Goal: Task Accomplishment & Management: Manage account settings

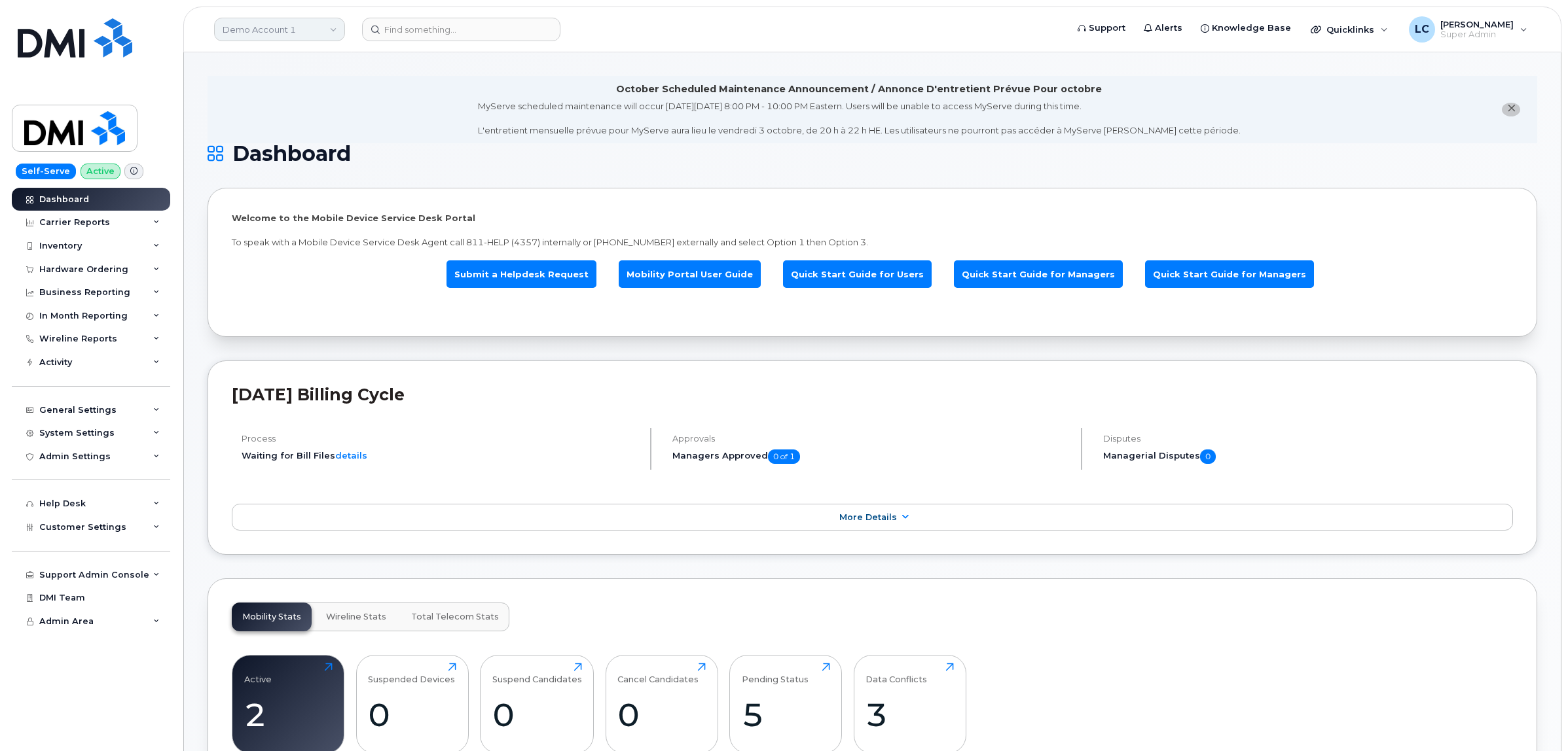
click at [314, 24] on link "Demo Account 1" at bounding box center [279, 30] width 131 height 24
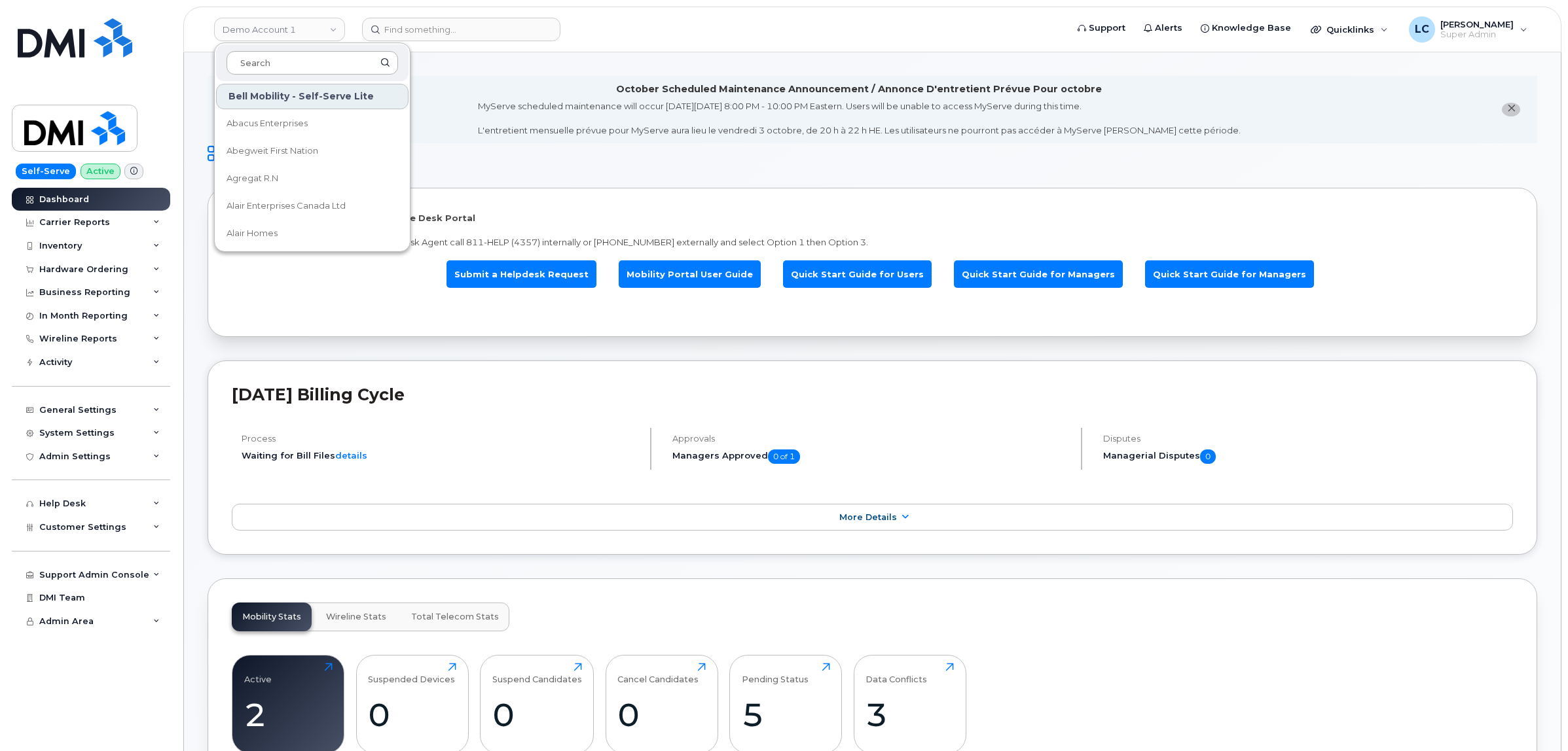
click at [312, 60] on input at bounding box center [312, 63] width 172 height 24
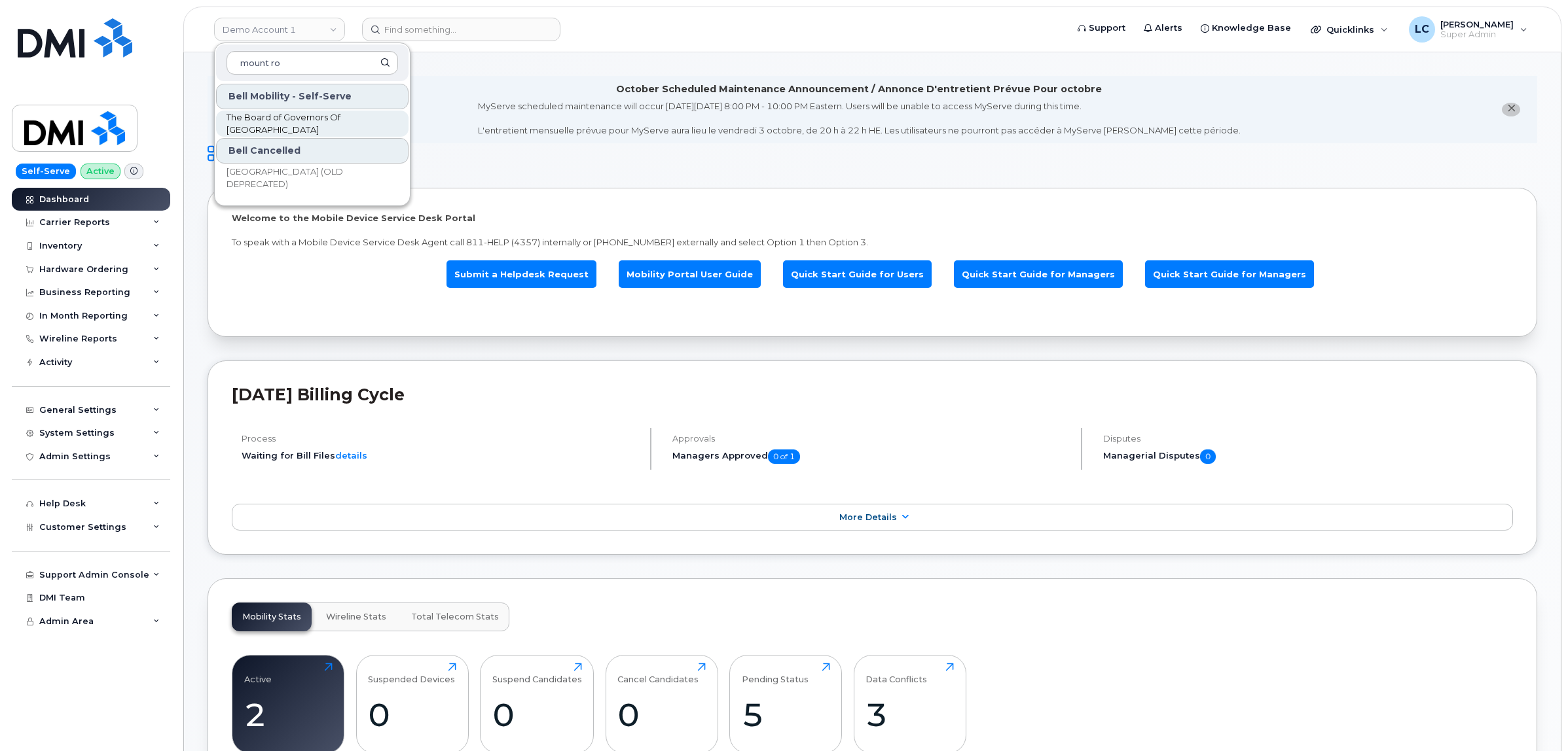
type input "mount ro"
click at [367, 122] on span "The Board of Governors Of [GEOGRAPHIC_DATA]" at bounding box center [302, 124] width 150 height 26
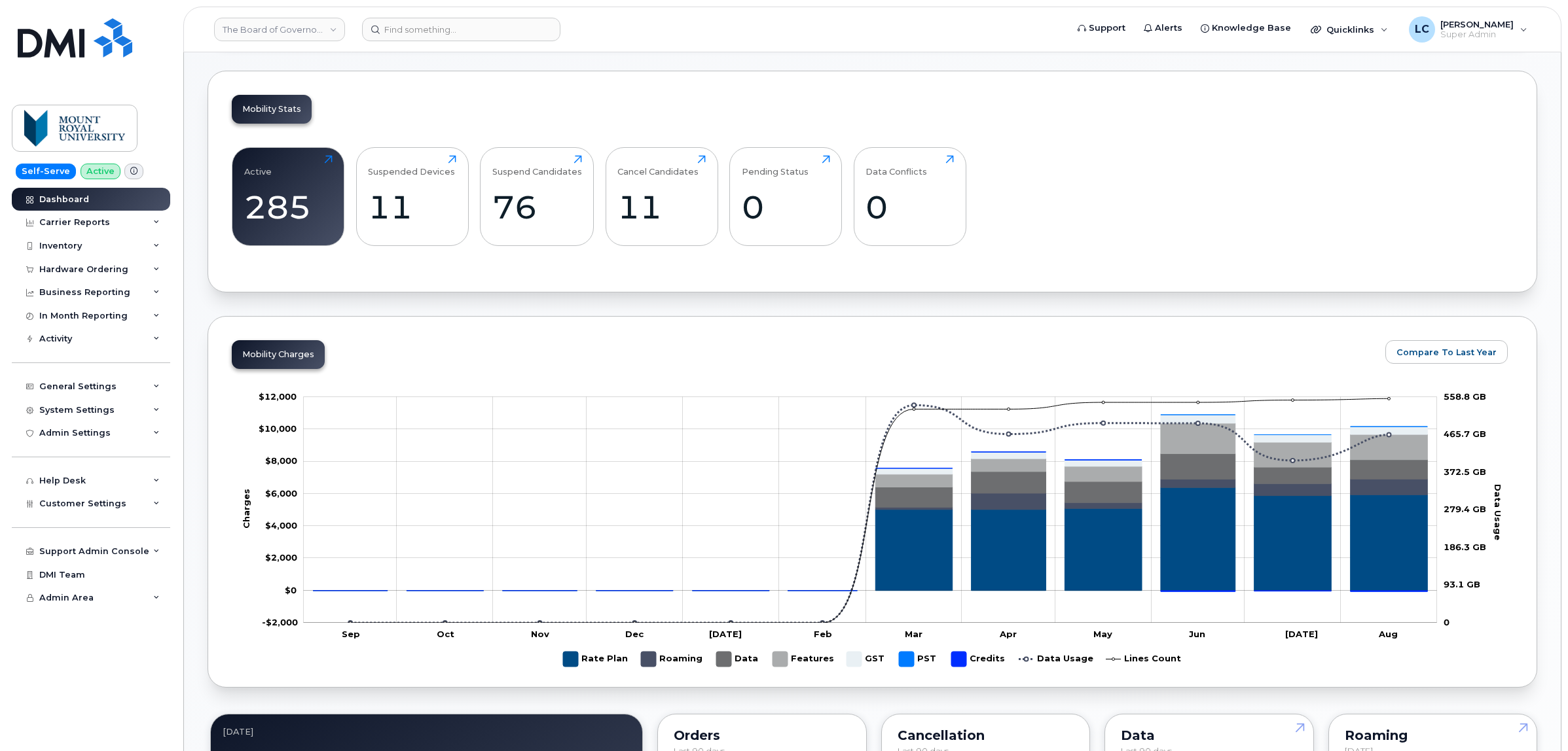
scroll to position [409, 0]
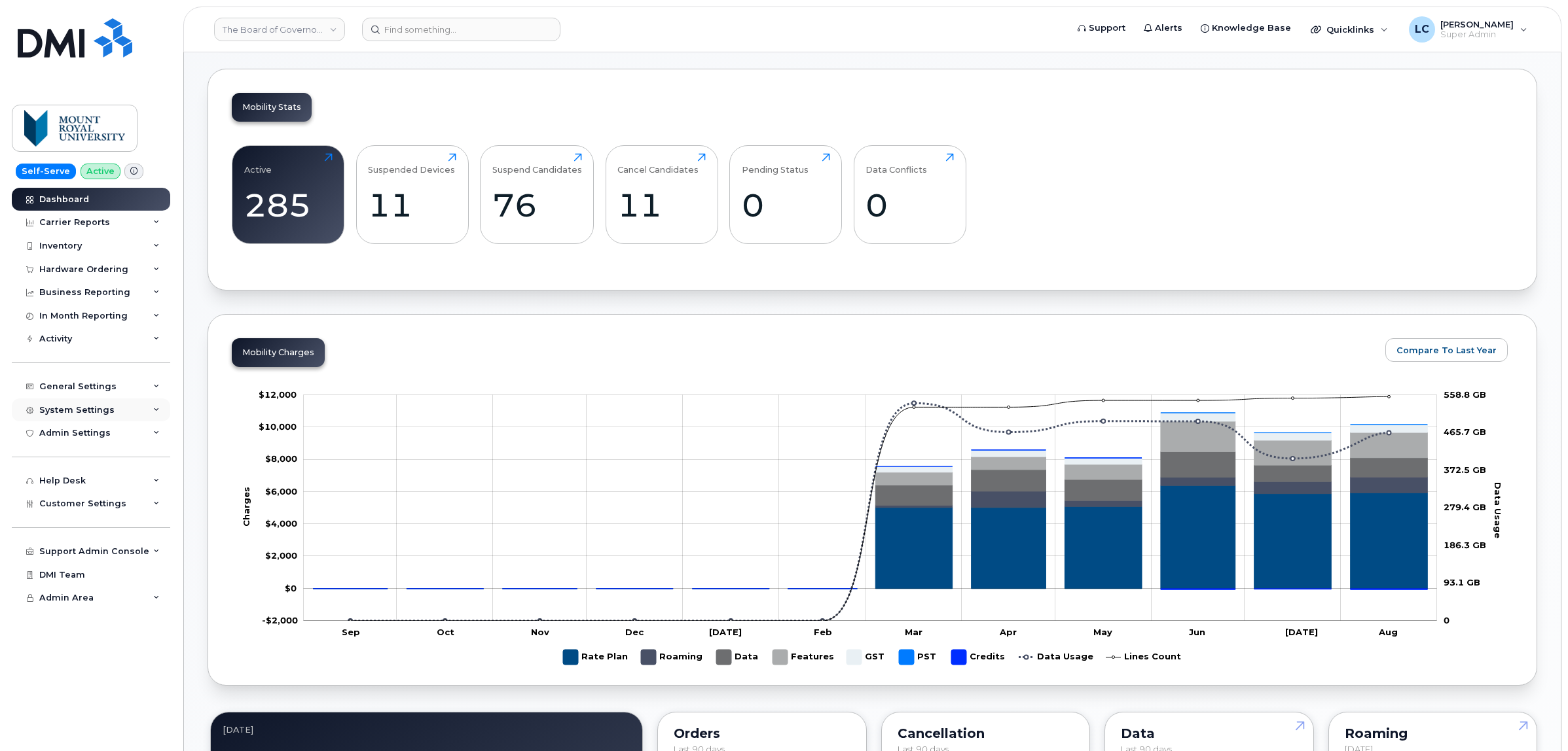
click at [120, 416] on div "System Settings" at bounding box center [91, 411] width 158 height 24
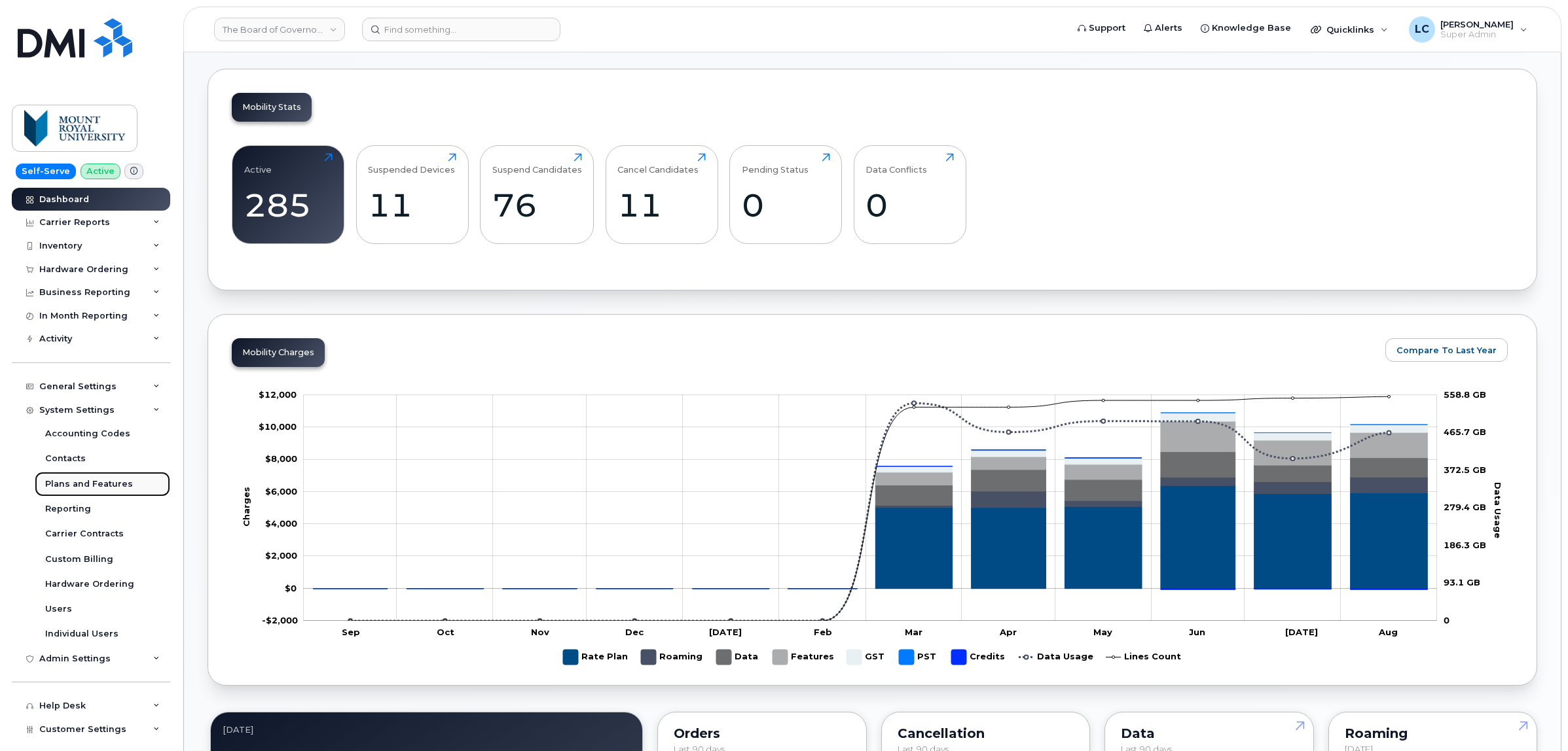
click at [103, 485] on div "Plans and Features" at bounding box center [89, 484] width 88 height 12
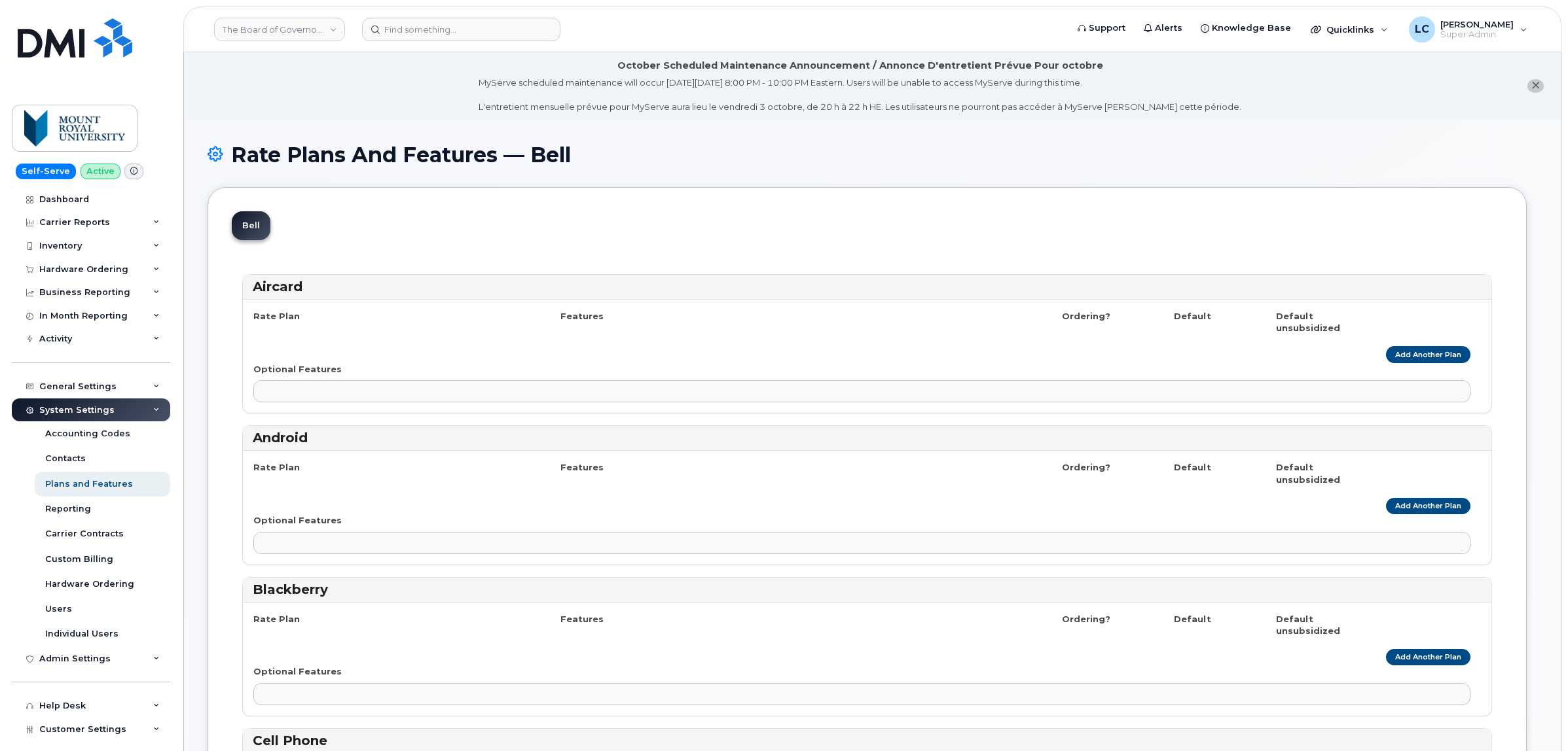
select select
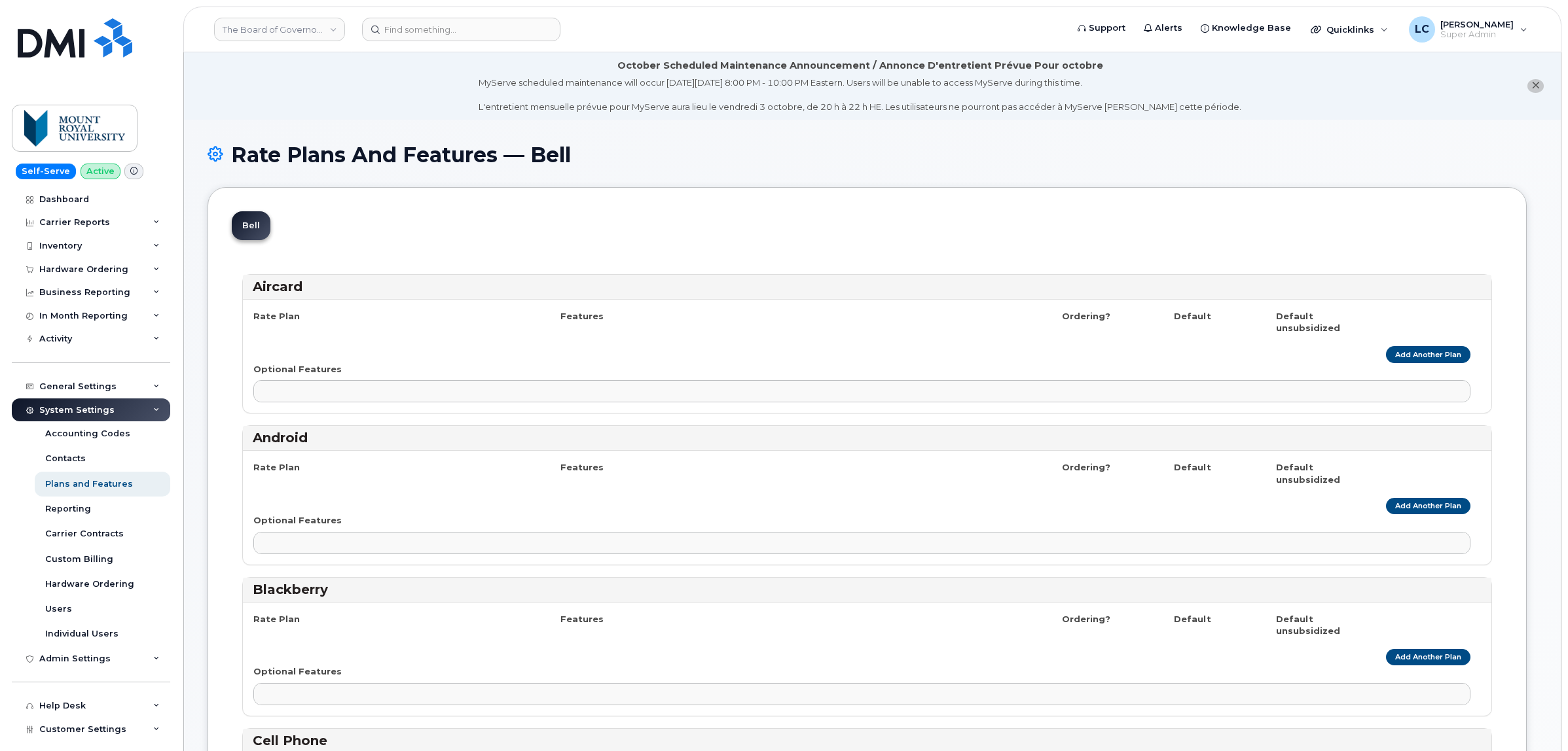
select select
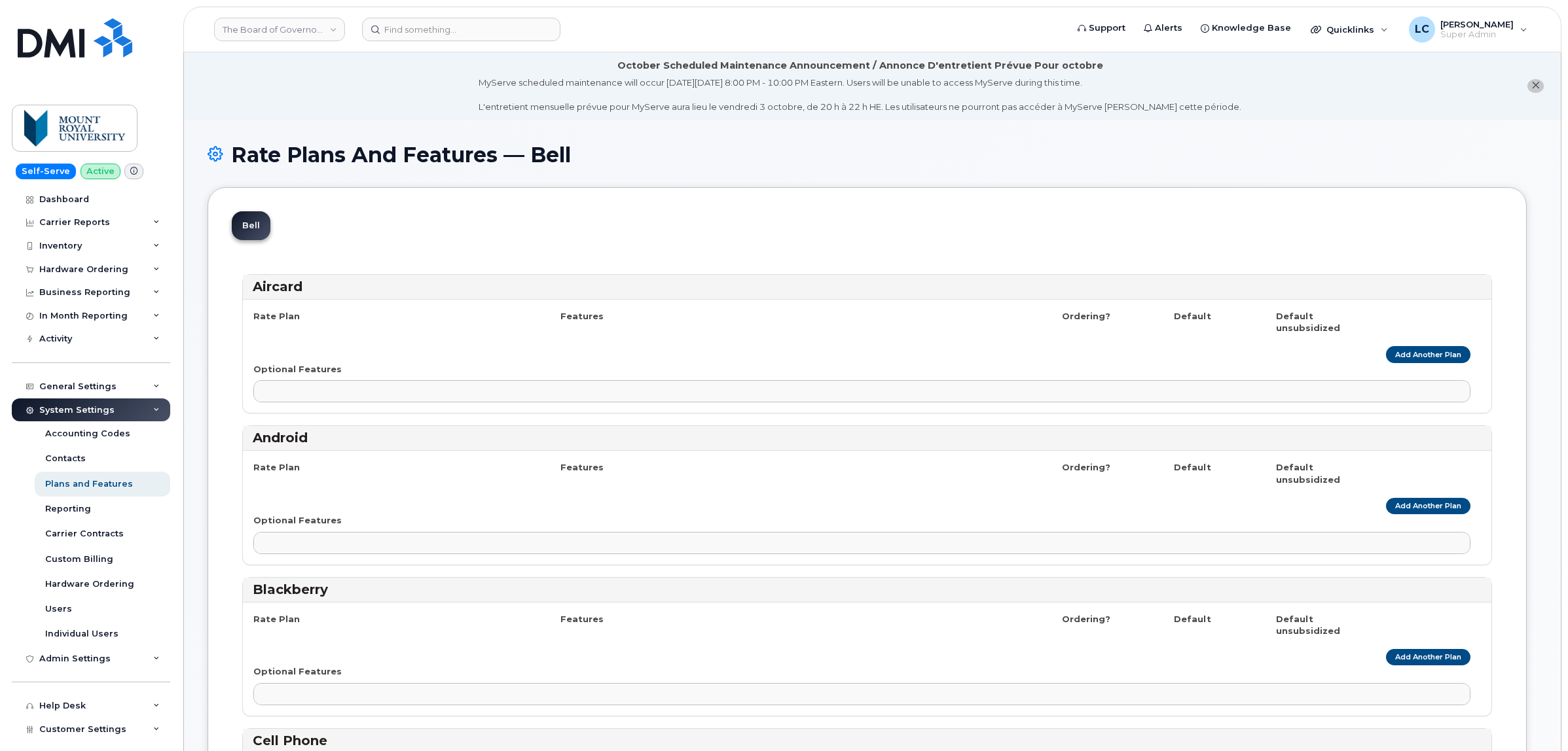
select select
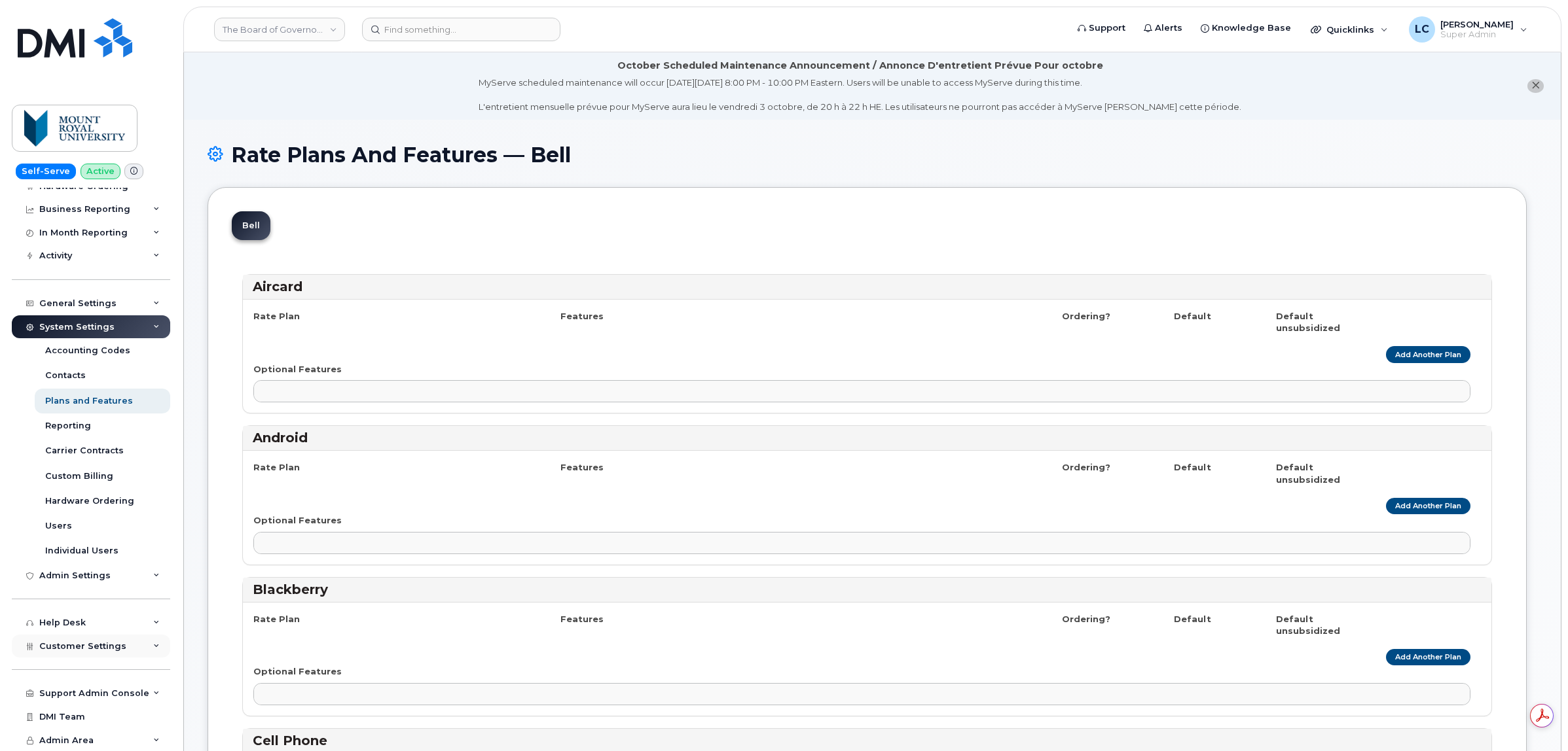
click at [125, 640] on div "Customer Settings" at bounding box center [91, 647] width 158 height 24
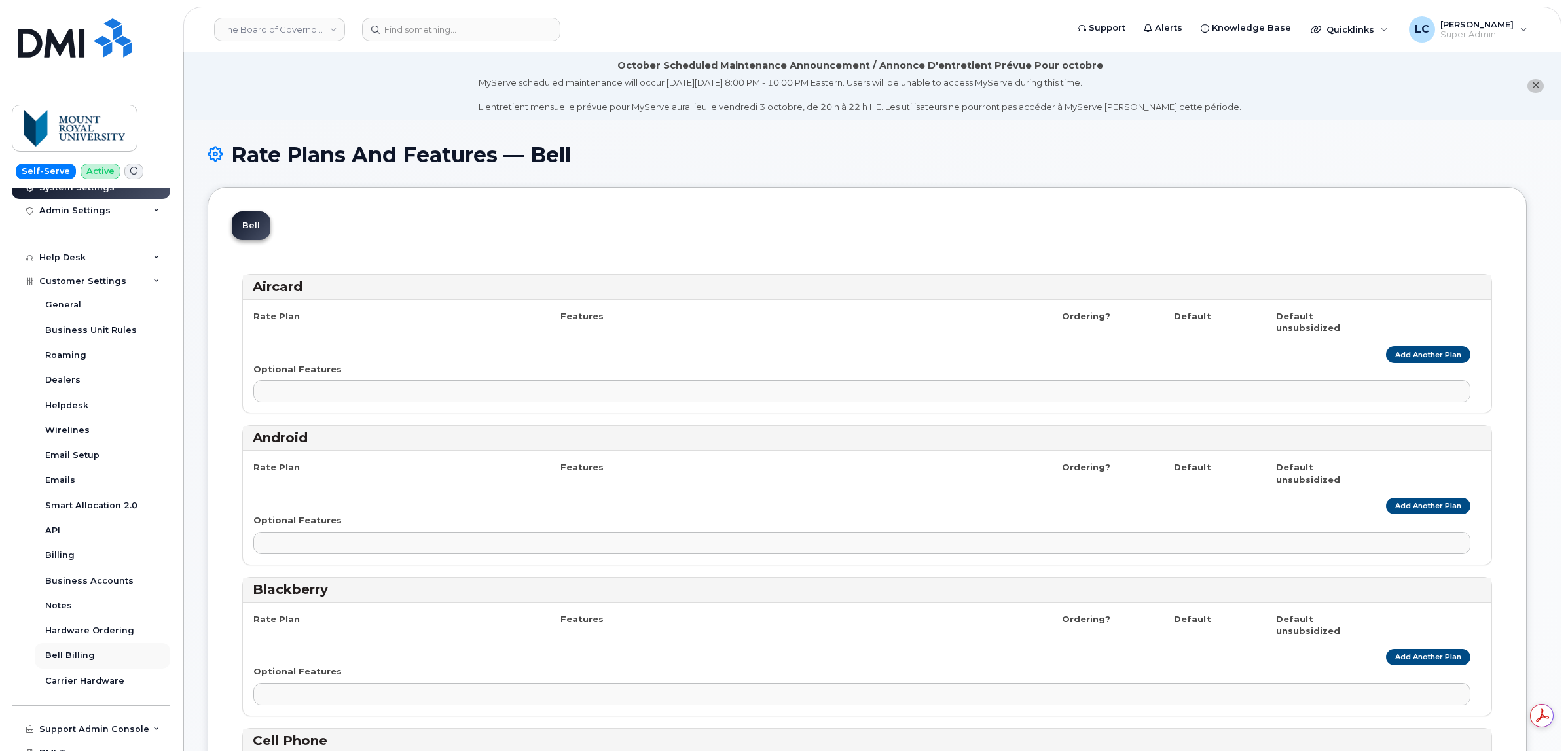
scroll to position [489, 0]
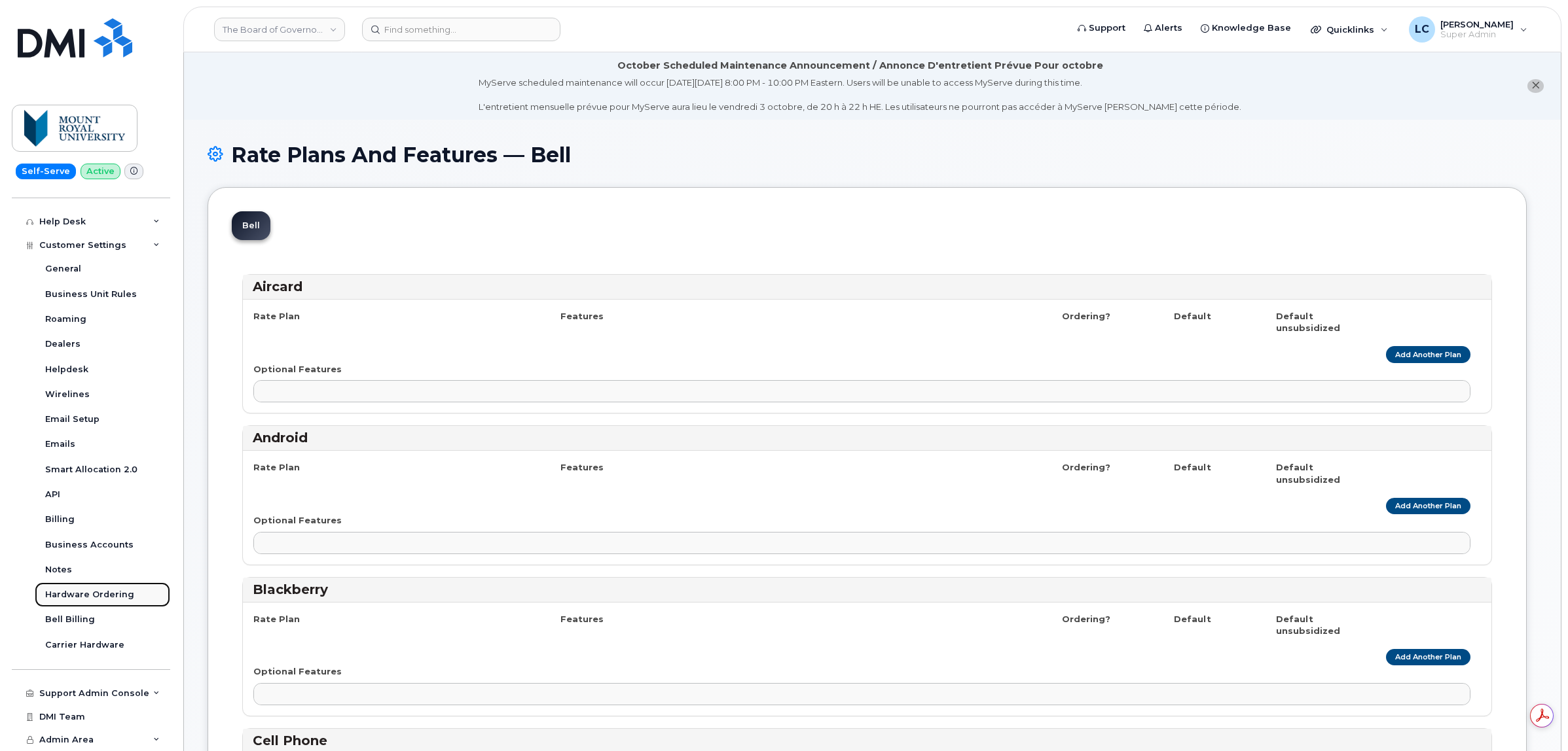
click at [109, 595] on div "Hardware Ordering" at bounding box center [90, 595] width 89 height 12
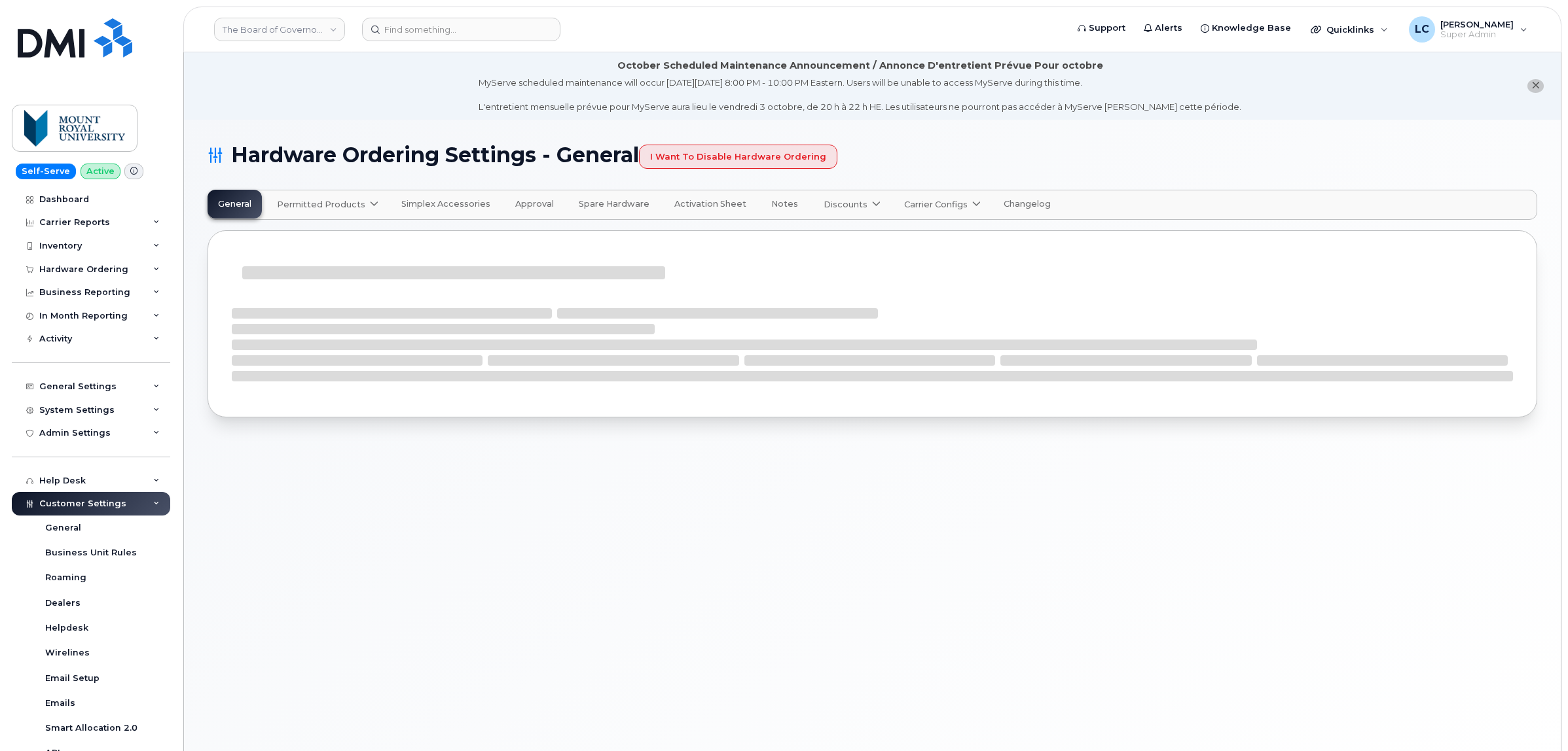
select select "admins"
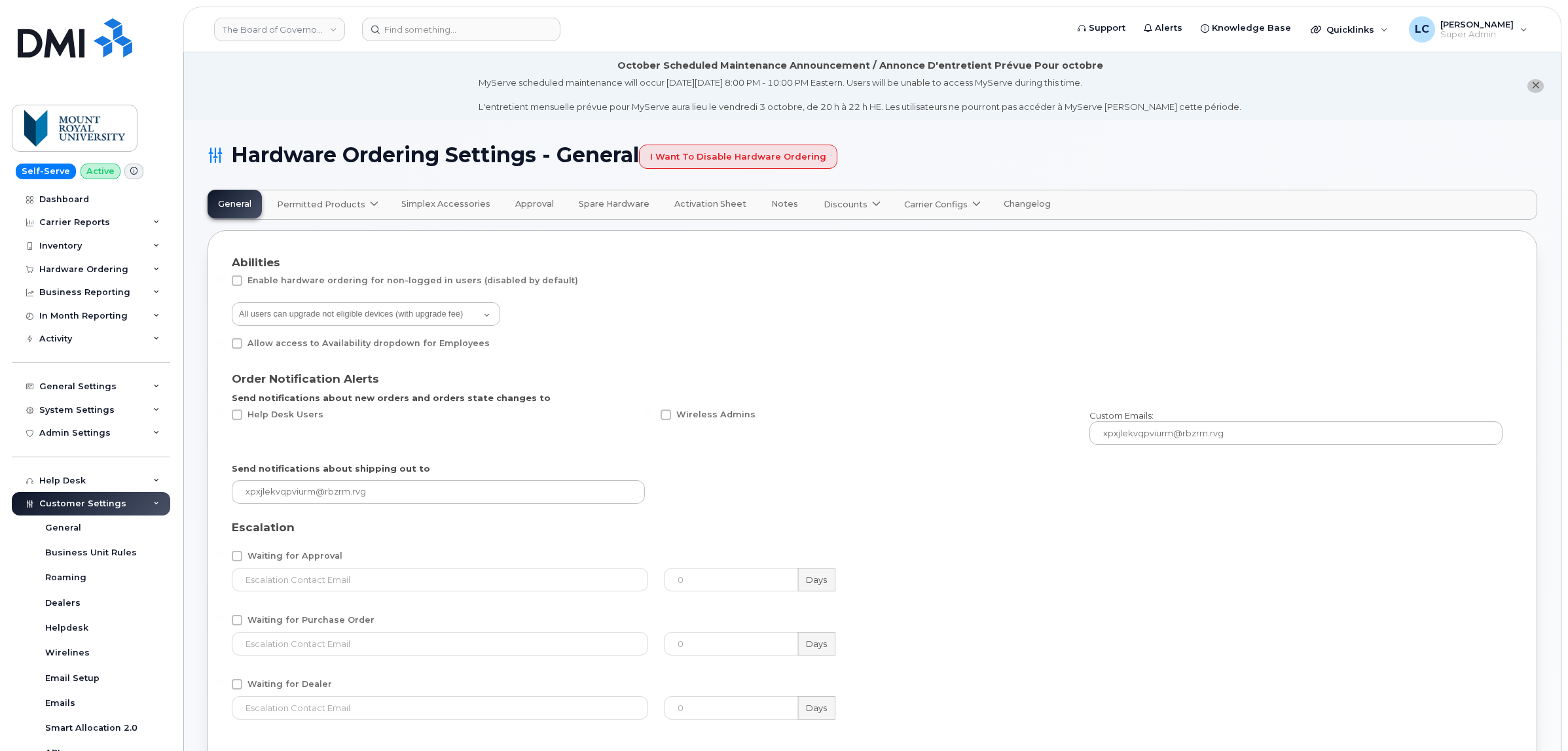
click at [939, 202] on span "Carrier Configs" at bounding box center [936, 204] width 63 height 13
click at [919, 233] on div "Bell" at bounding box center [956, 236] width 98 height 14
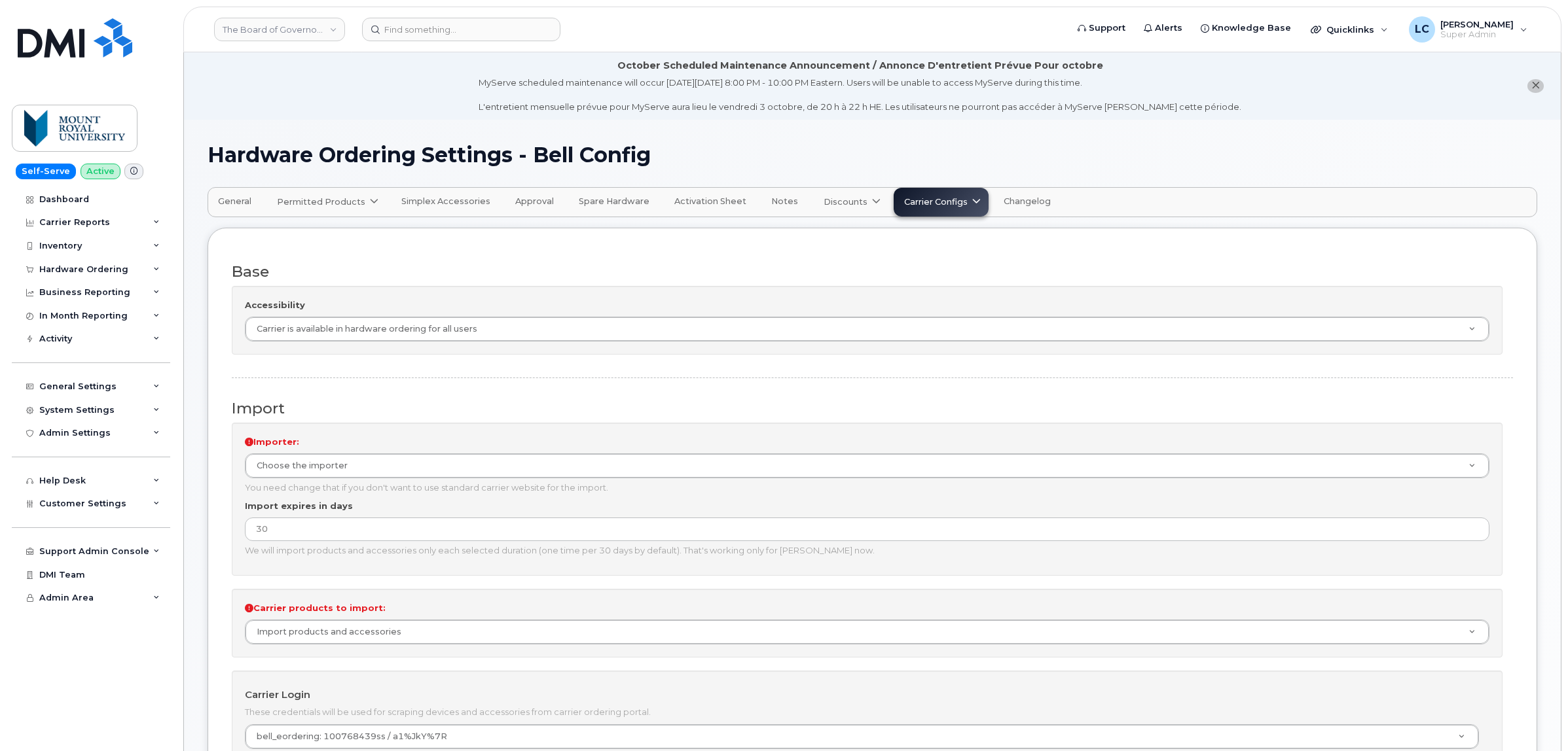
click at [446, 481] on div "Importer: Choose the importer Importer: Importer: wpci_bell telus_iq telus_iq2 …" at bounding box center [866, 499] width 1271 height 153
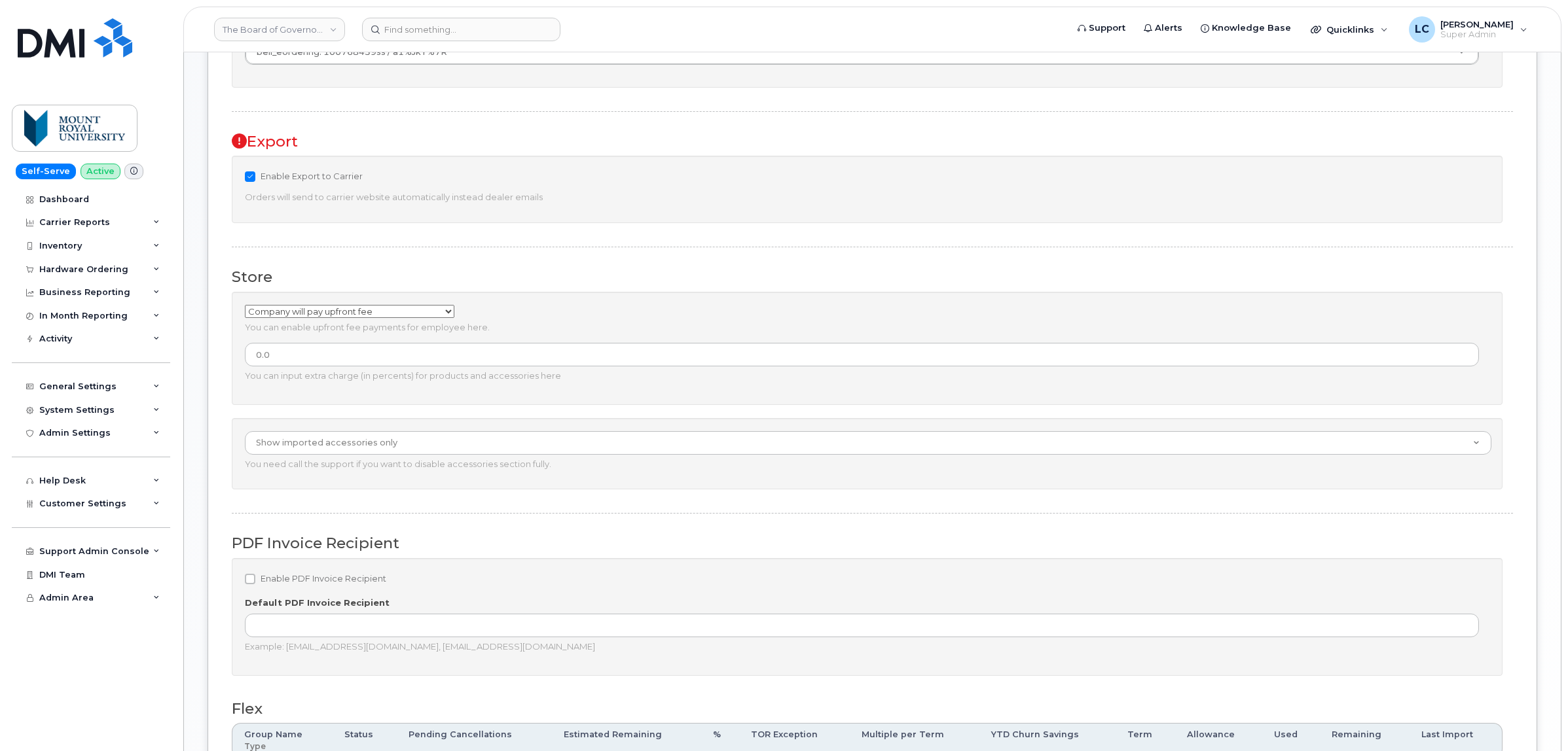
scroll to position [654, 0]
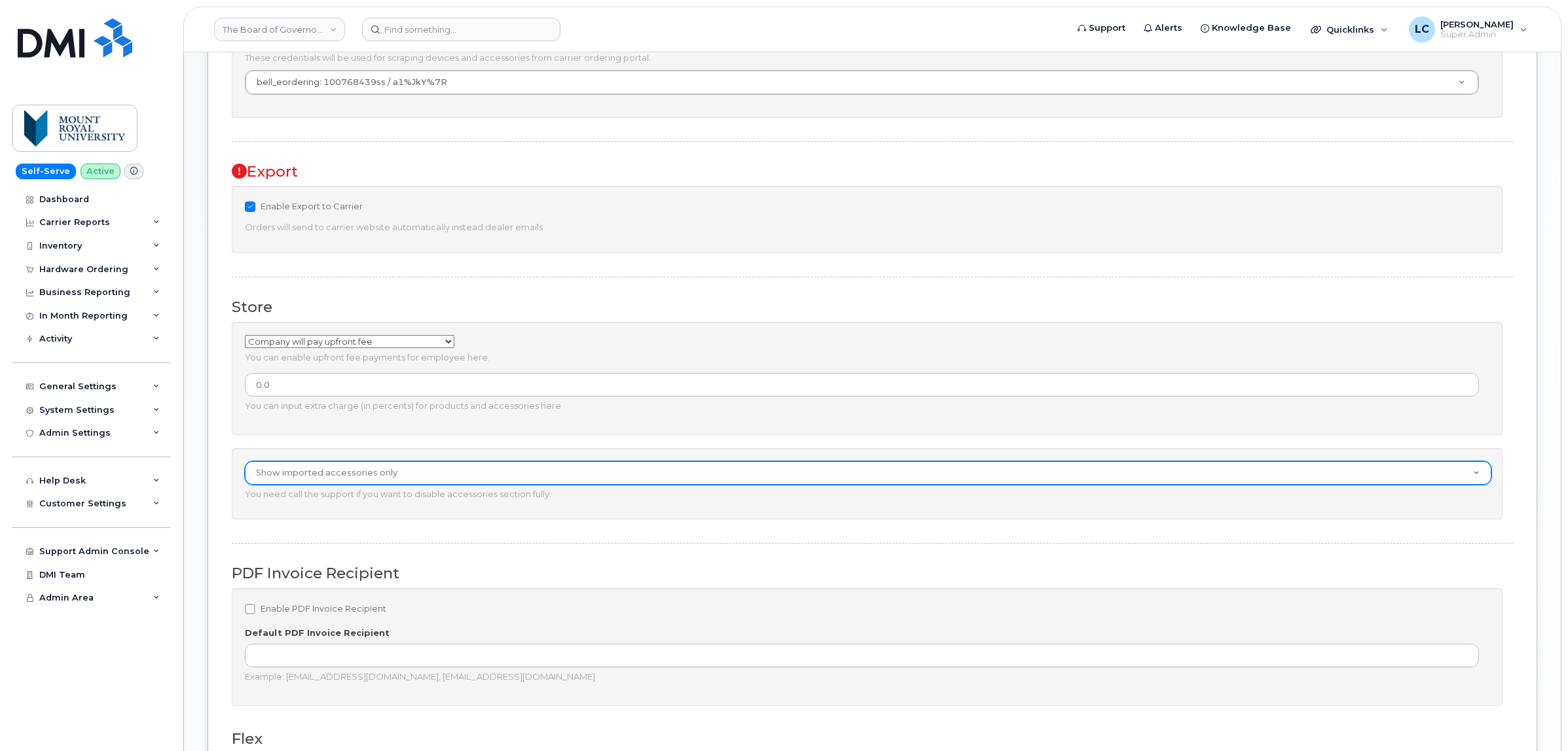
click at [430, 468] on select "Show imported accessories and form for custom accessories Show imported accesso…" at bounding box center [868, 473] width 1247 height 24
click at [434, 474] on select "Show imported accessories and form for custom accessories Show imported accesso…" at bounding box center [868, 473] width 1247 height 24
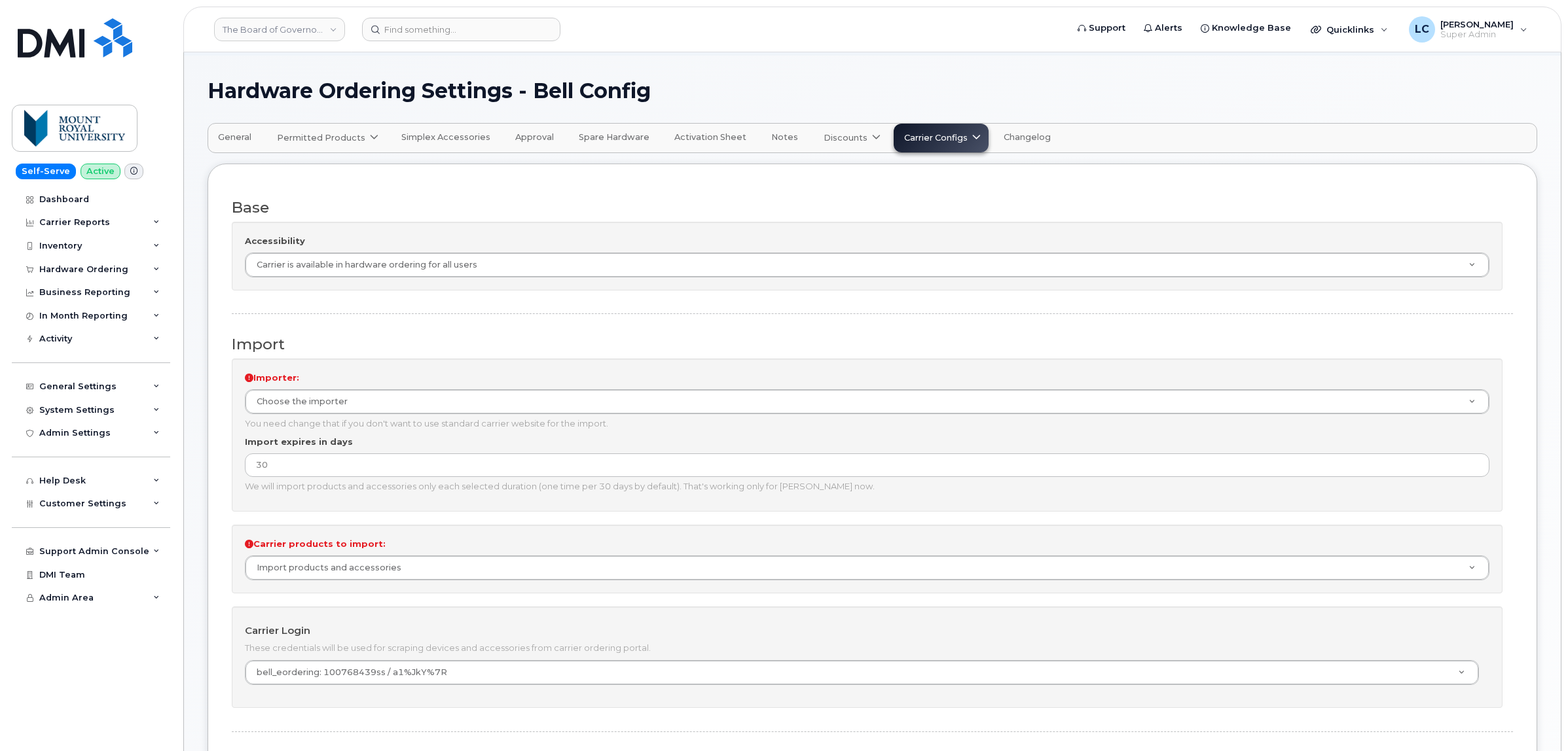
scroll to position [0, 0]
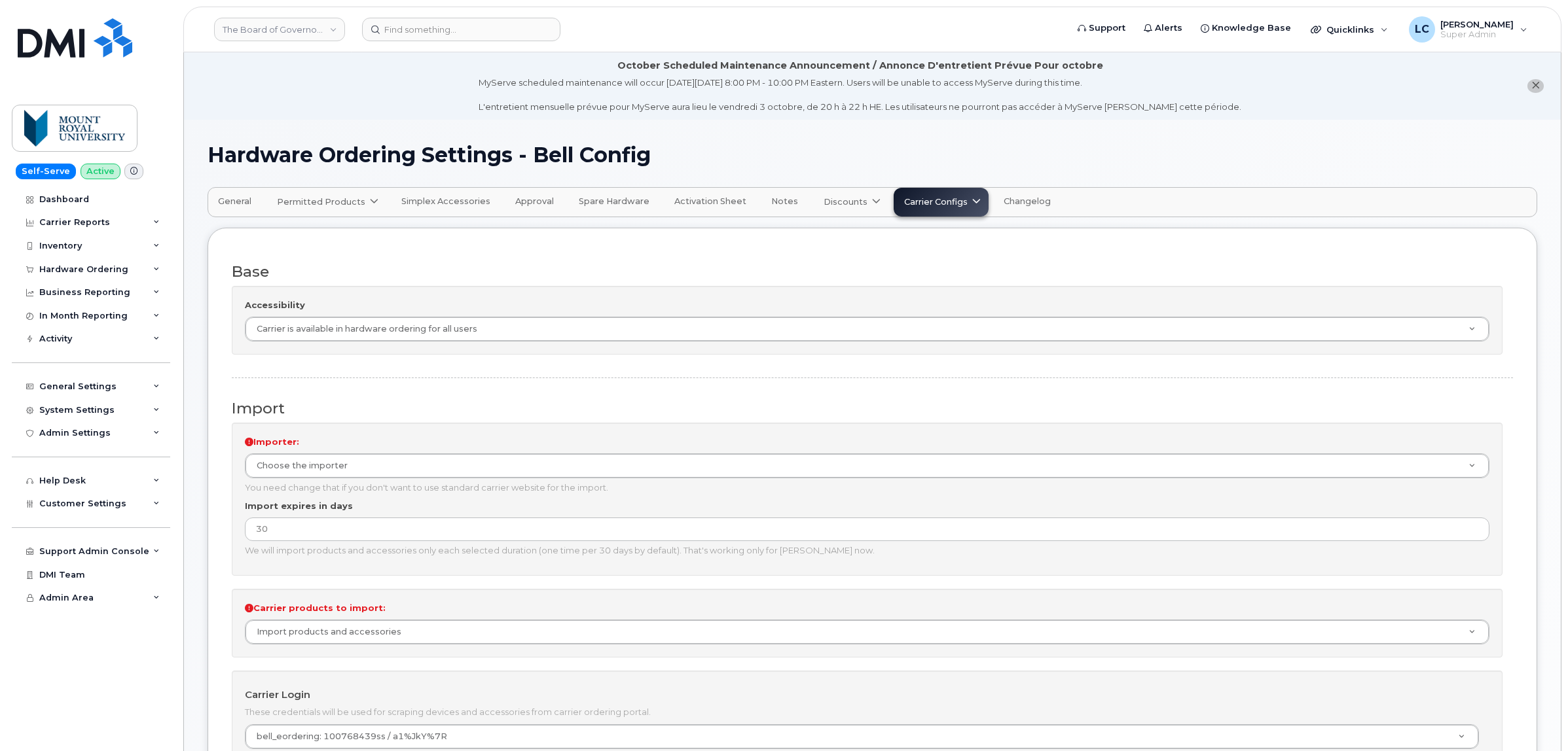
click at [370, 202] on icon at bounding box center [374, 202] width 9 height 9
click at [228, 195] on button "General" at bounding box center [235, 202] width 55 height 29
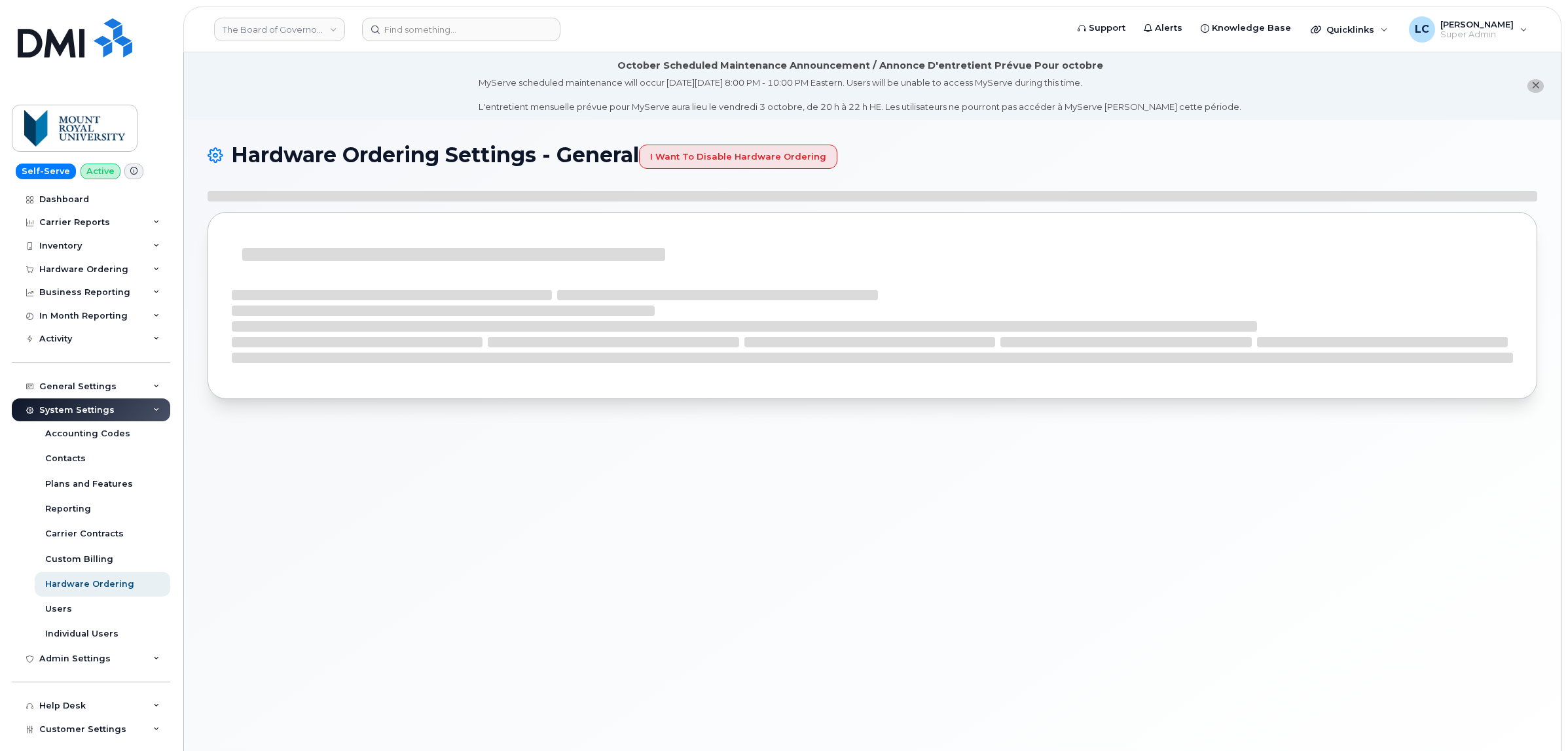
select select "admins"
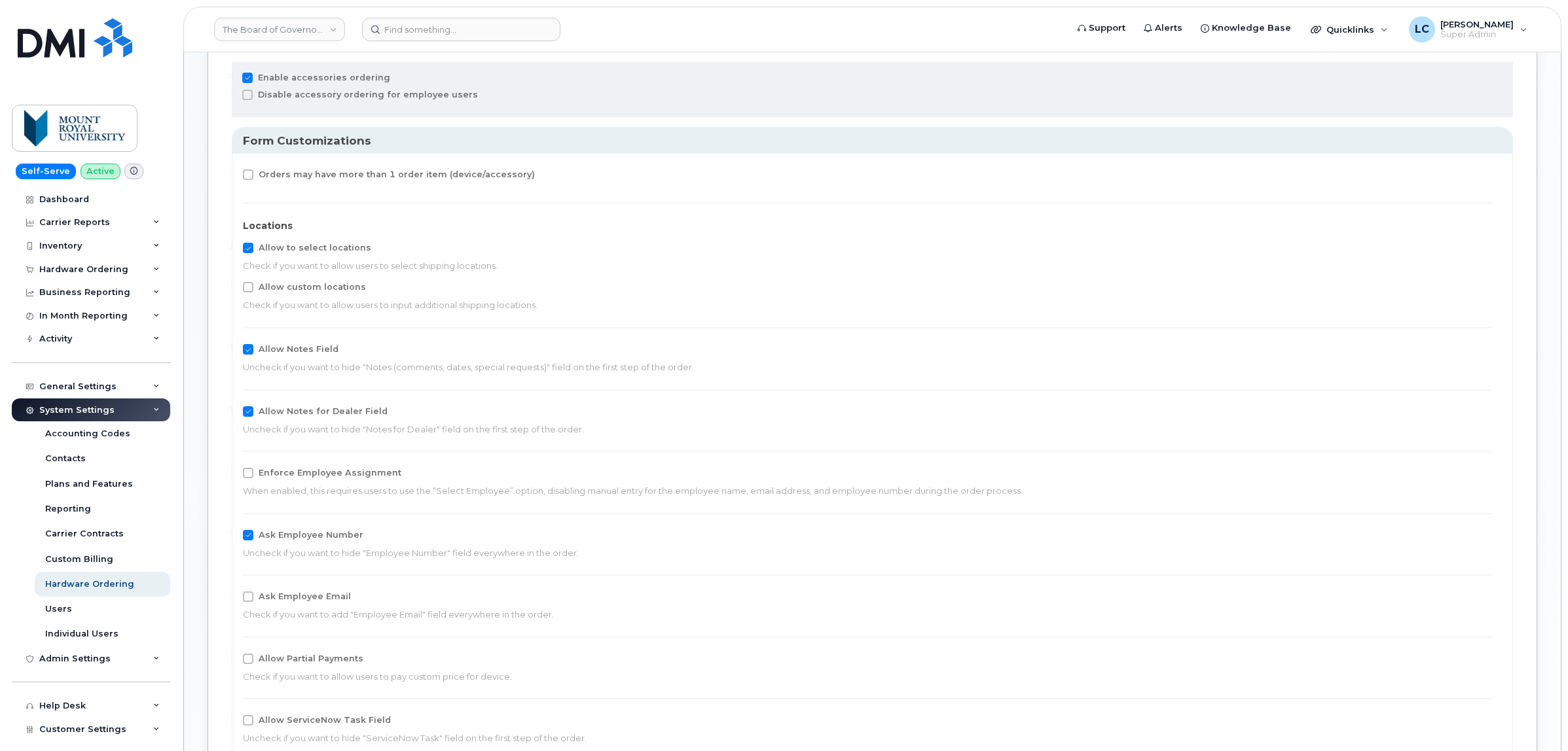
scroll to position [1317, 0]
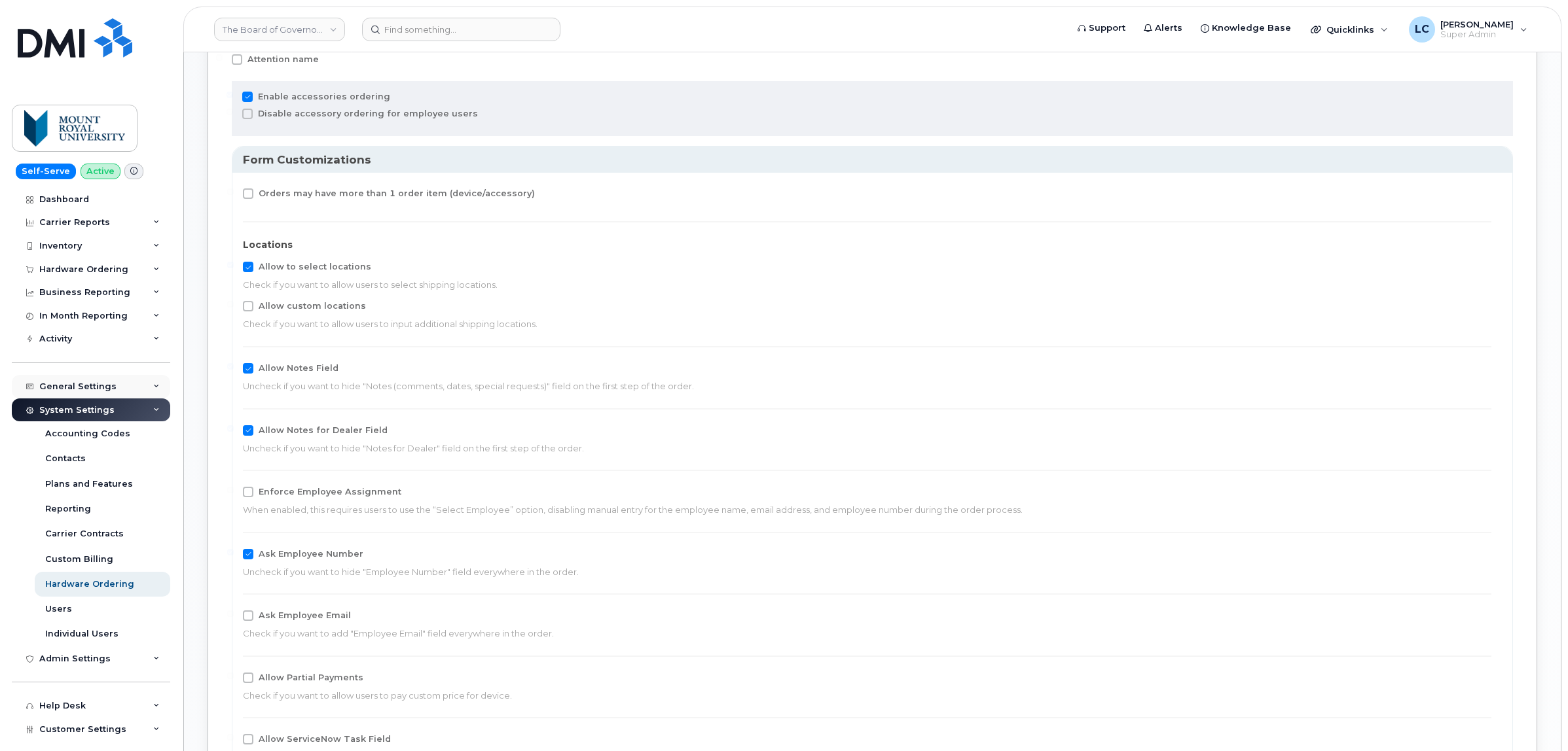
click at [139, 387] on div "General Settings" at bounding box center [91, 387] width 158 height 24
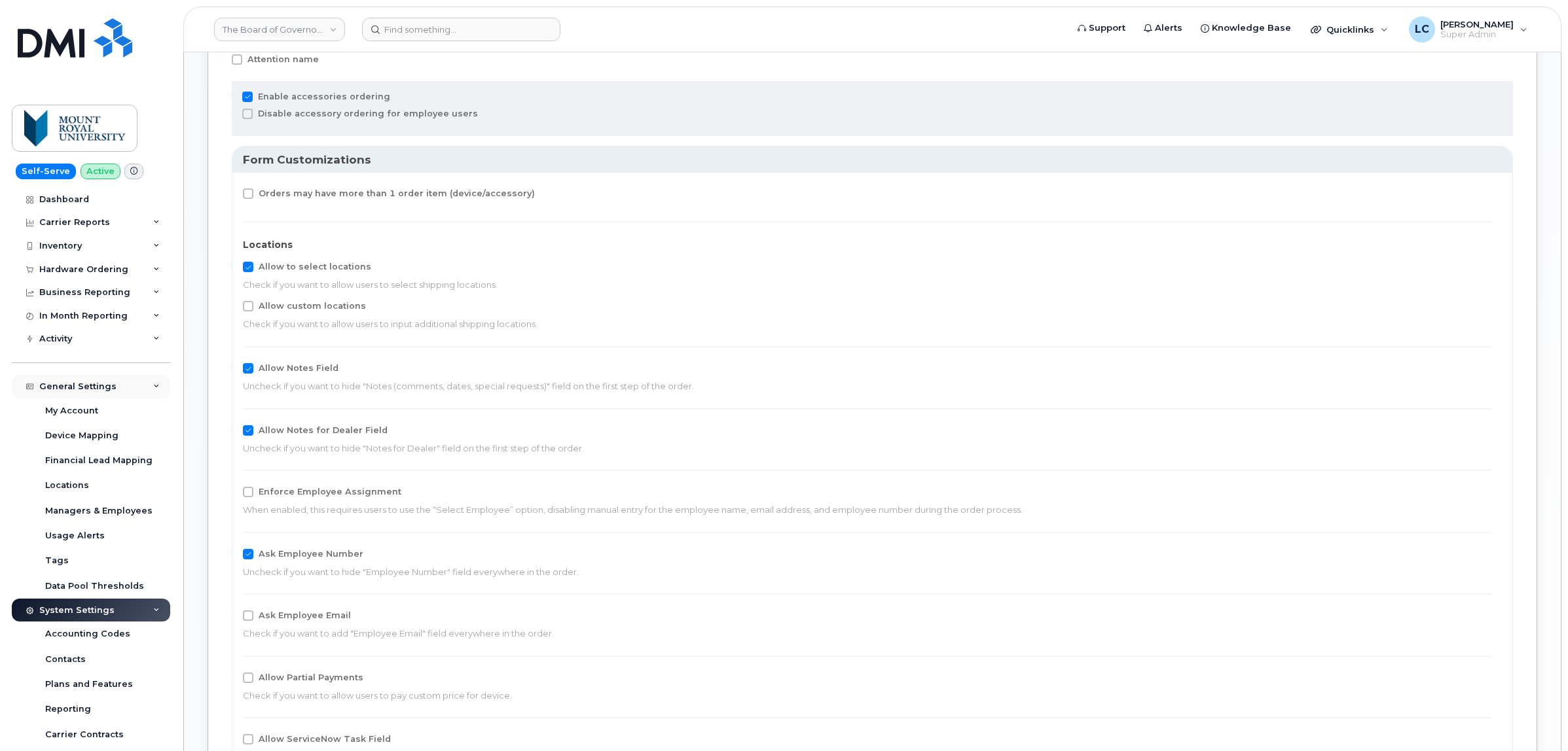
click at [138, 388] on div "General Settings" at bounding box center [91, 387] width 158 height 24
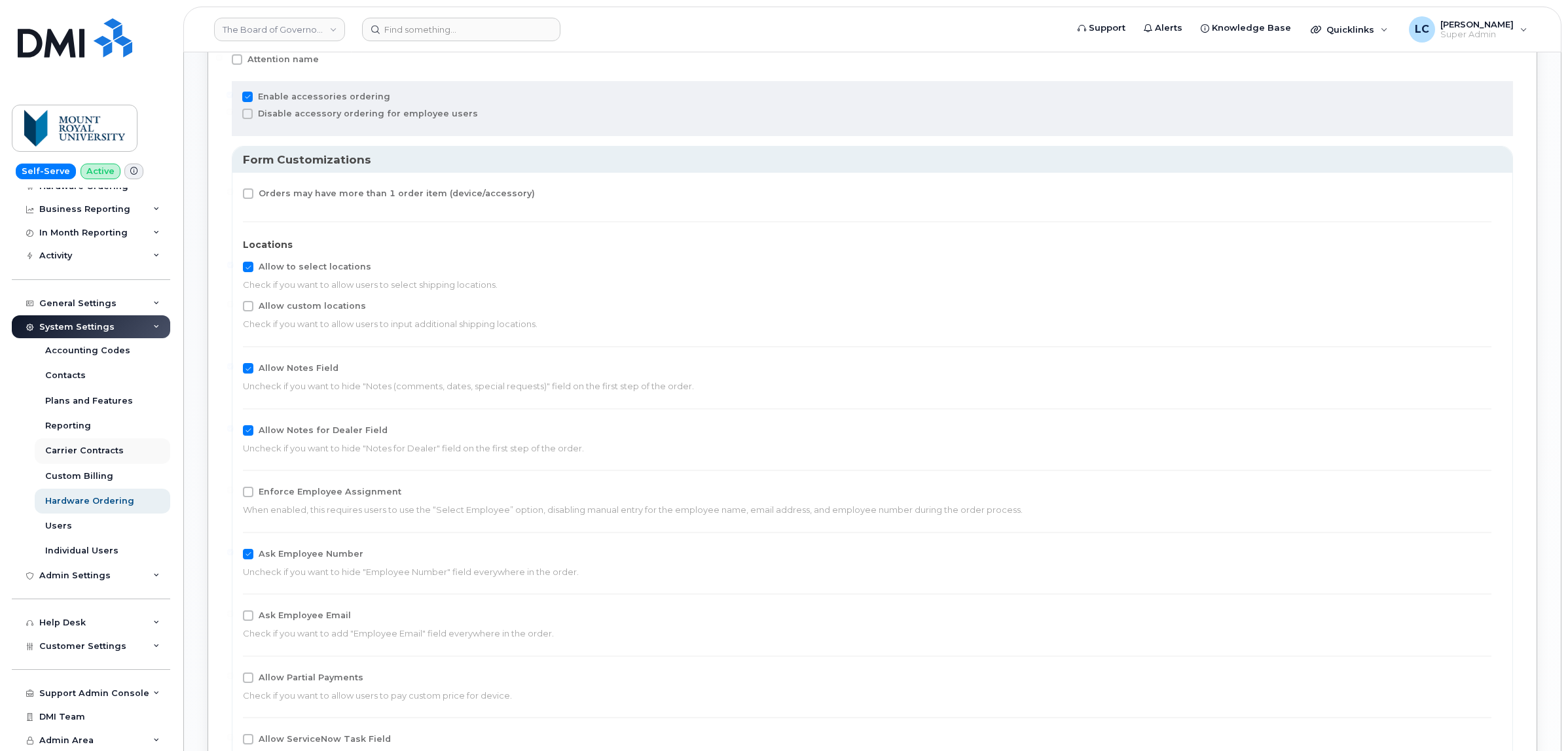
scroll to position [88, 0]
click at [105, 642] on span "Customer Settings" at bounding box center [83, 646] width 87 height 9
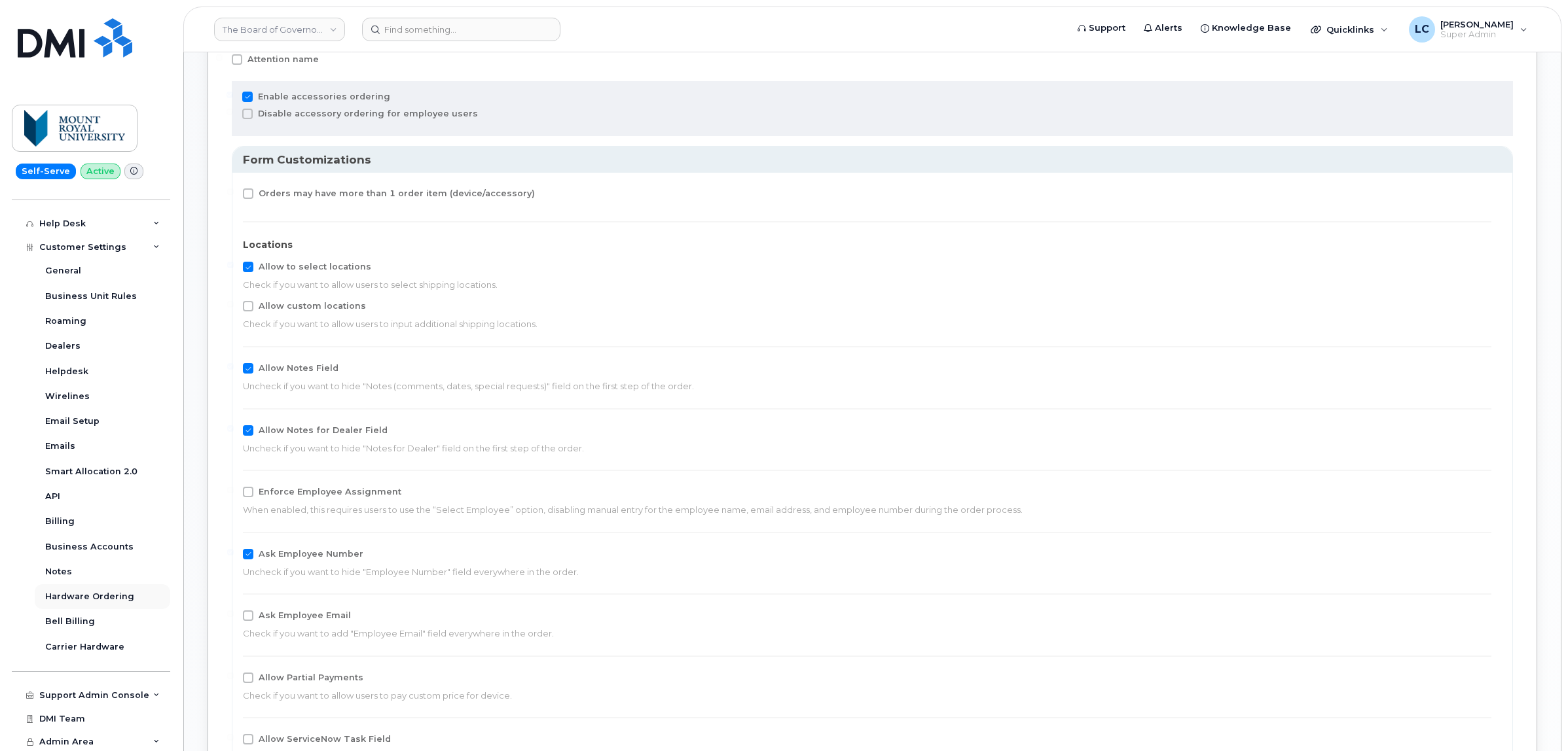
scroll to position [489, 0]
click at [83, 553] on link "Business Accounts" at bounding box center [103, 545] width 136 height 25
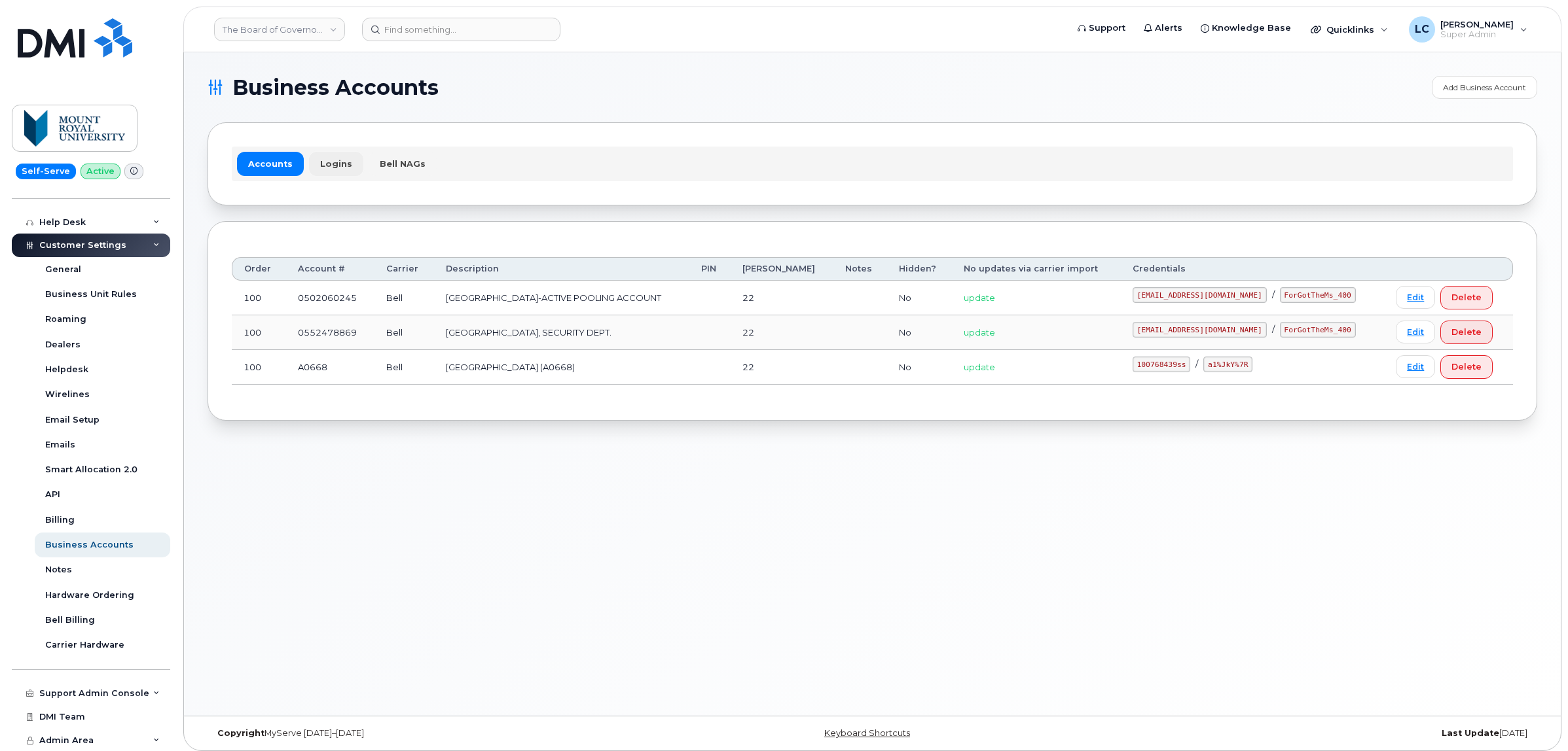
click at [338, 174] on link "Logins" at bounding box center [337, 164] width 55 height 24
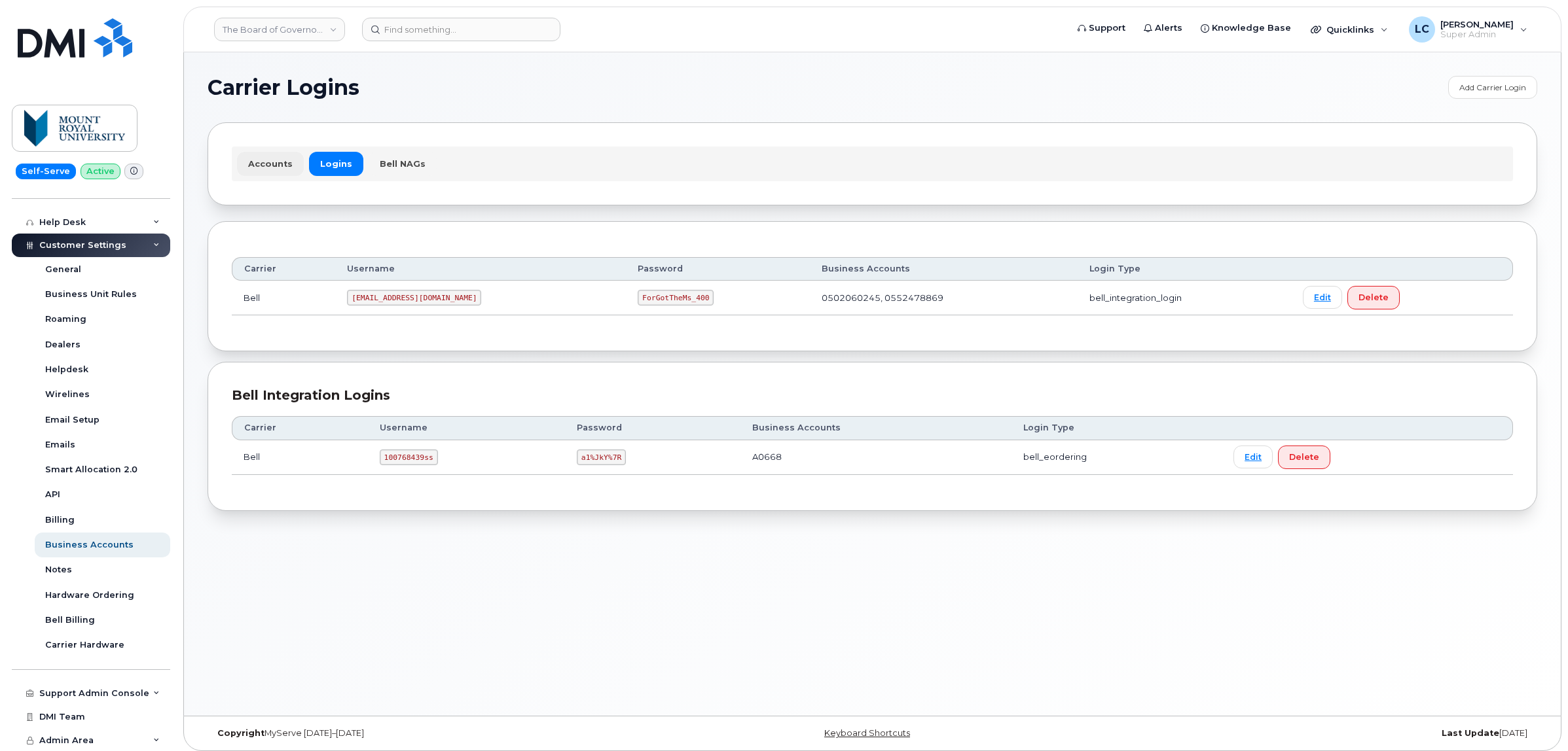
click at [272, 166] on link "Accounts" at bounding box center [270, 164] width 67 height 24
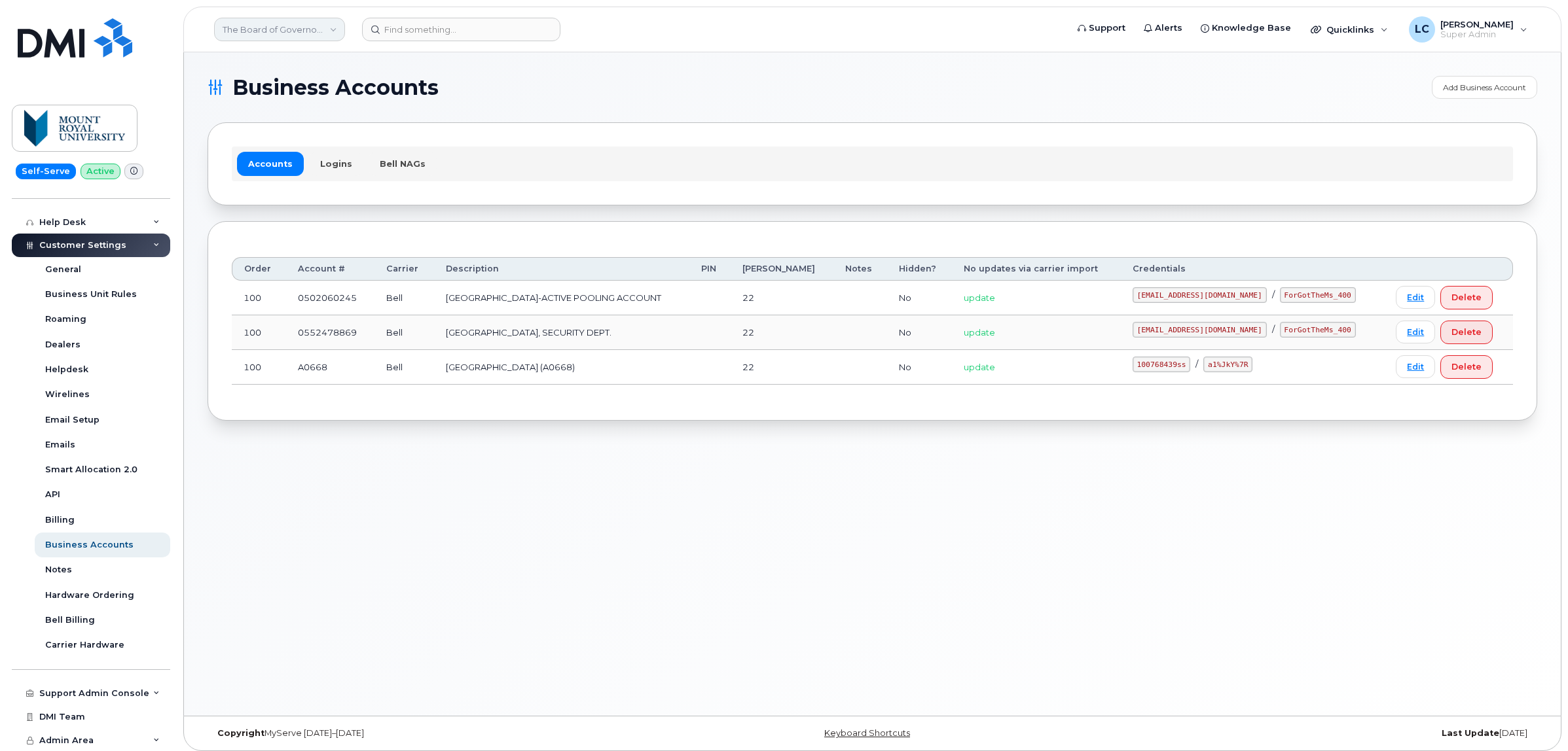
click at [308, 27] on link "The Board of Governors Of [GEOGRAPHIC_DATA]" at bounding box center [279, 30] width 131 height 24
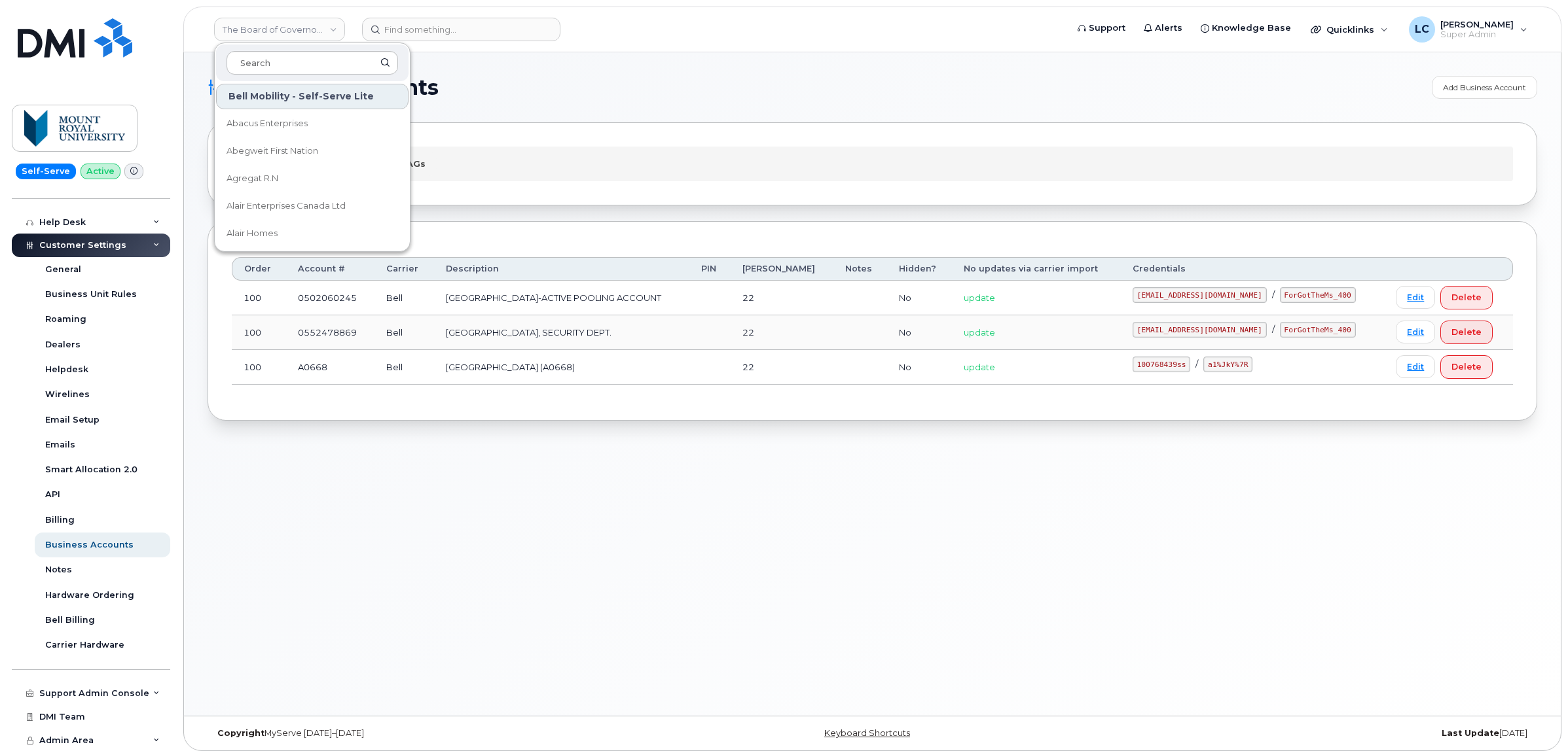
click at [533, 93] on h1 "Business Accounts" at bounding box center [816, 87] width 1218 height 21
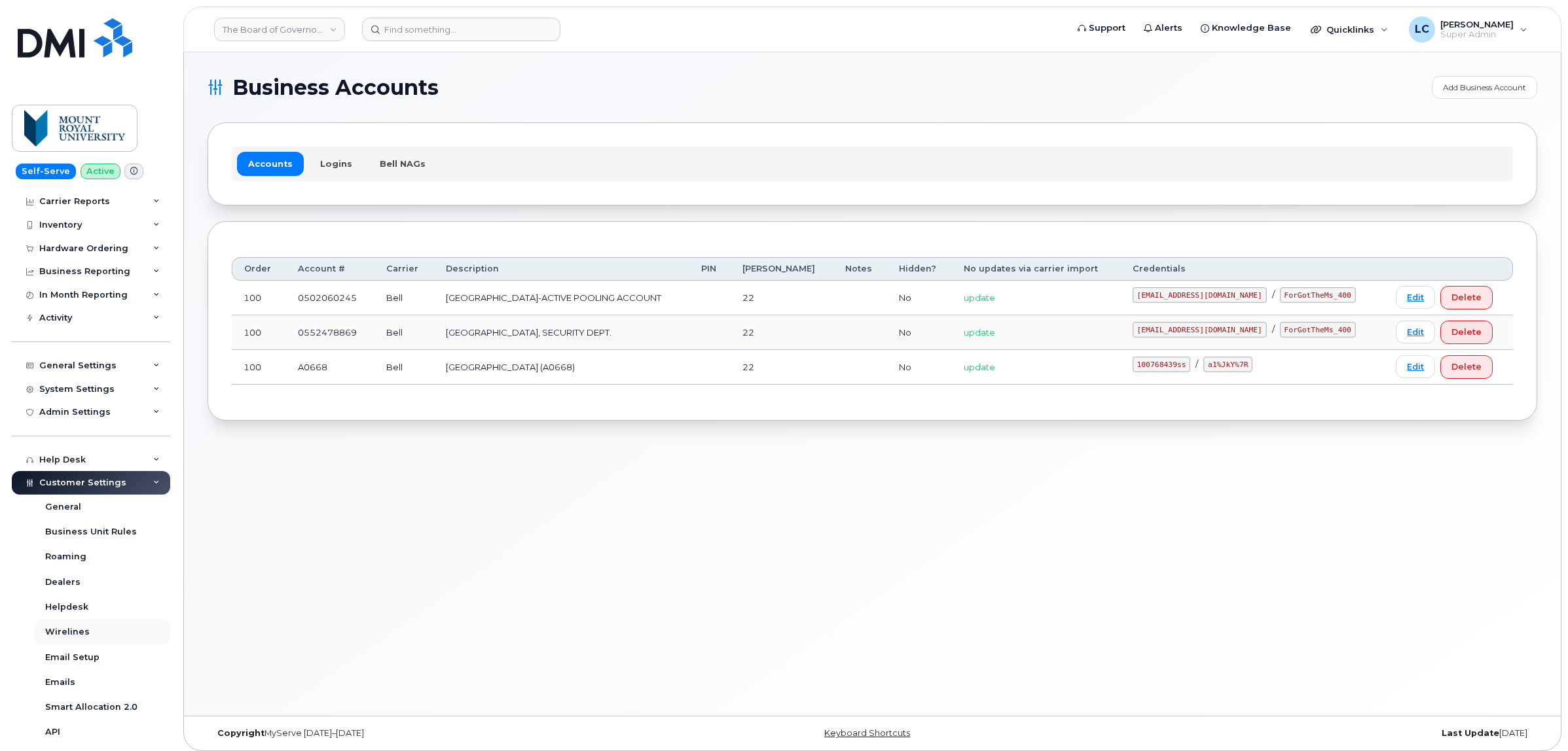
scroll to position [18, 0]
click at [99, 390] on div "System Settings" at bounding box center [77, 392] width 75 height 10
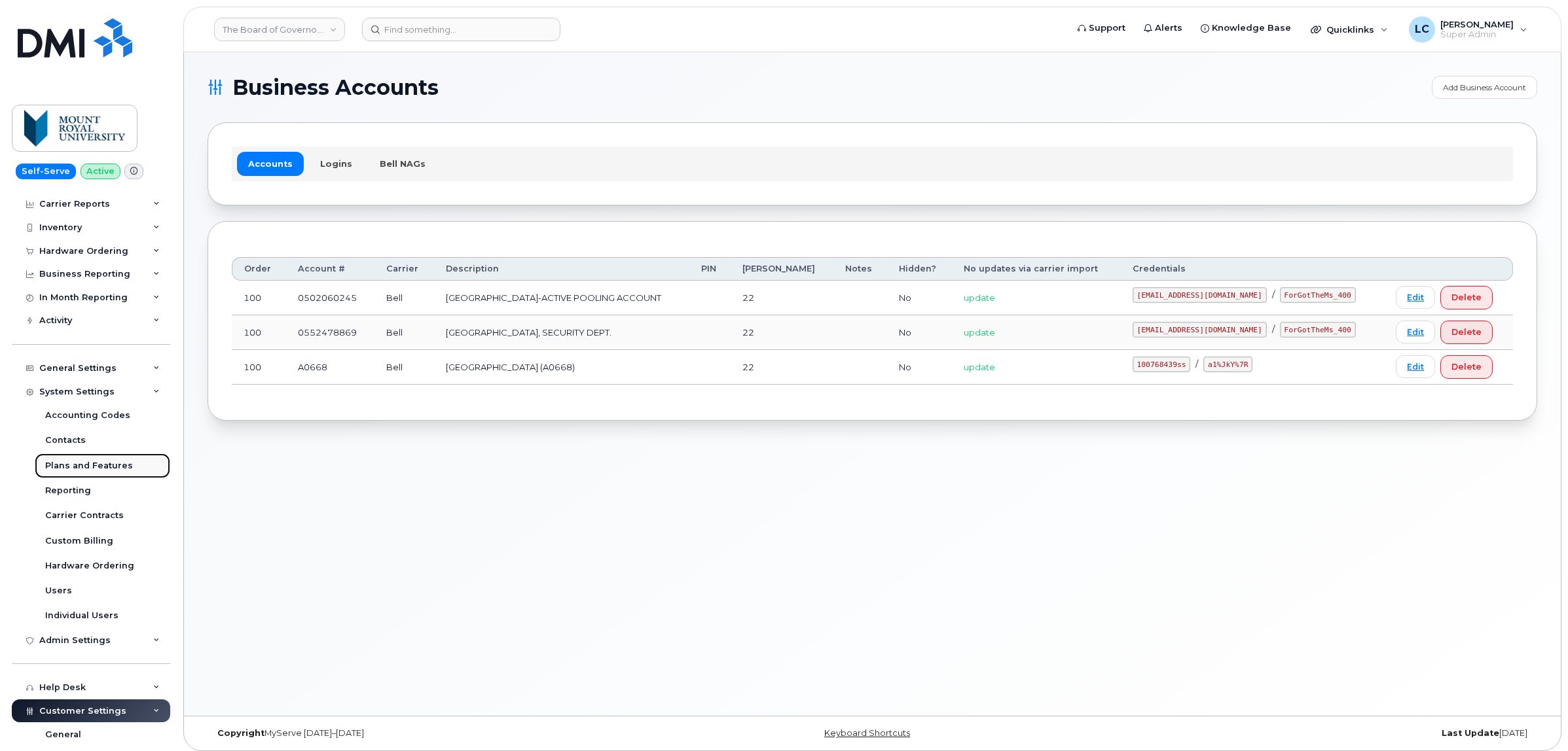
click at [121, 476] on link "Plans and Features" at bounding box center [103, 466] width 136 height 25
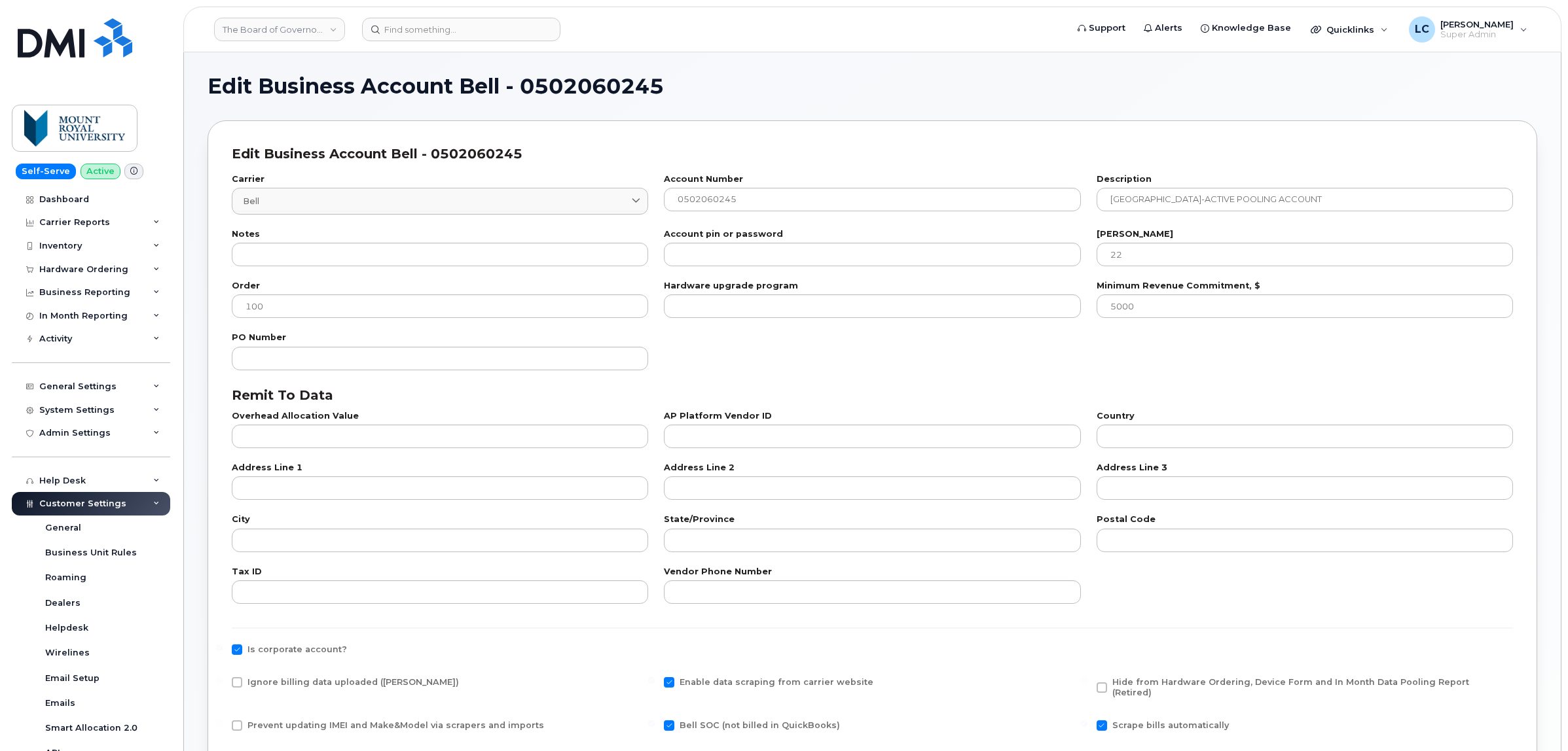
select select "1788"
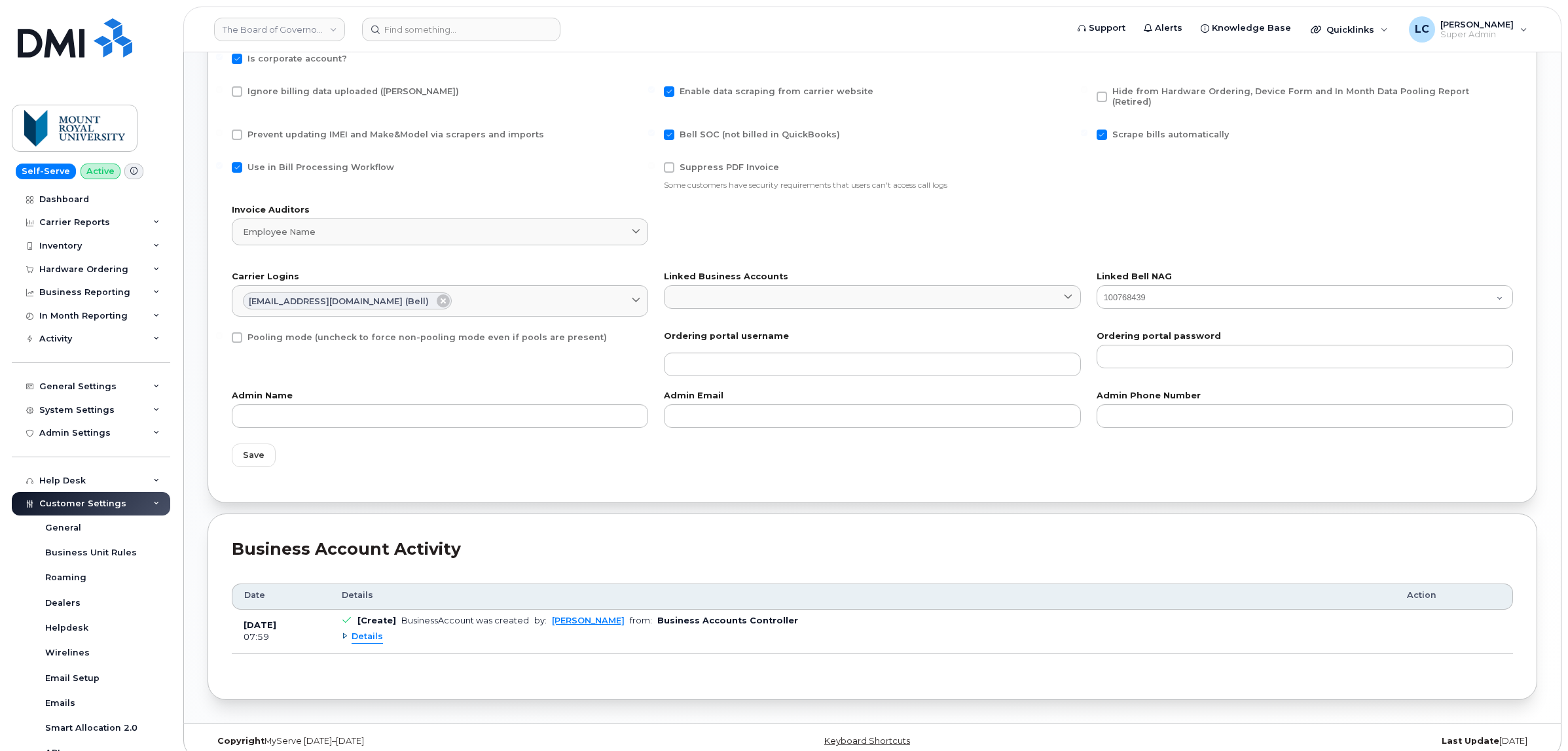
scroll to position [596, 0]
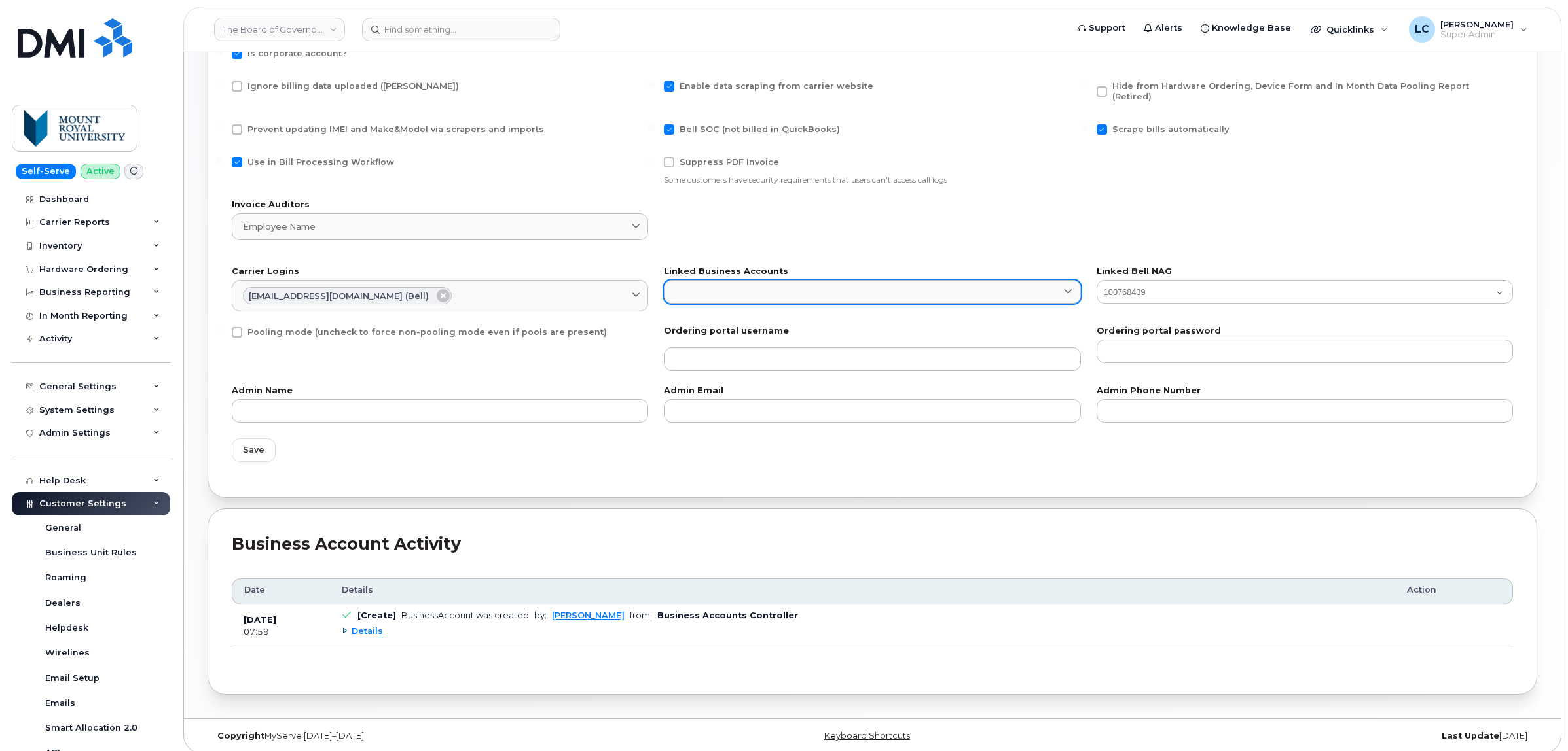
click at [810, 280] on link at bounding box center [872, 292] width 416 height 24
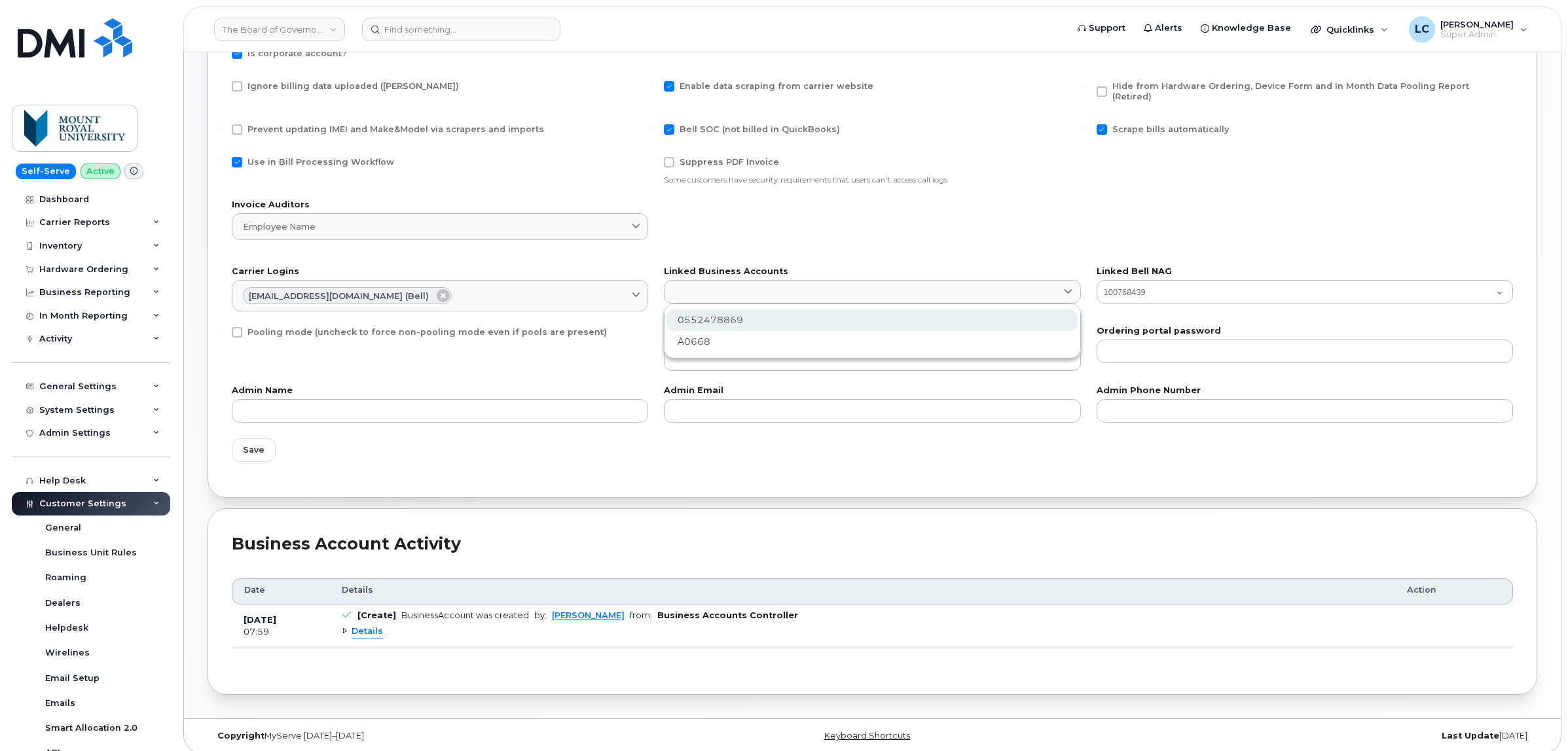
click at [769, 309] on div "0552478869" at bounding box center [872, 320] width 410 height 21
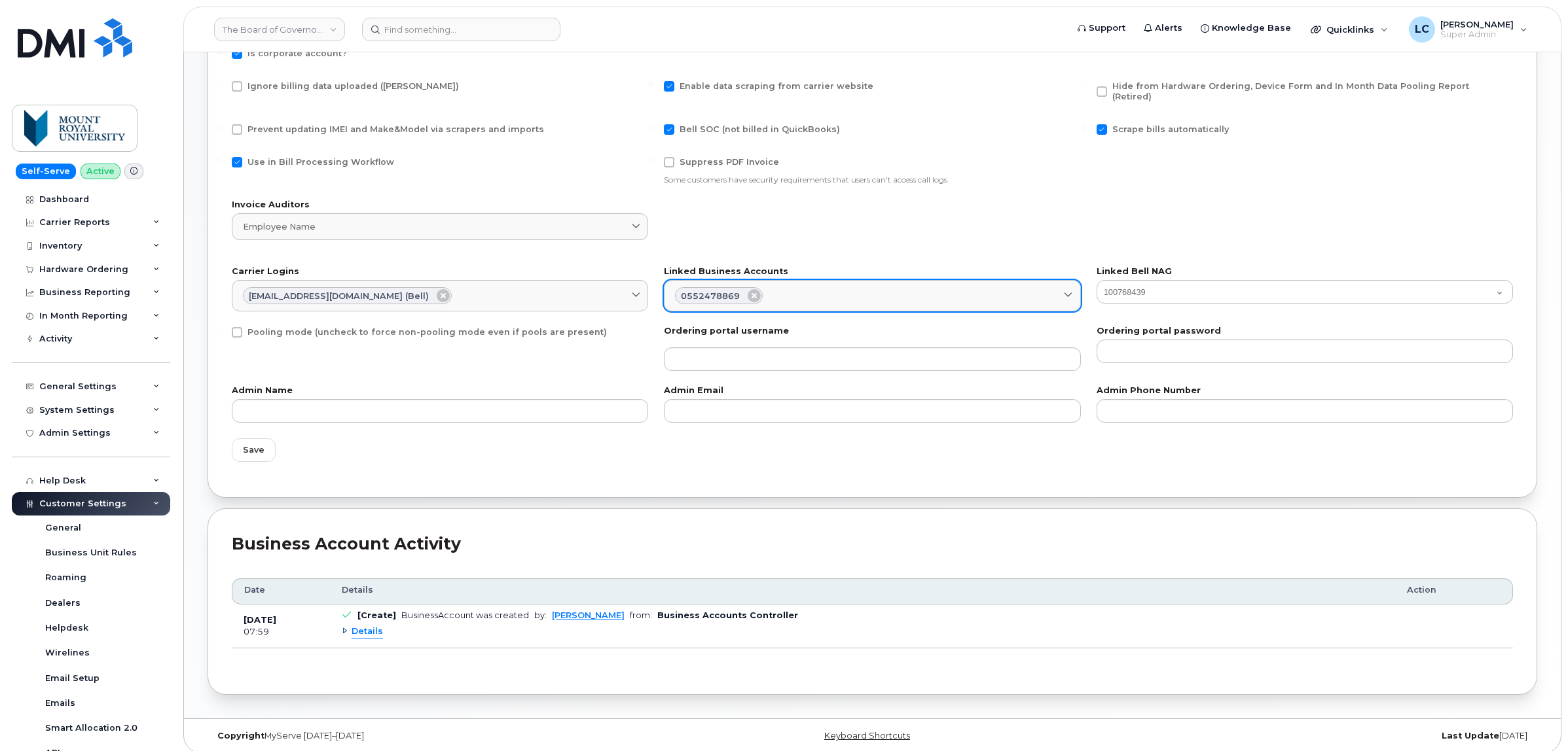
click at [825, 287] on div "0552478869" at bounding box center [872, 296] width 394 height 17
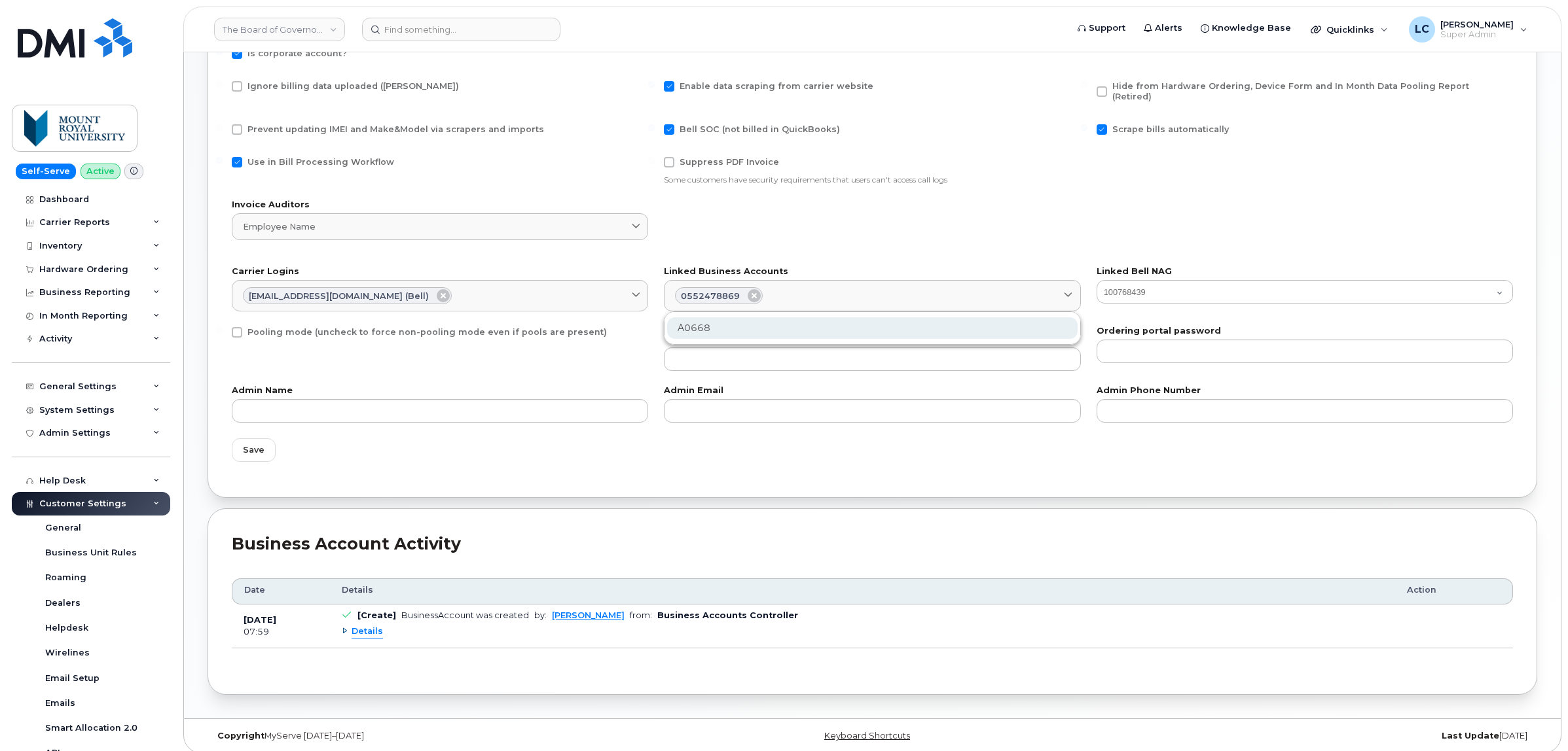
click at [788, 318] on div "A0668" at bounding box center [872, 328] width 410 height 21
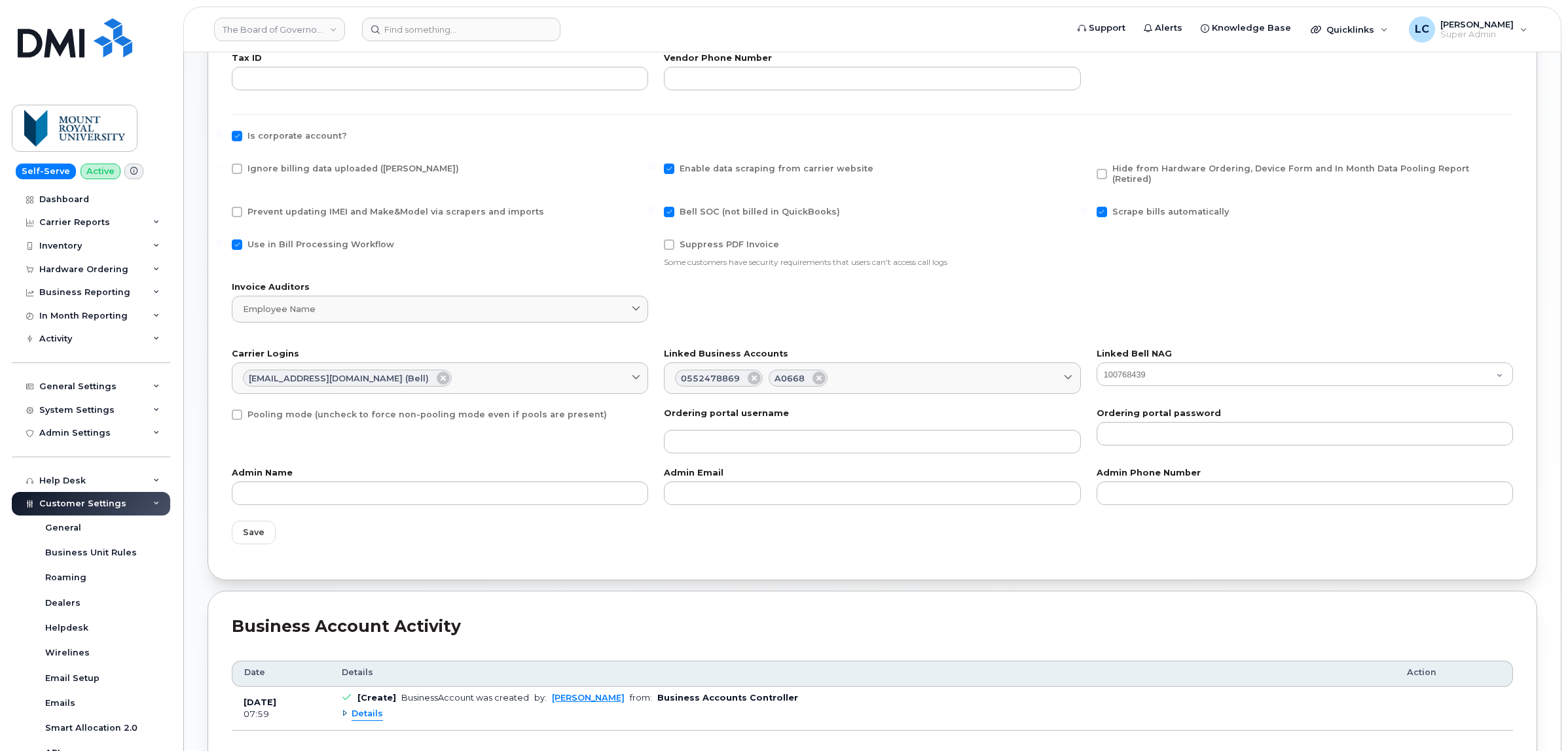
scroll to position [514, 0]
click at [256, 525] on span "Save" at bounding box center [253, 531] width 21 height 13
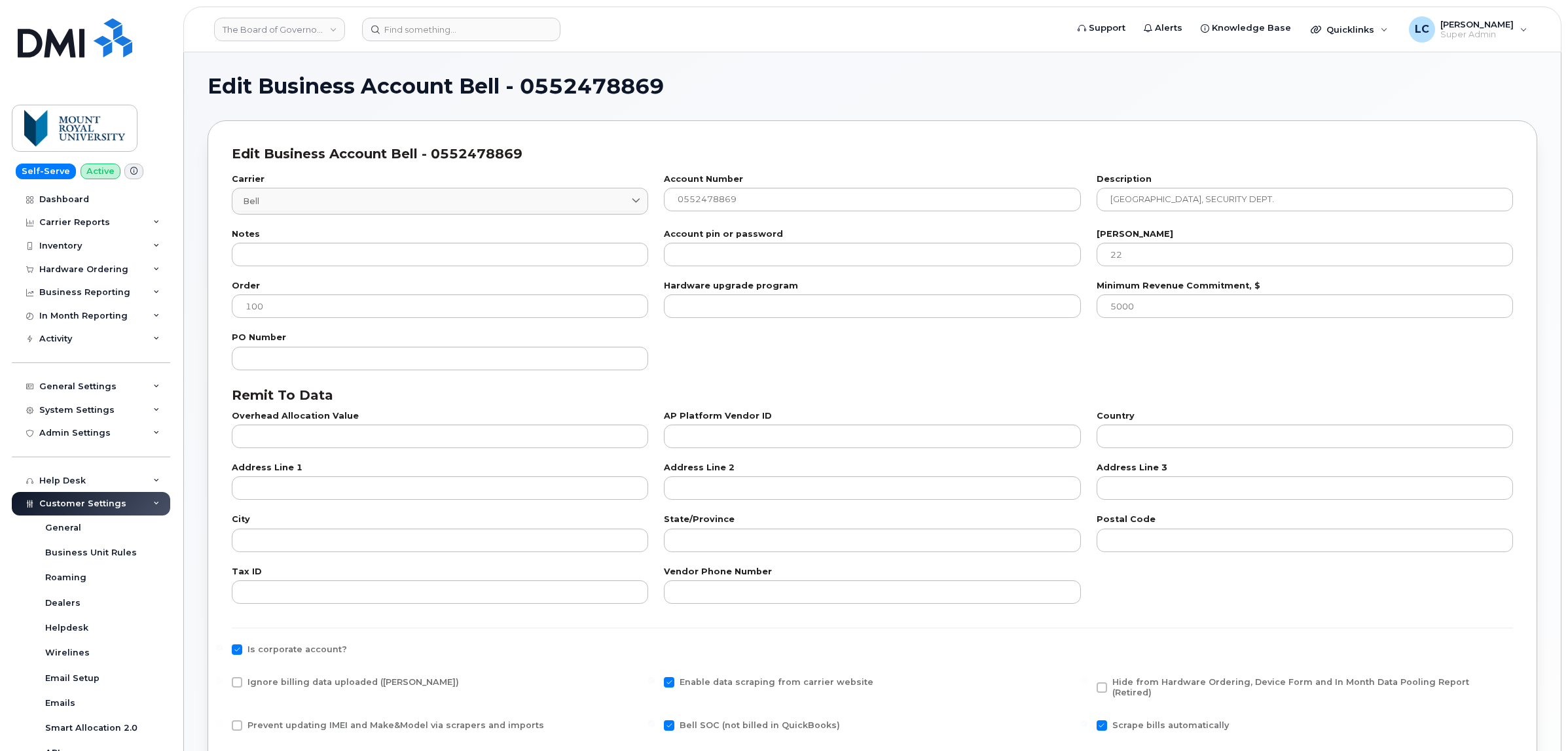
select select "1788"
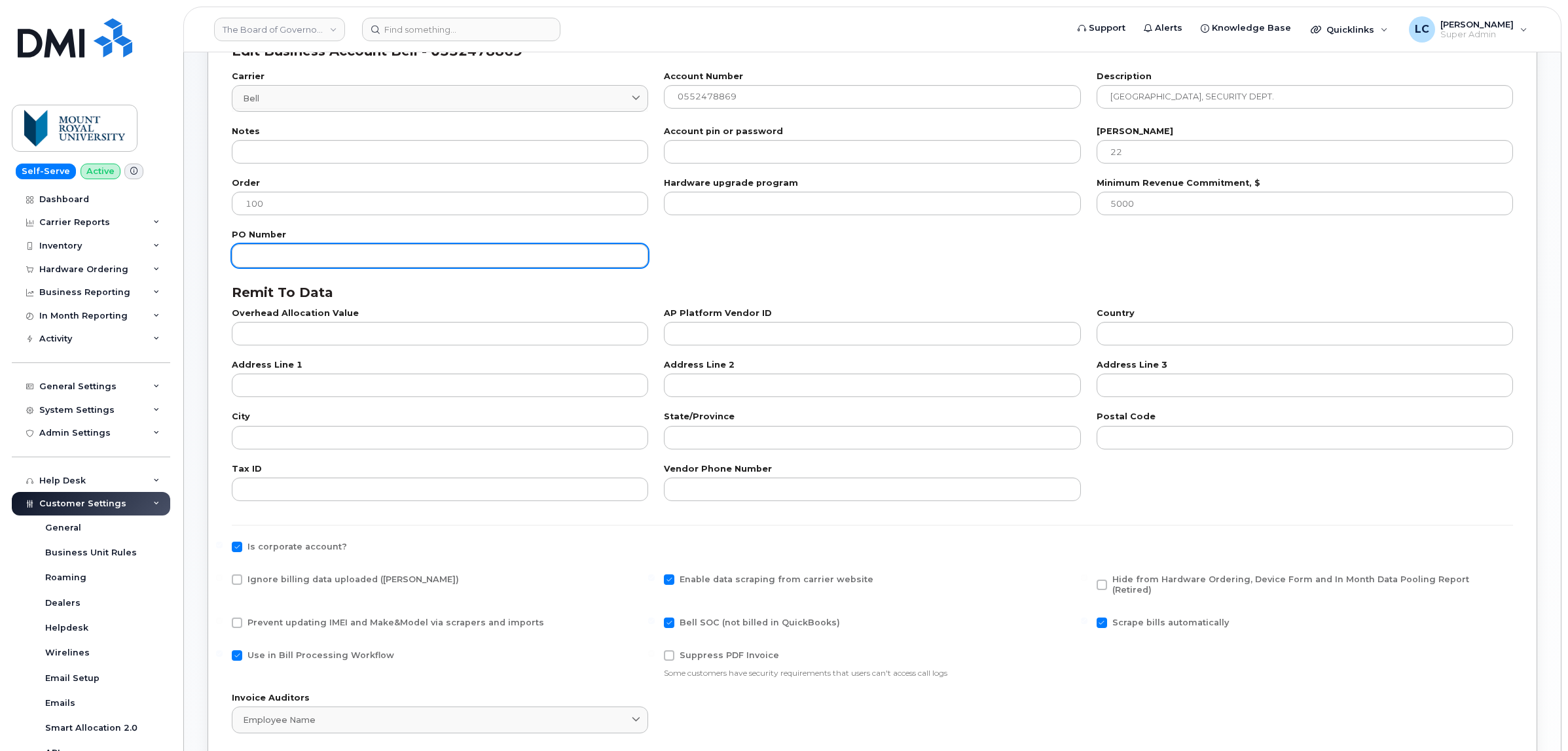
scroll to position [491, 0]
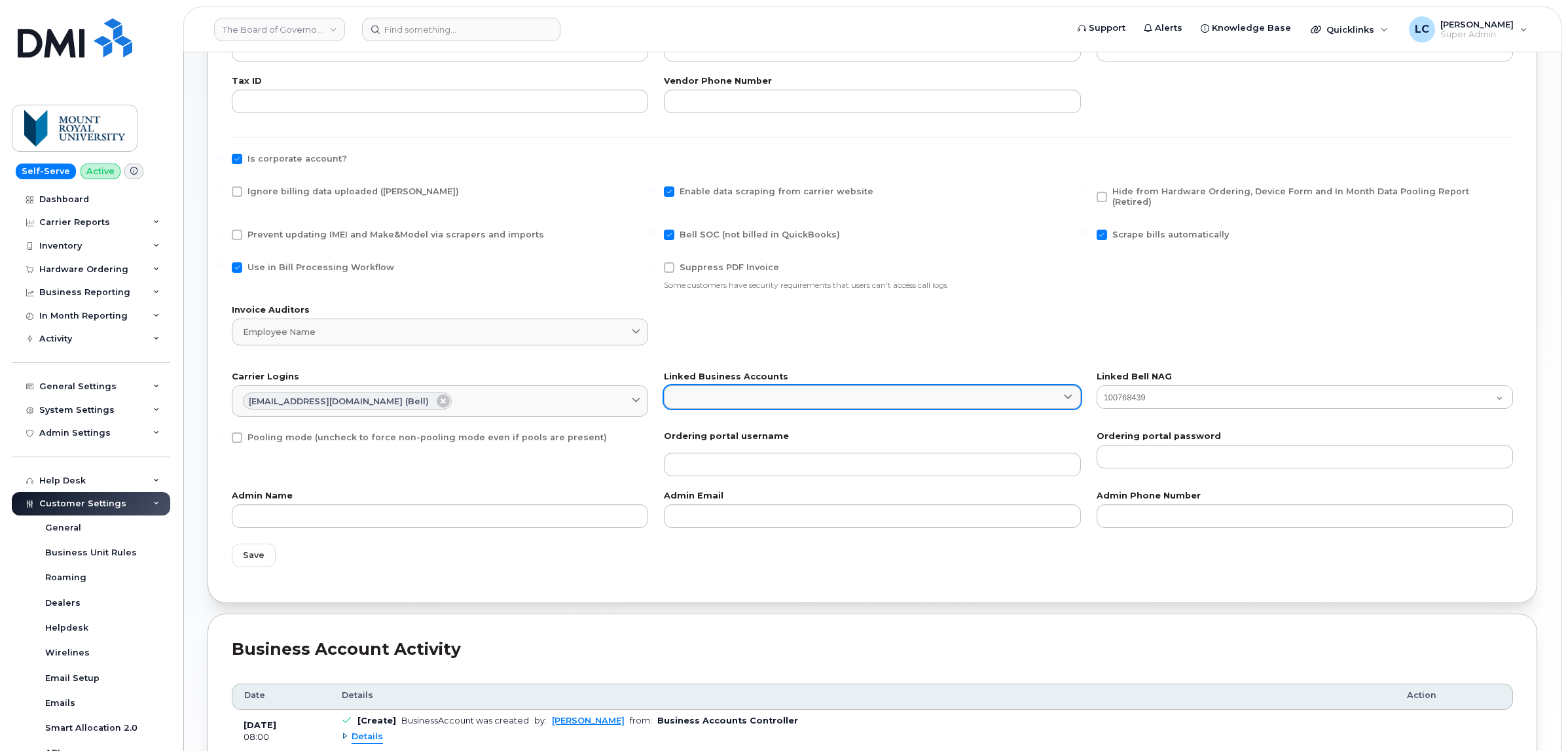
click at [729, 385] on link at bounding box center [872, 397] width 416 height 24
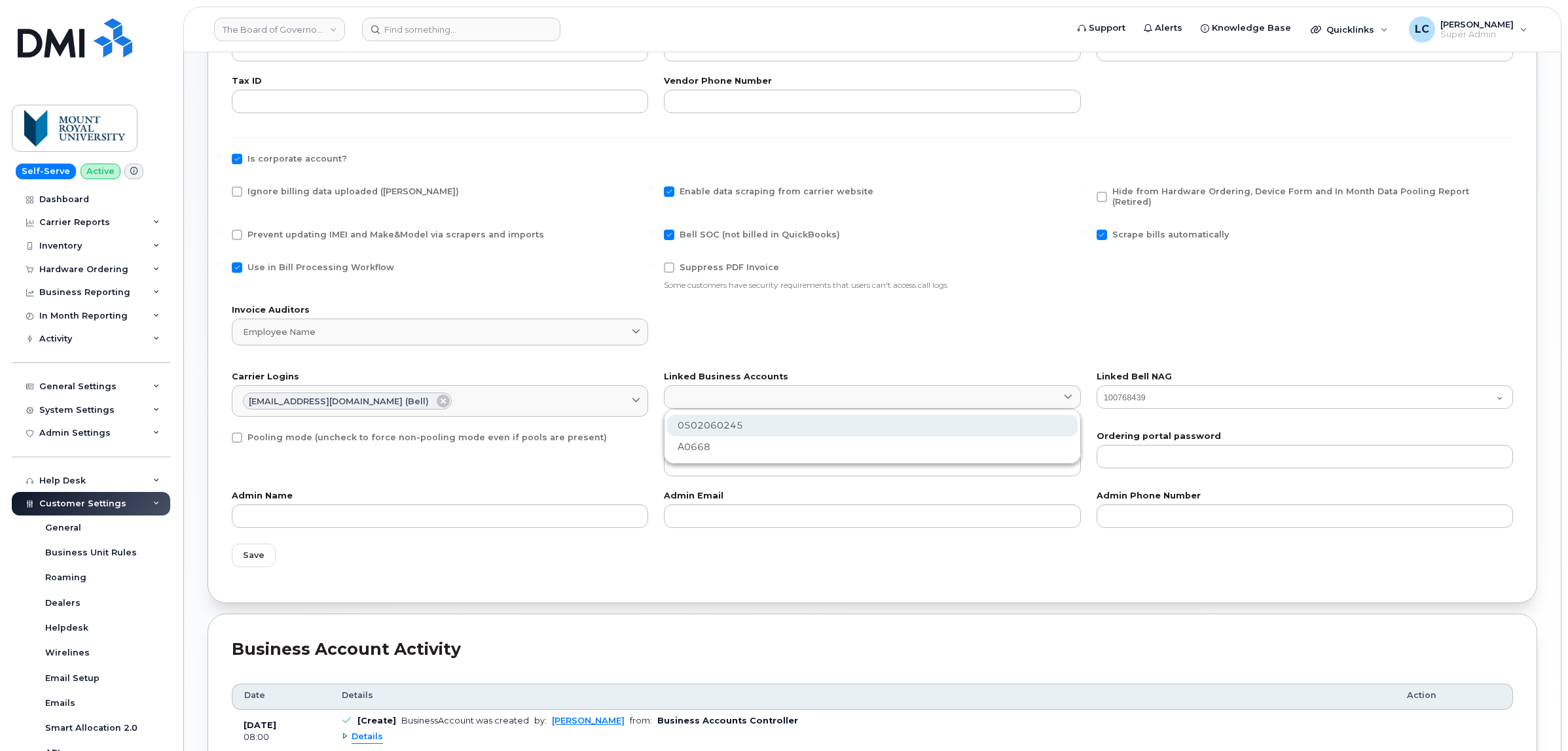
click at [722, 422] on div "0502060245" at bounding box center [872, 425] width 410 height 21
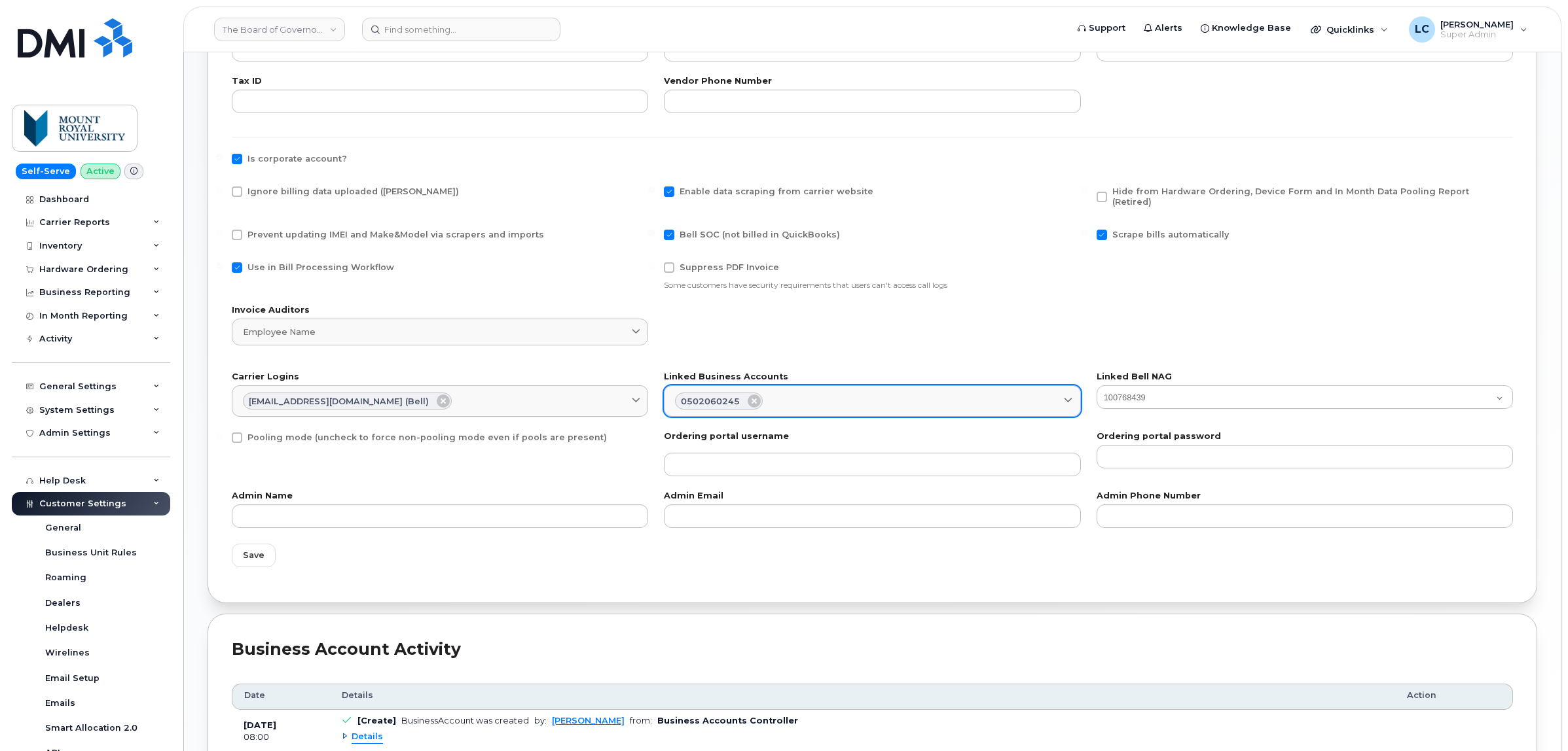
click at [800, 393] on div "0502060245" at bounding box center [872, 402] width 394 height 17
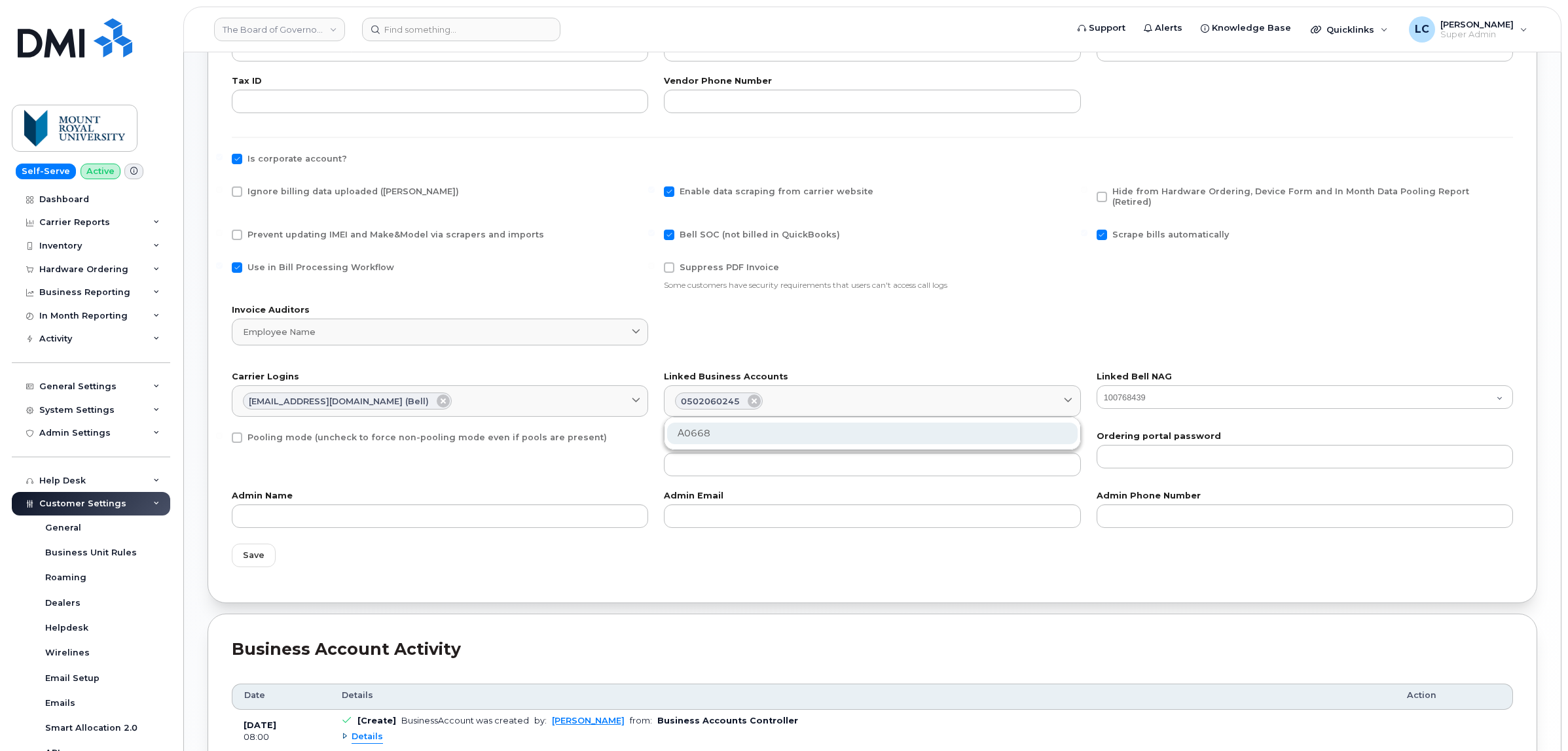
click at [761, 430] on div "A0668" at bounding box center [872, 433] width 410 height 21
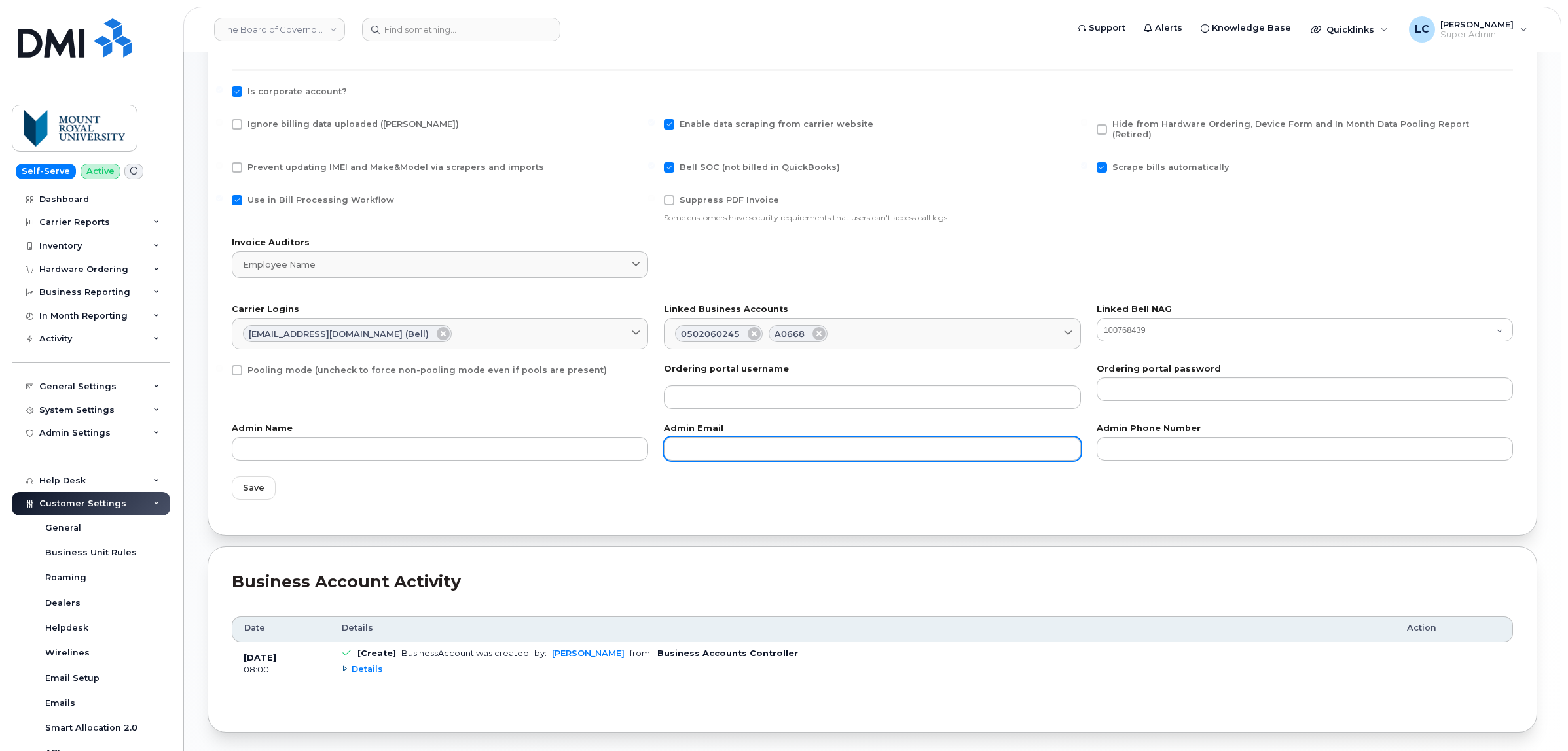
scroll to position [596, 0]
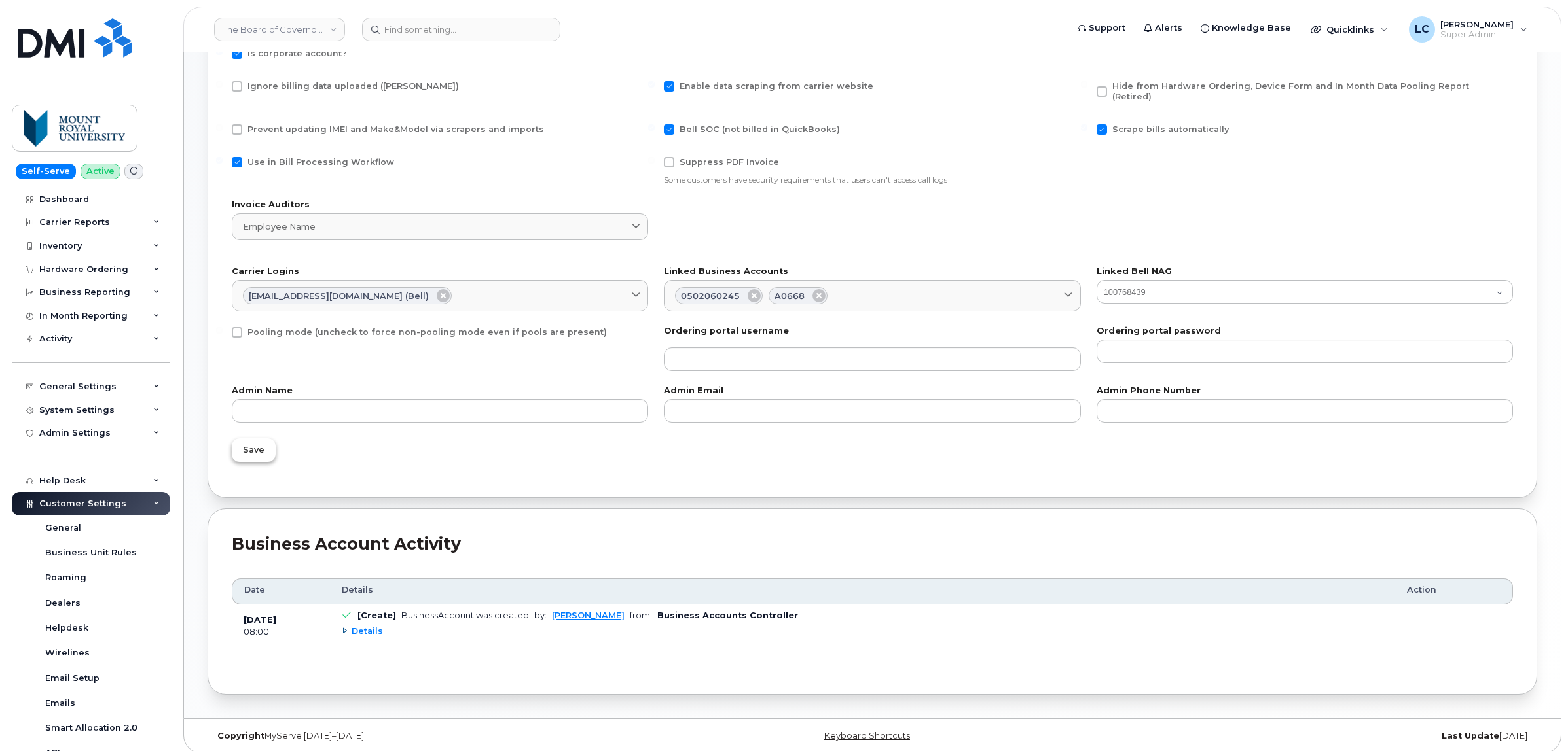
click at [259, 443] on span "Save" at bounding box center [253, 449] width 21 height 13
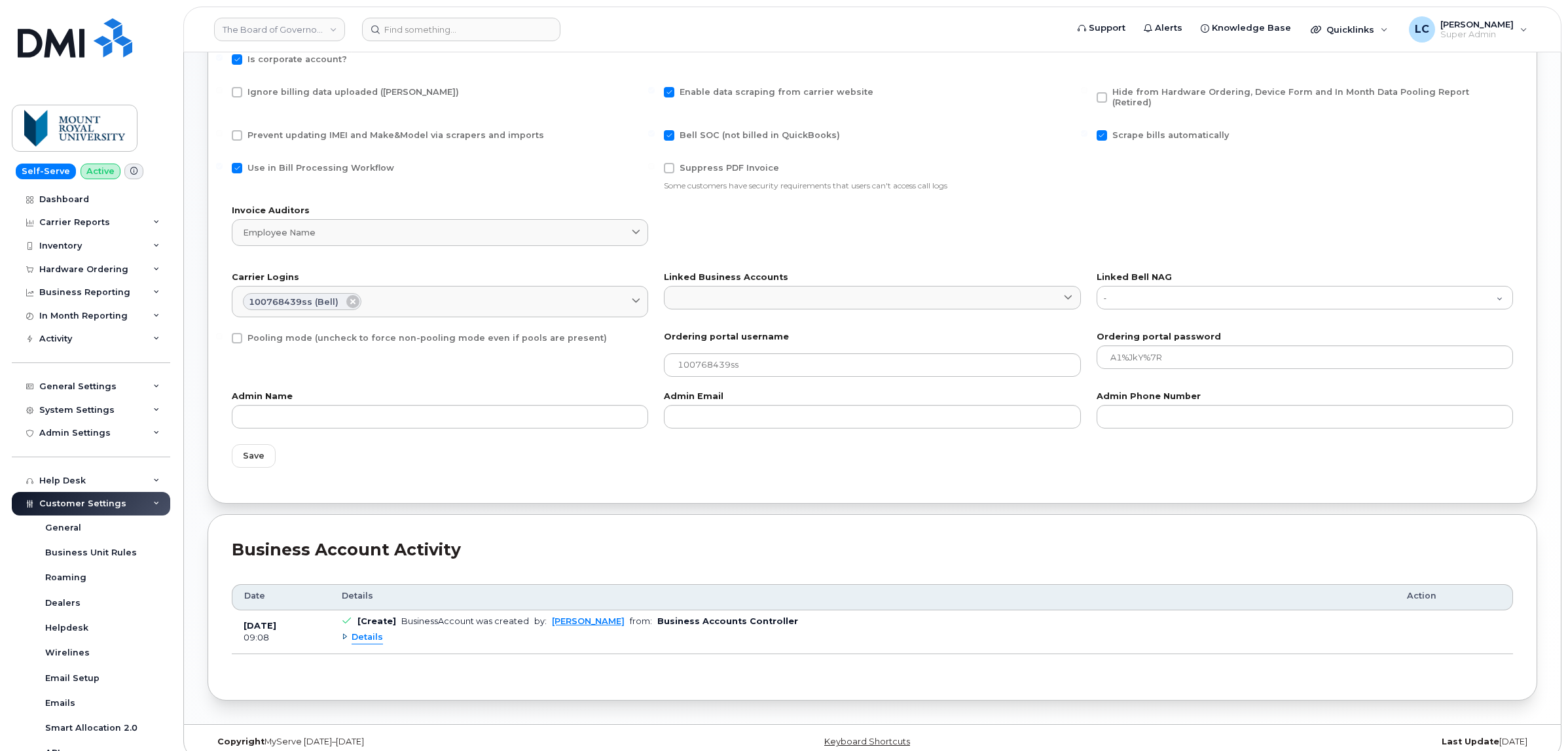
scroll to position [596, 0]
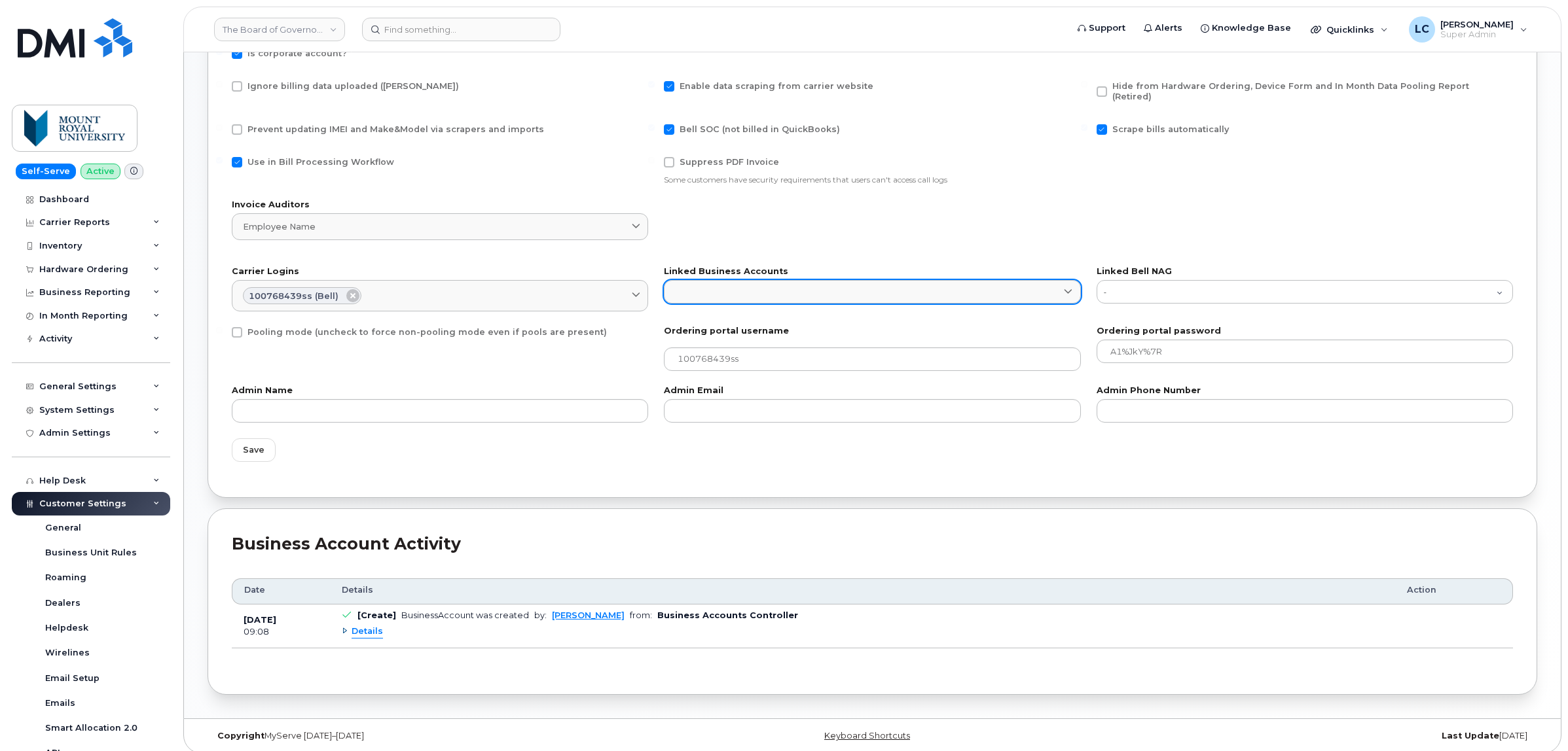
click at [815, 292] on link at bounding box center [872, 292] width 416 height 24
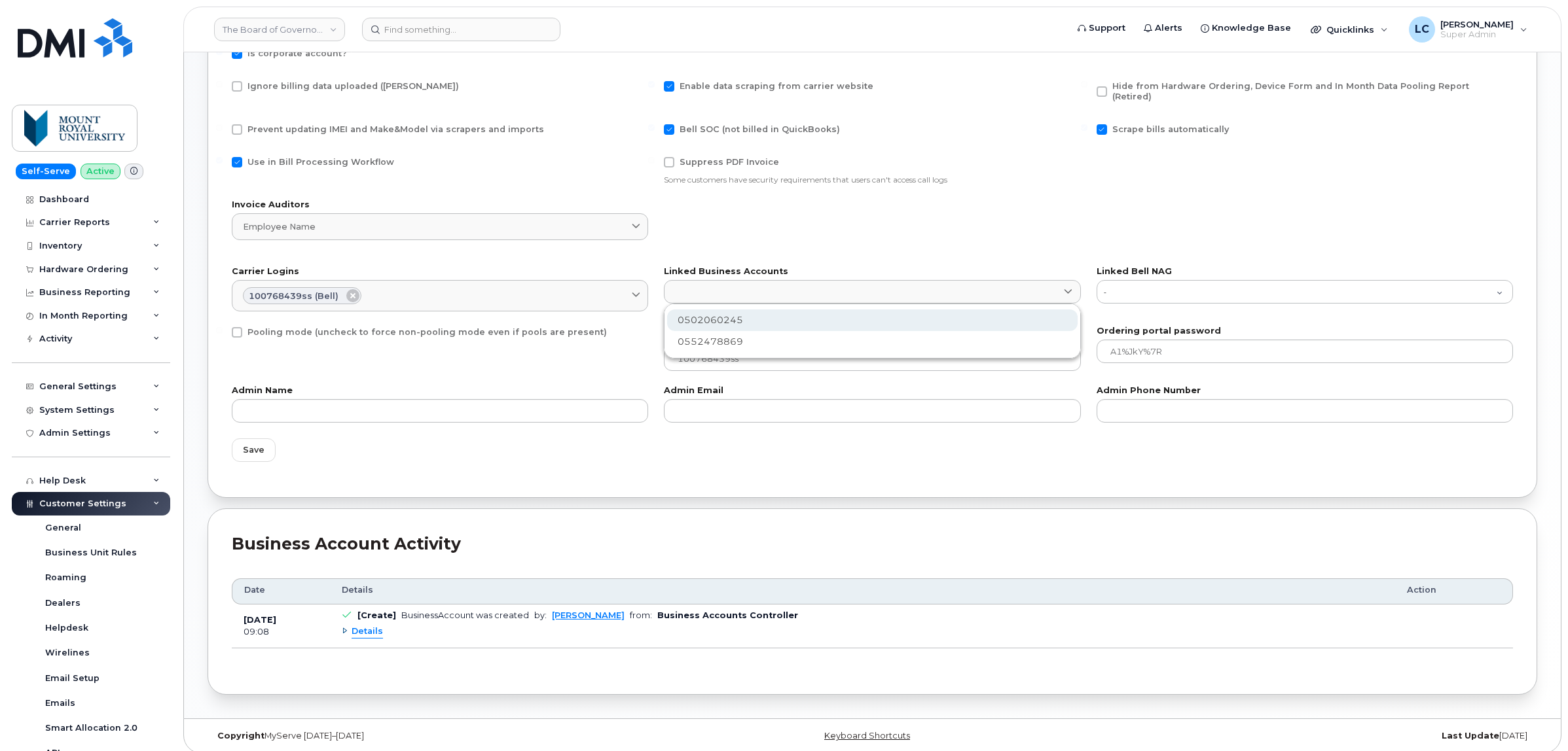
click at [785, 312] on div "0502060245" at bounding box center [872, 320] width 410 height 21
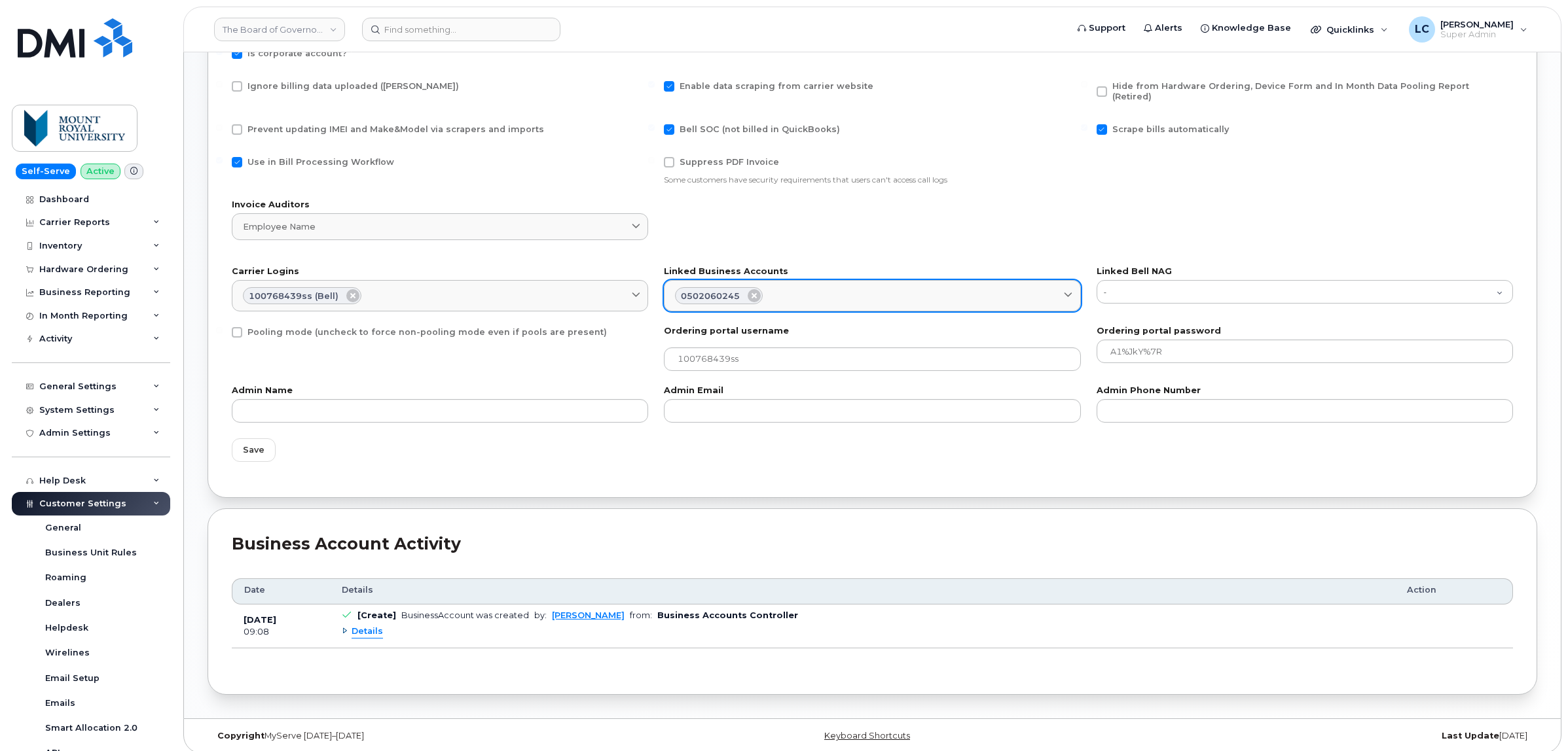
click at [838, 287] on div "0502060245" at bounding box center [872, 296] width 394 height 17
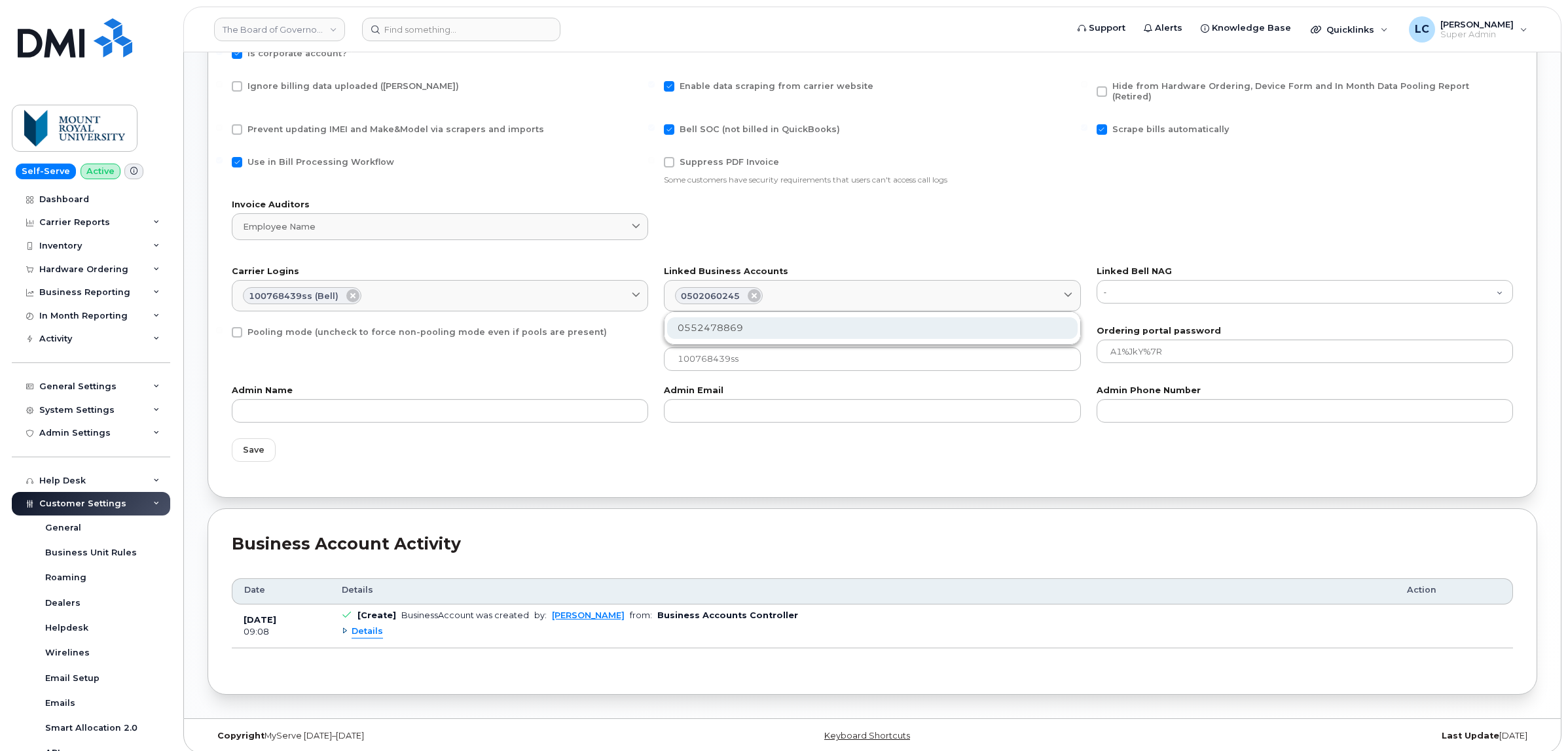
click at [790, 318] on div "0552478869" at bounding box center [872, 328] width 410 height 21
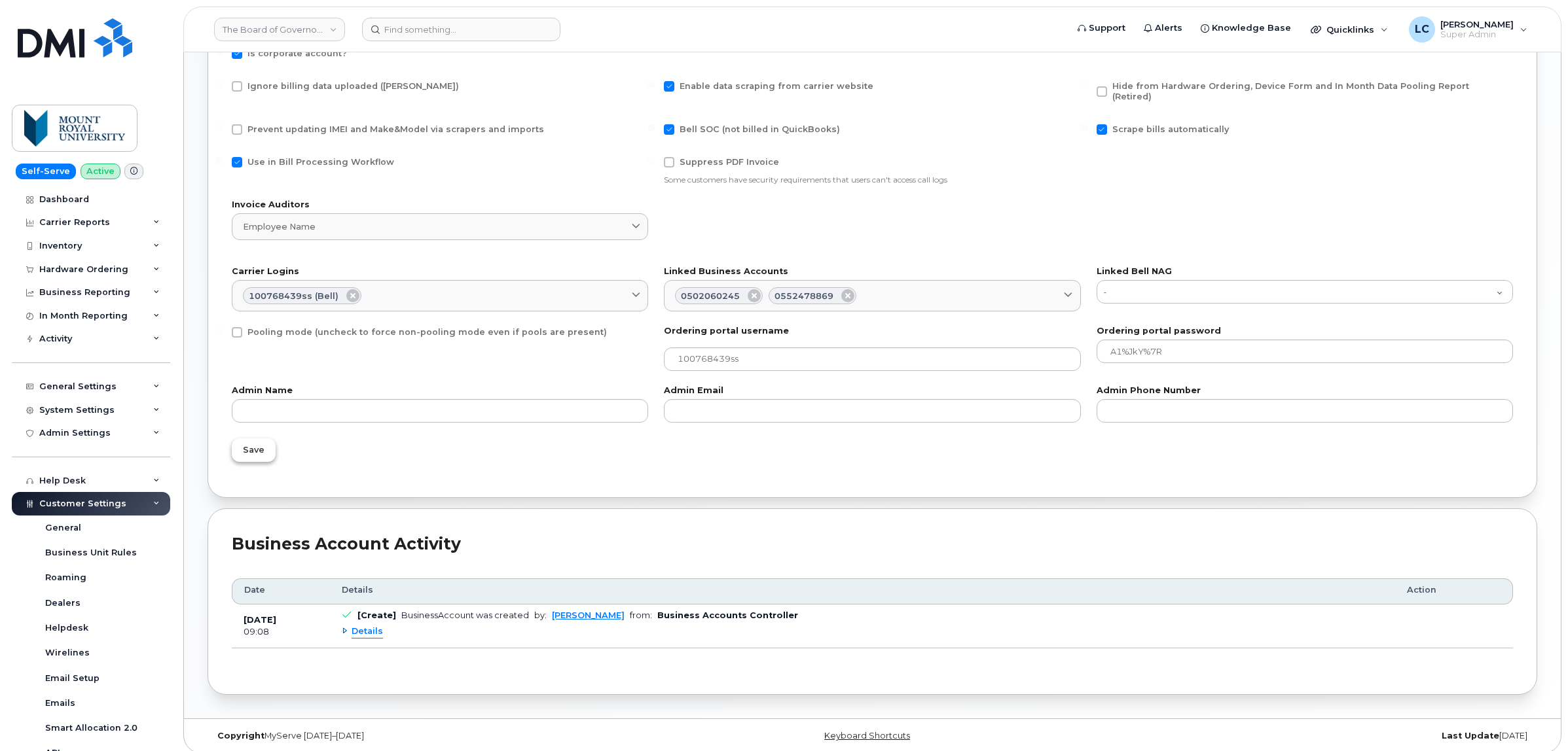
click at [256, 443] on span "Save" at bounding box center [253, 449] width 21 height 13
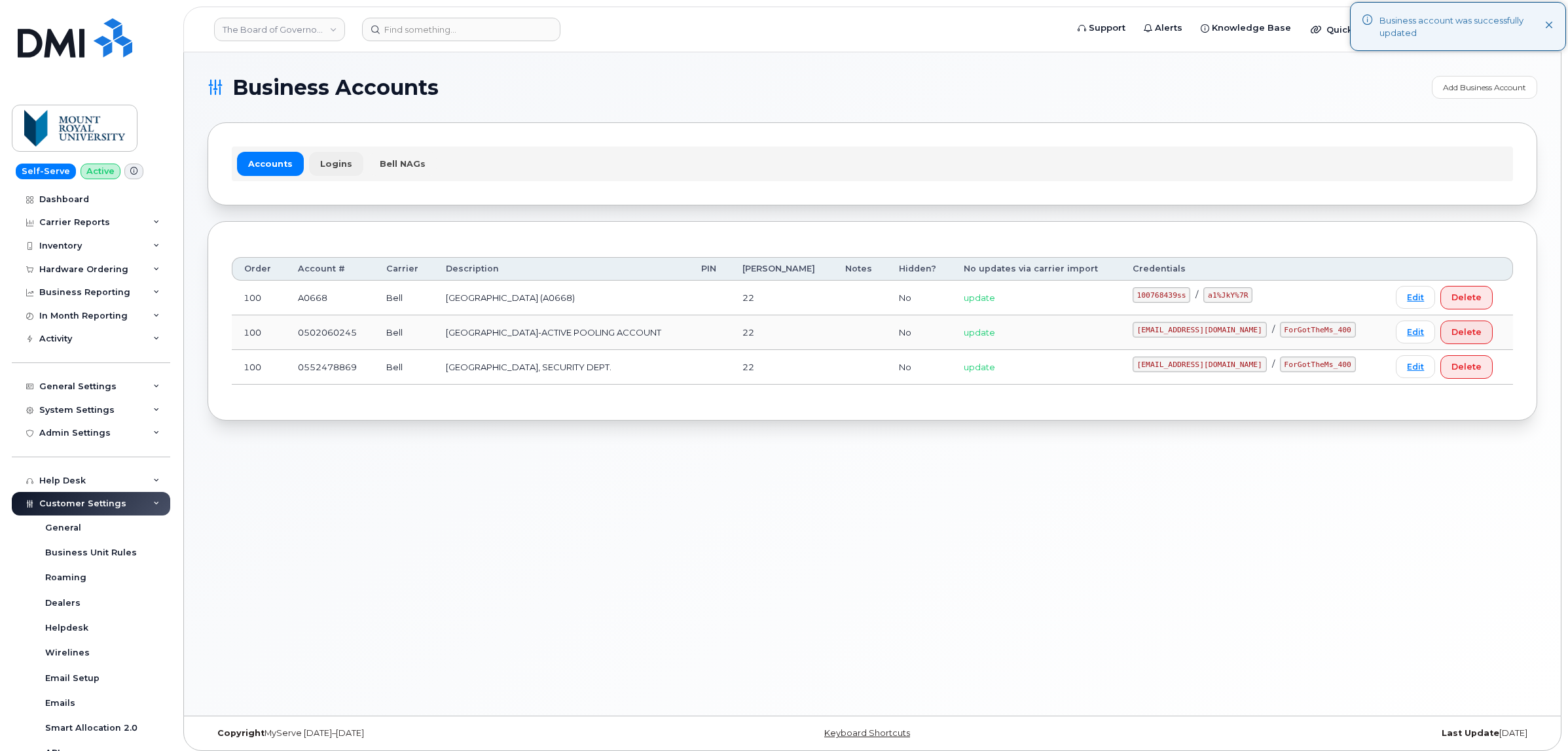
click at [321, 171] on link "Logins" at bounding box center [337, 164] width 55 height 24
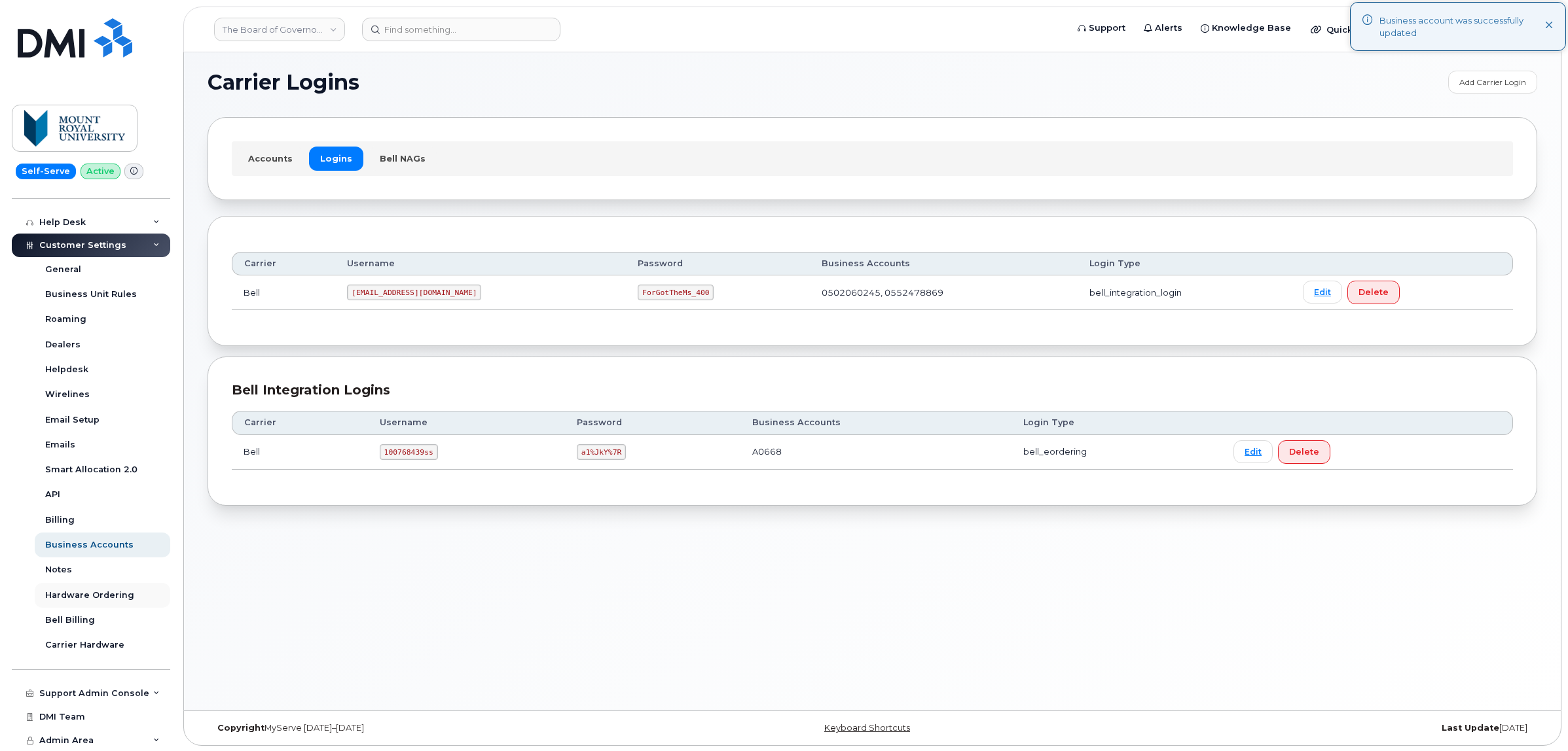
scroll to position [7, 0]
click at [115, 689] on div "Support Admin Console" at bounding box center [94, 694] width 110 height 10
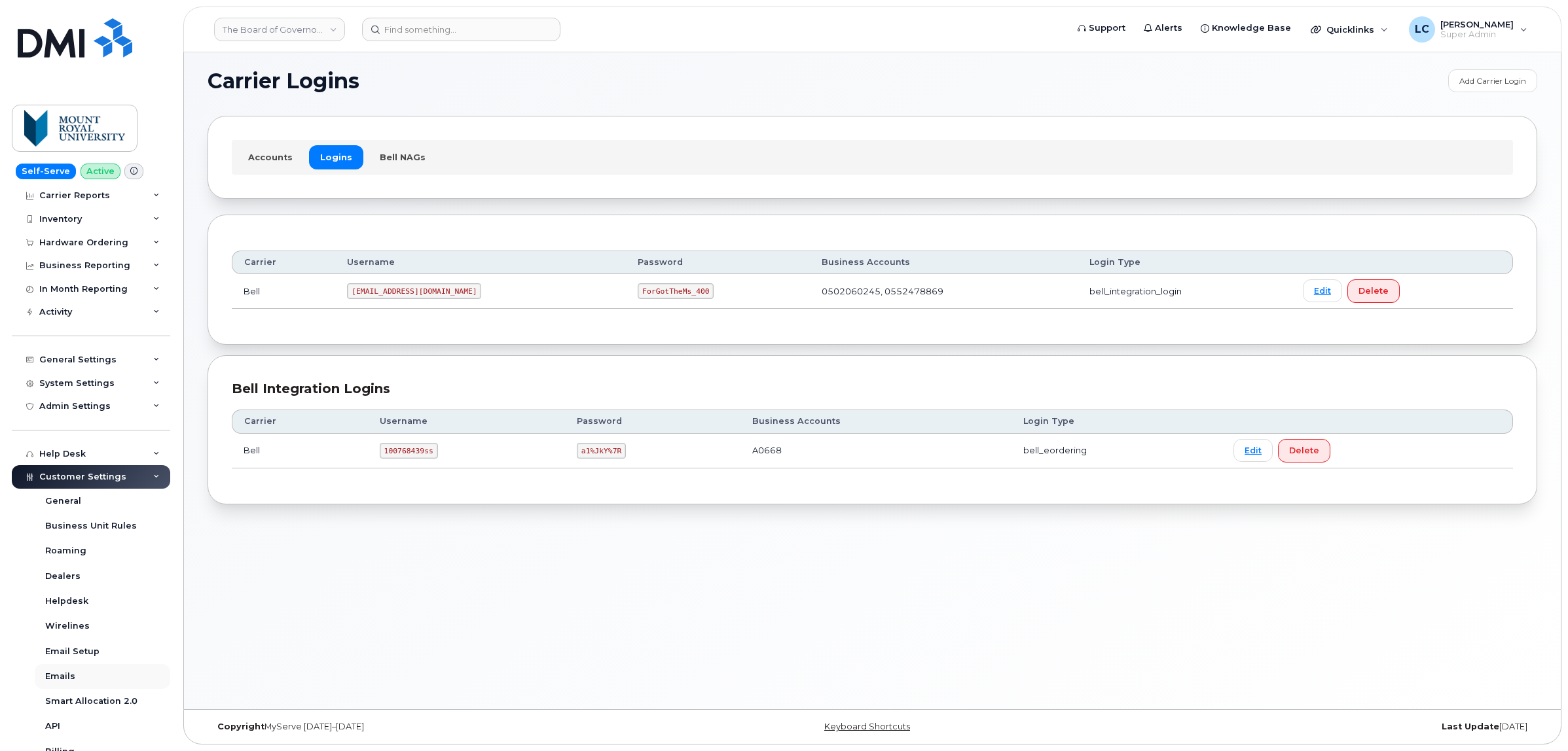
scroll to position [0, 0]
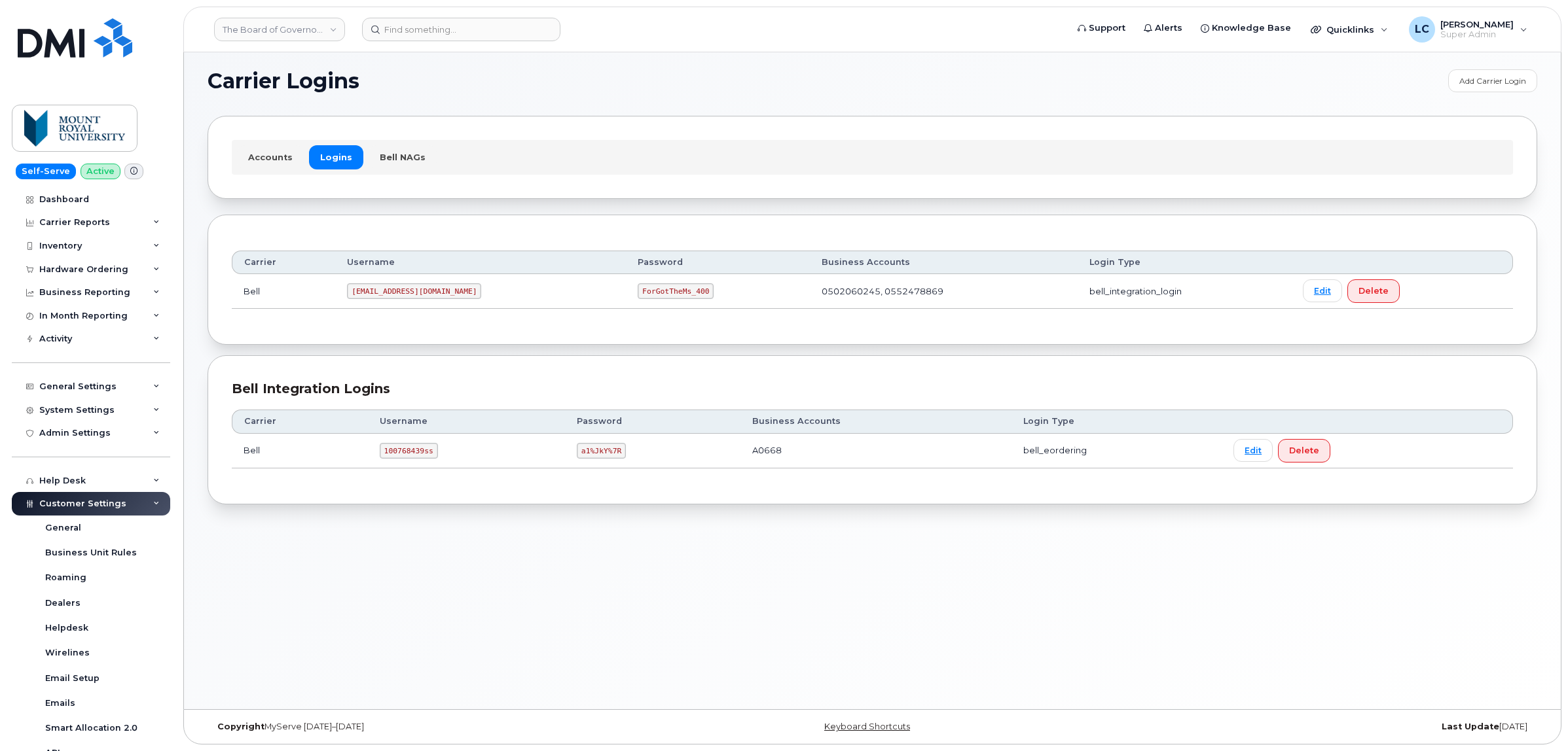
click at [122, 502] on div "Customer Settings" at bounding box center [91, 504] width 158 height 24
click at [144, 420] on div "System Settings" at bounding box center [91, 411] width 158 height 24
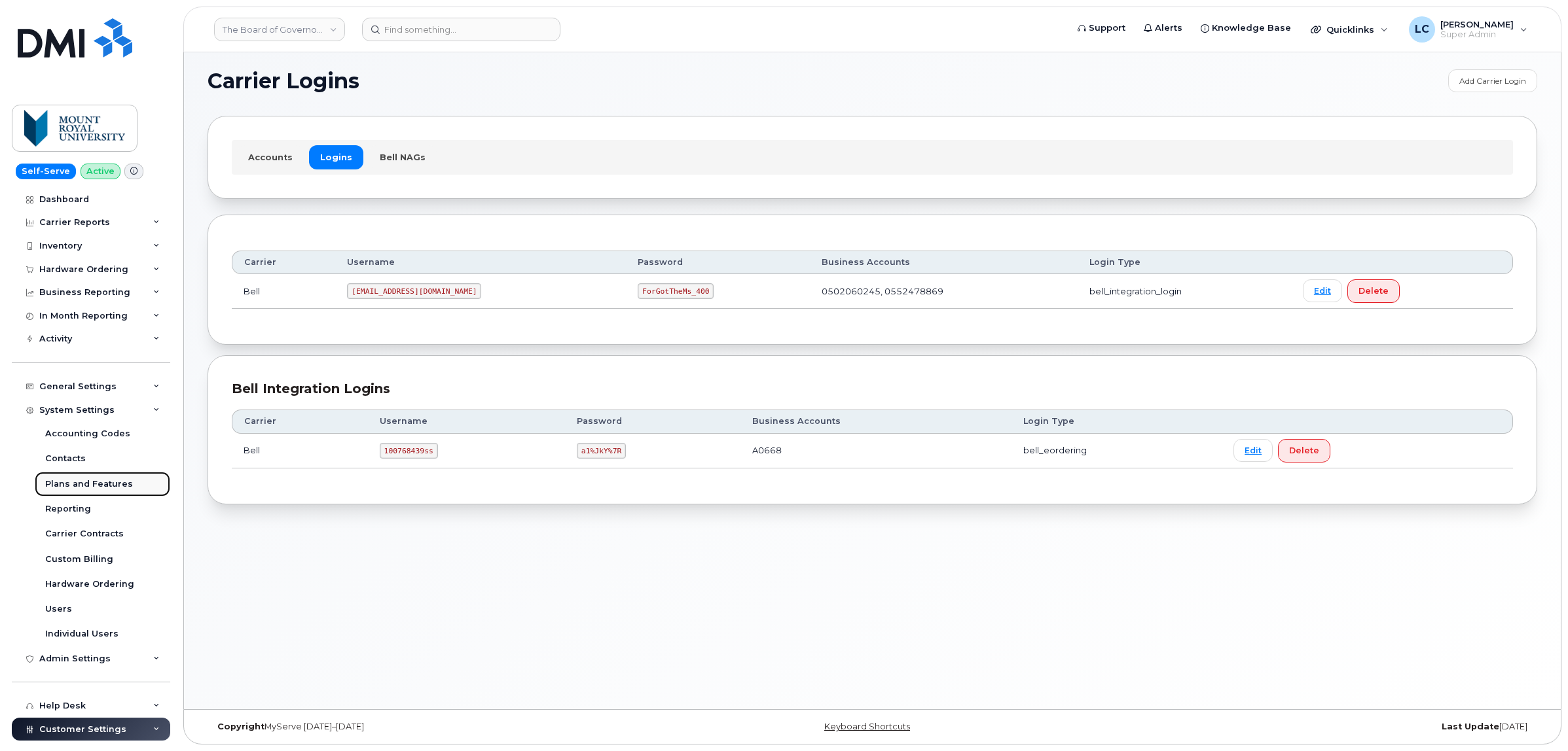
click at [119, 483] on div "Plans and Features" at bounding box center [89, 484] width 88 height 12
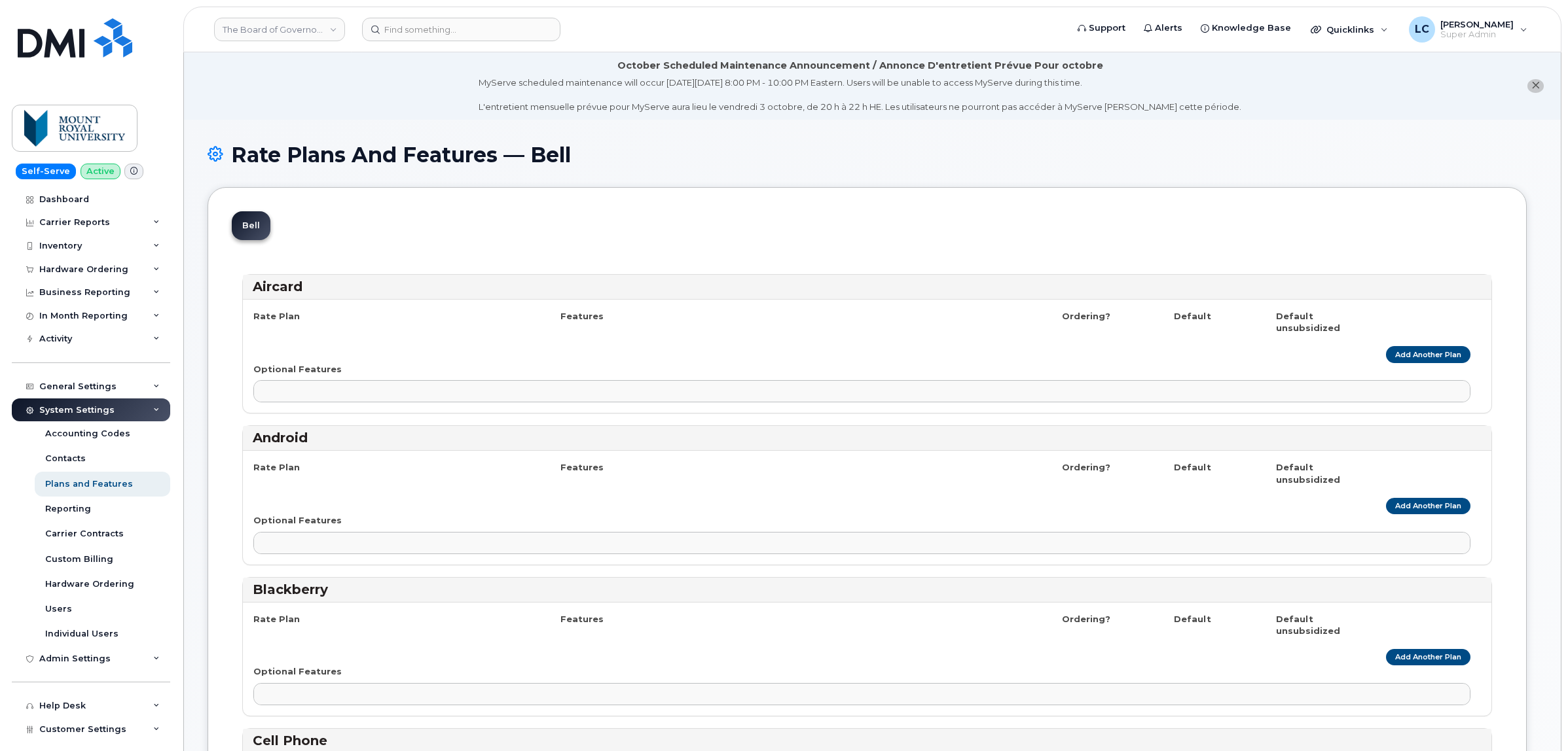
select select
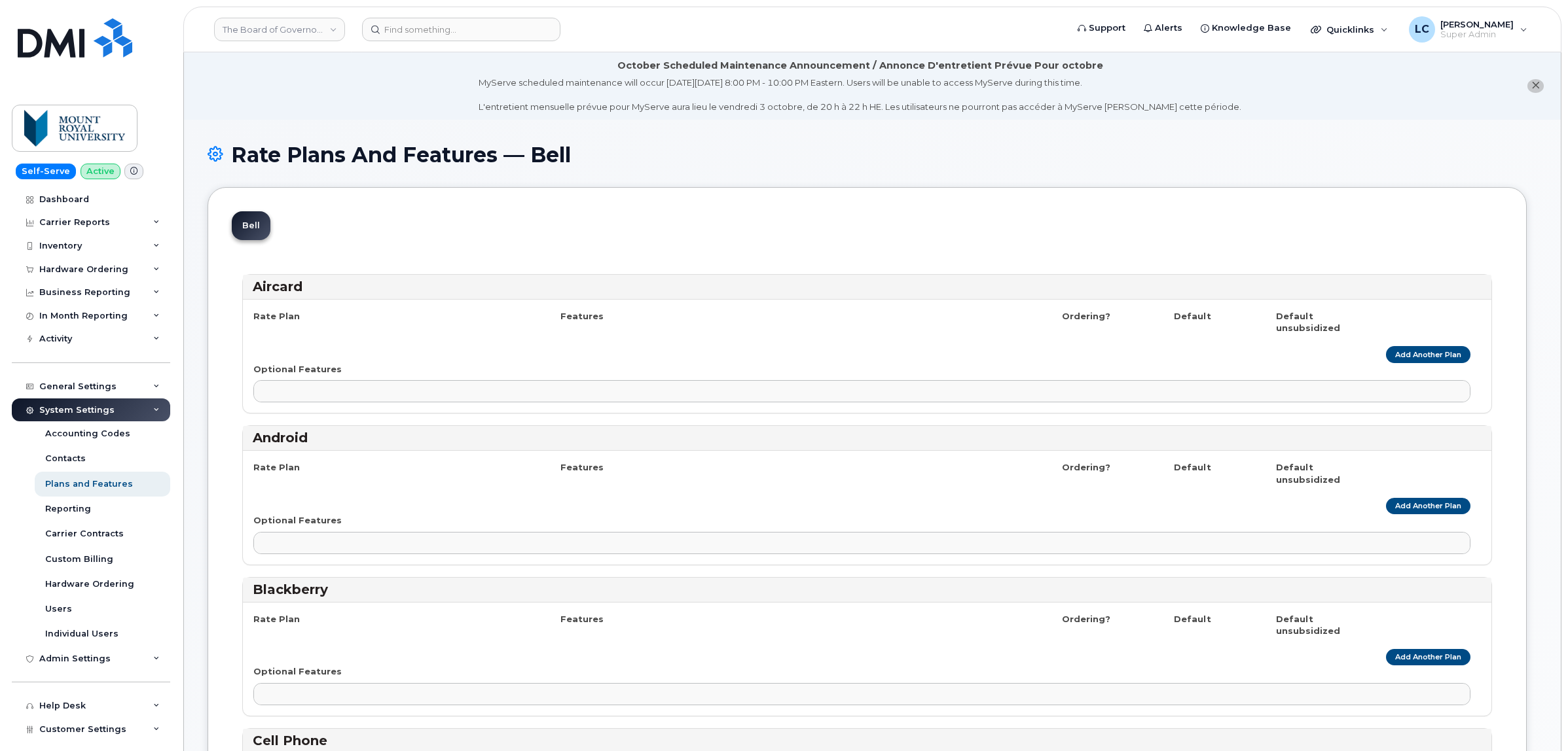
select select
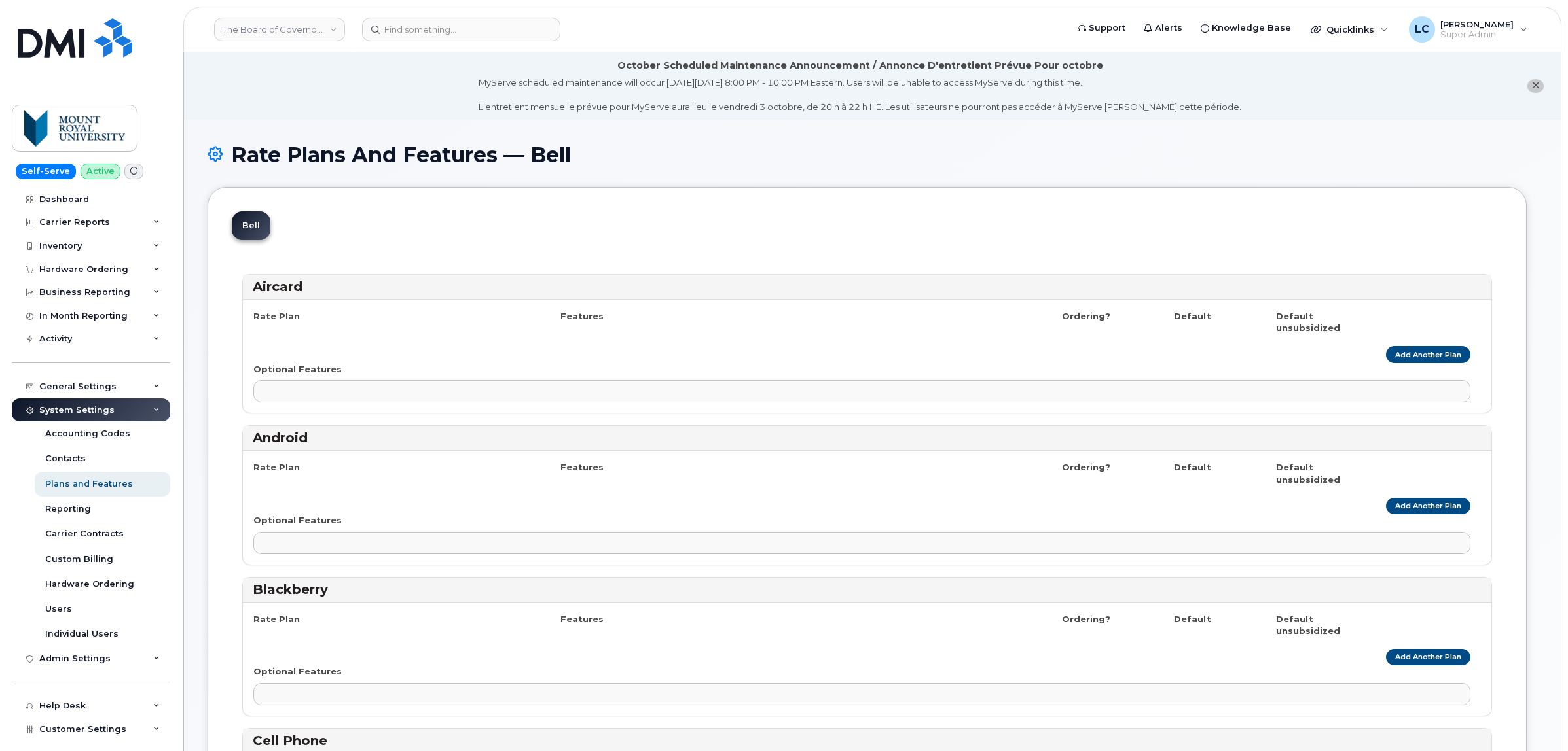
select select
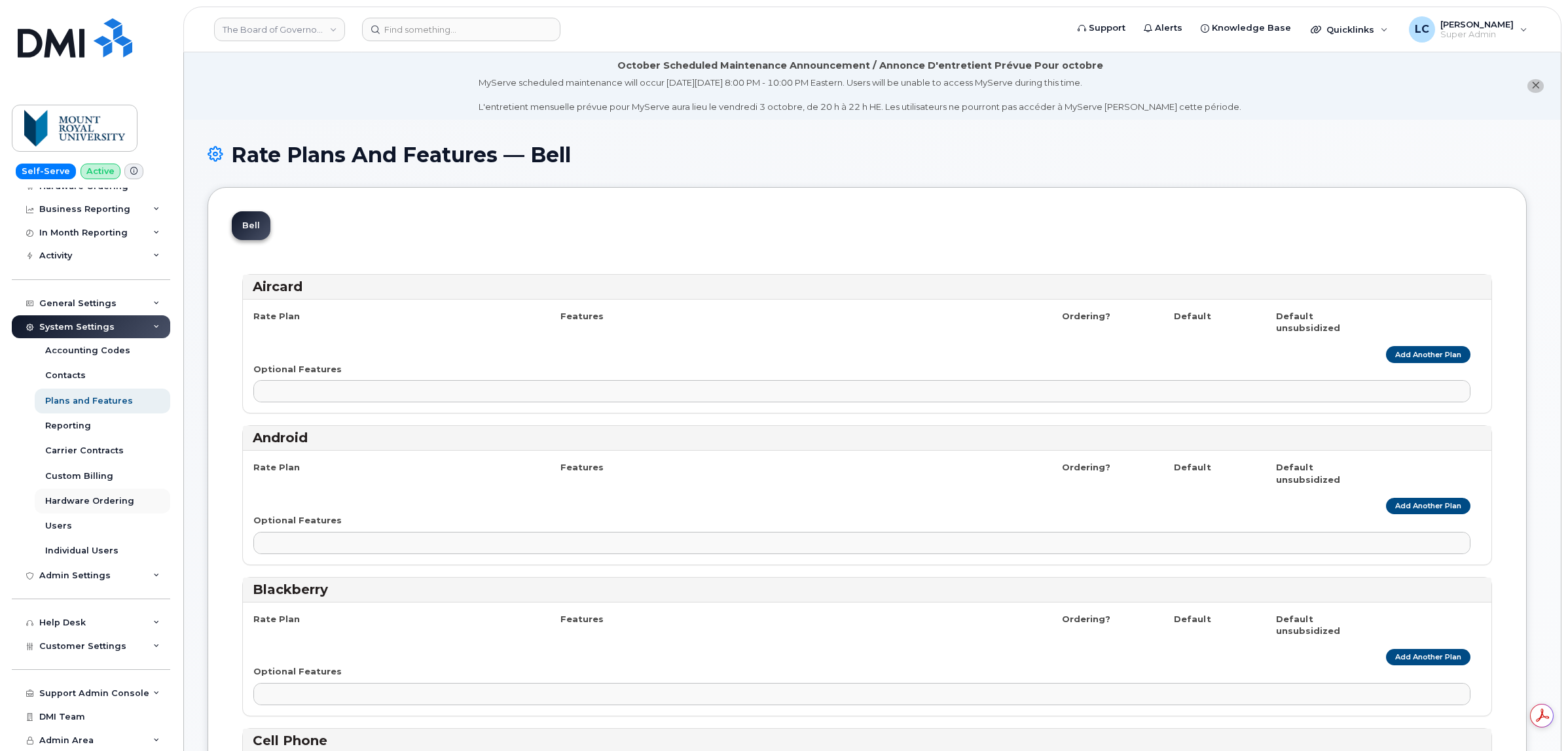
scroll to position [88, 0]
click at [107, 651] on div "Customer Settings" at bounding box center [91, 647] width 158 height 24
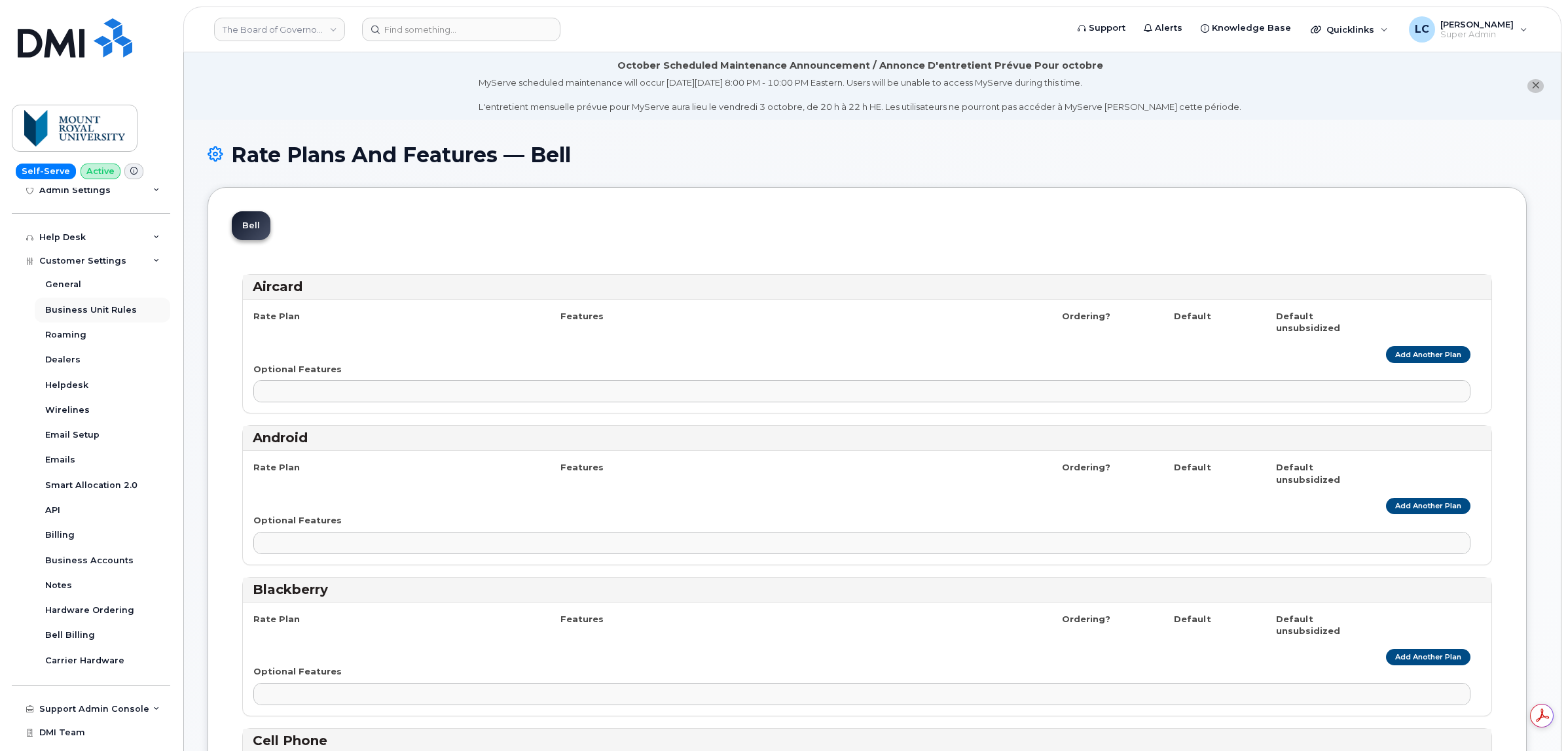
scroll to position [489, 0]
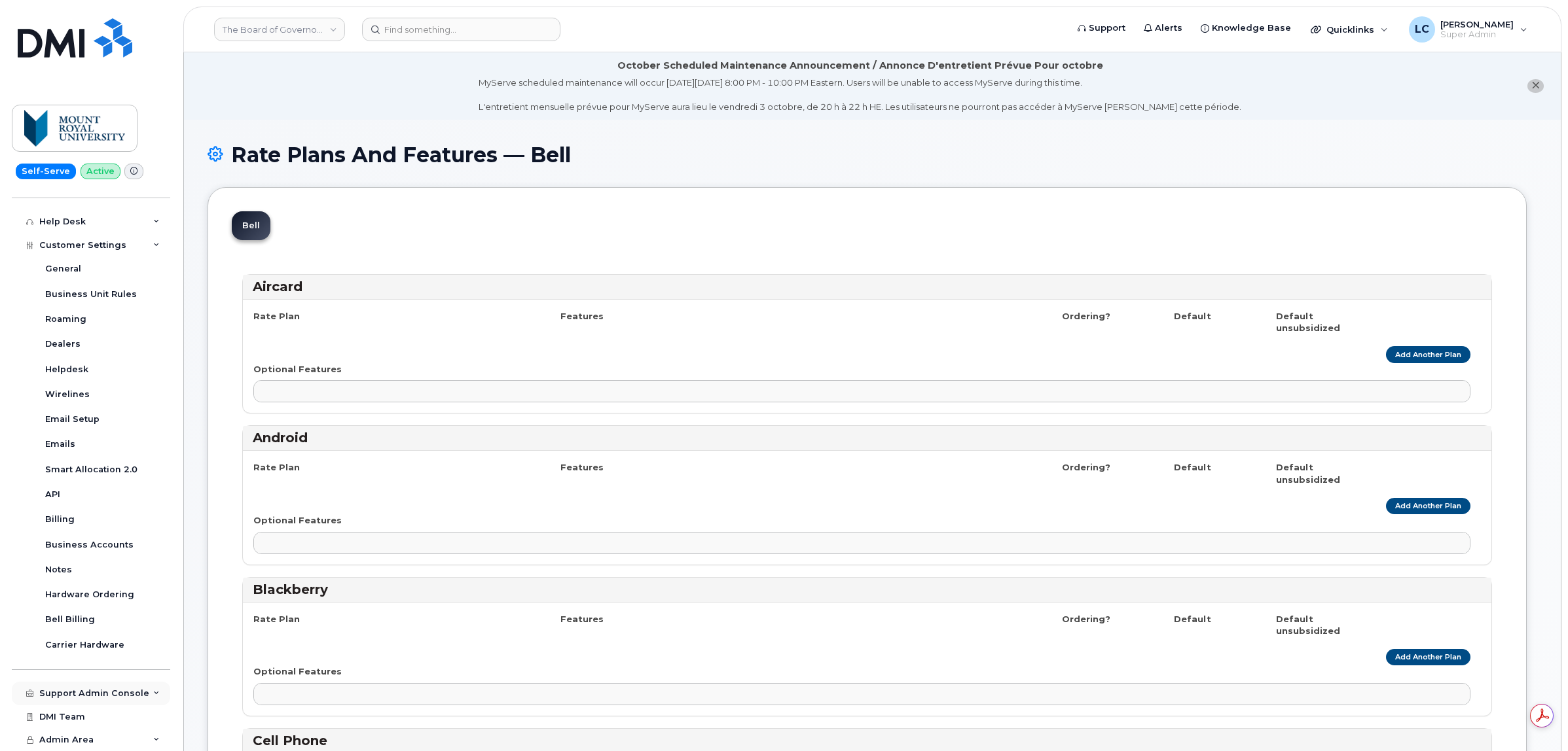
click at [105, 686] on div "Support Admin Console" at bounding box center [91, 694] width 158 height 24
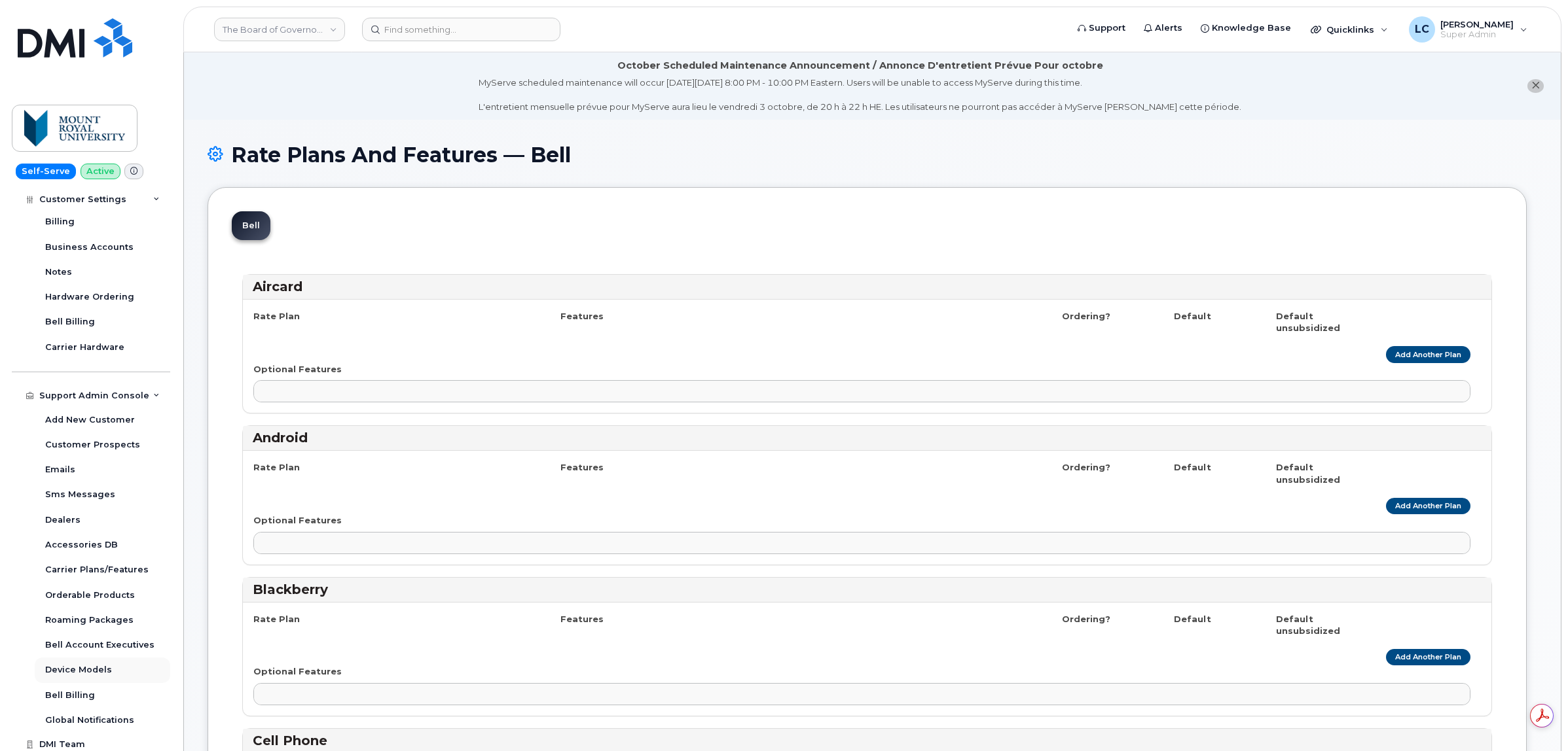
scroll to position [815, 0]
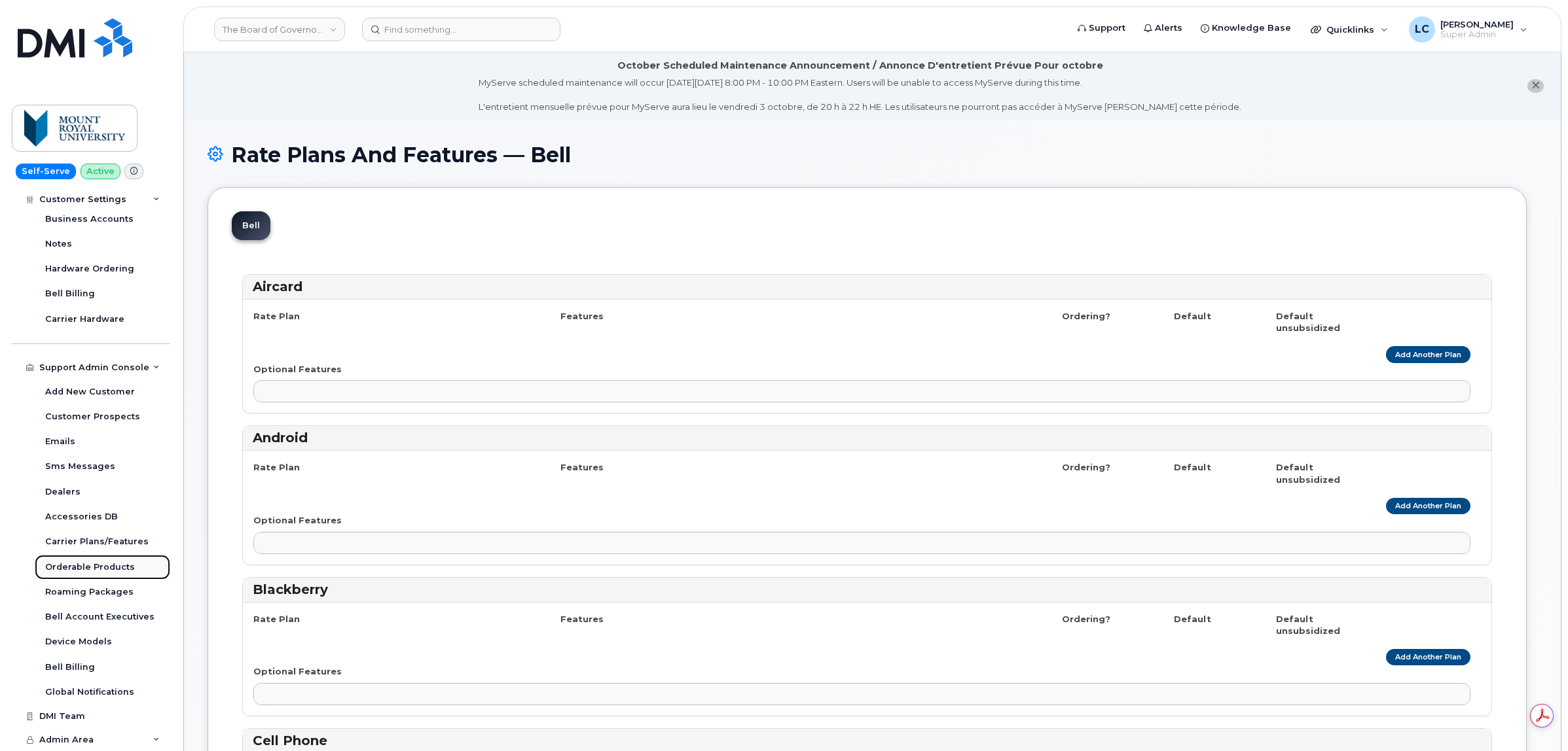
click at [103, 563] on div "Orderable Products" at bounding box center [90, 567] width 90 height 12
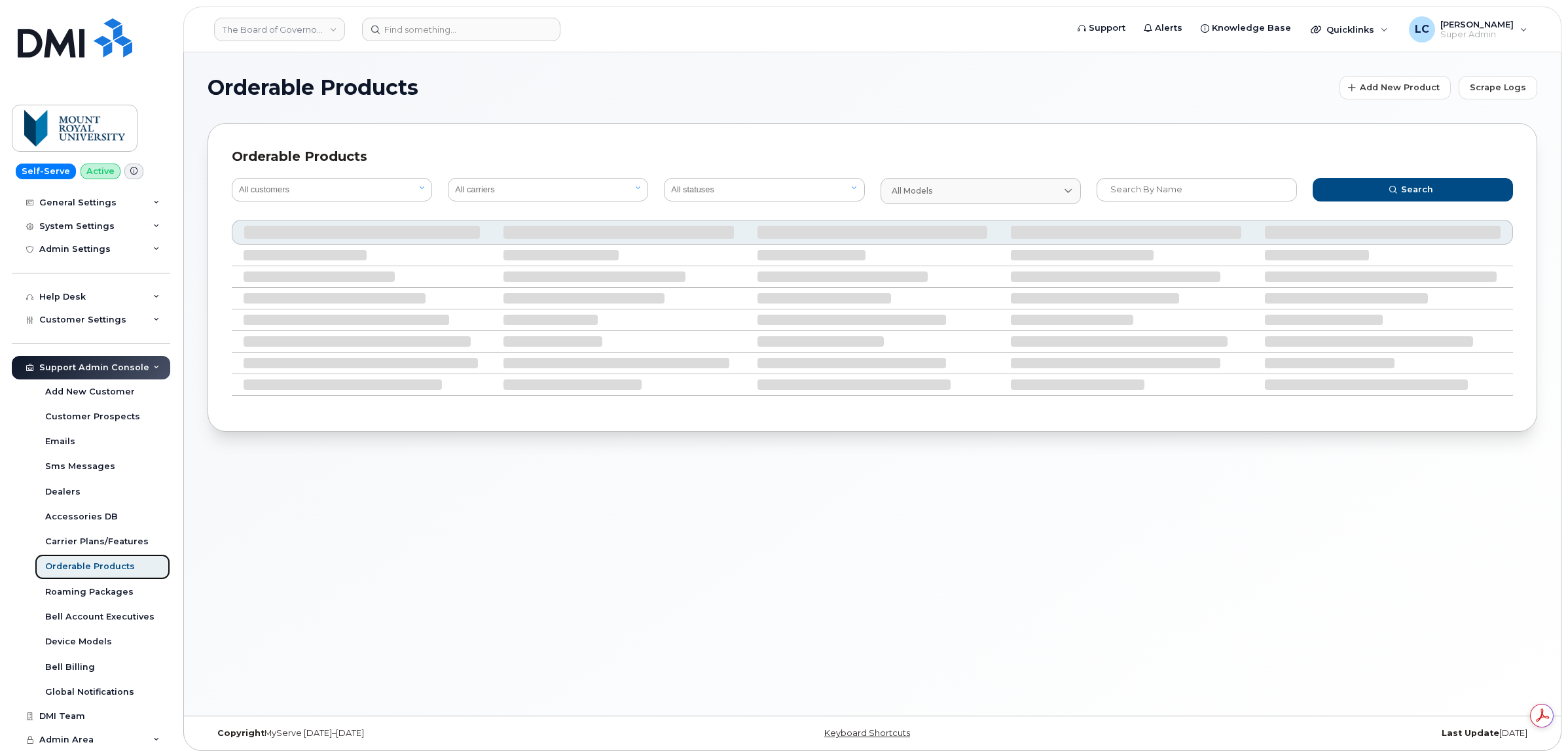
scroll to position [189, 0]
click at [1495, 86] on span "Scrape Logs" at bounding box center [1498, 87] width 56 height 13
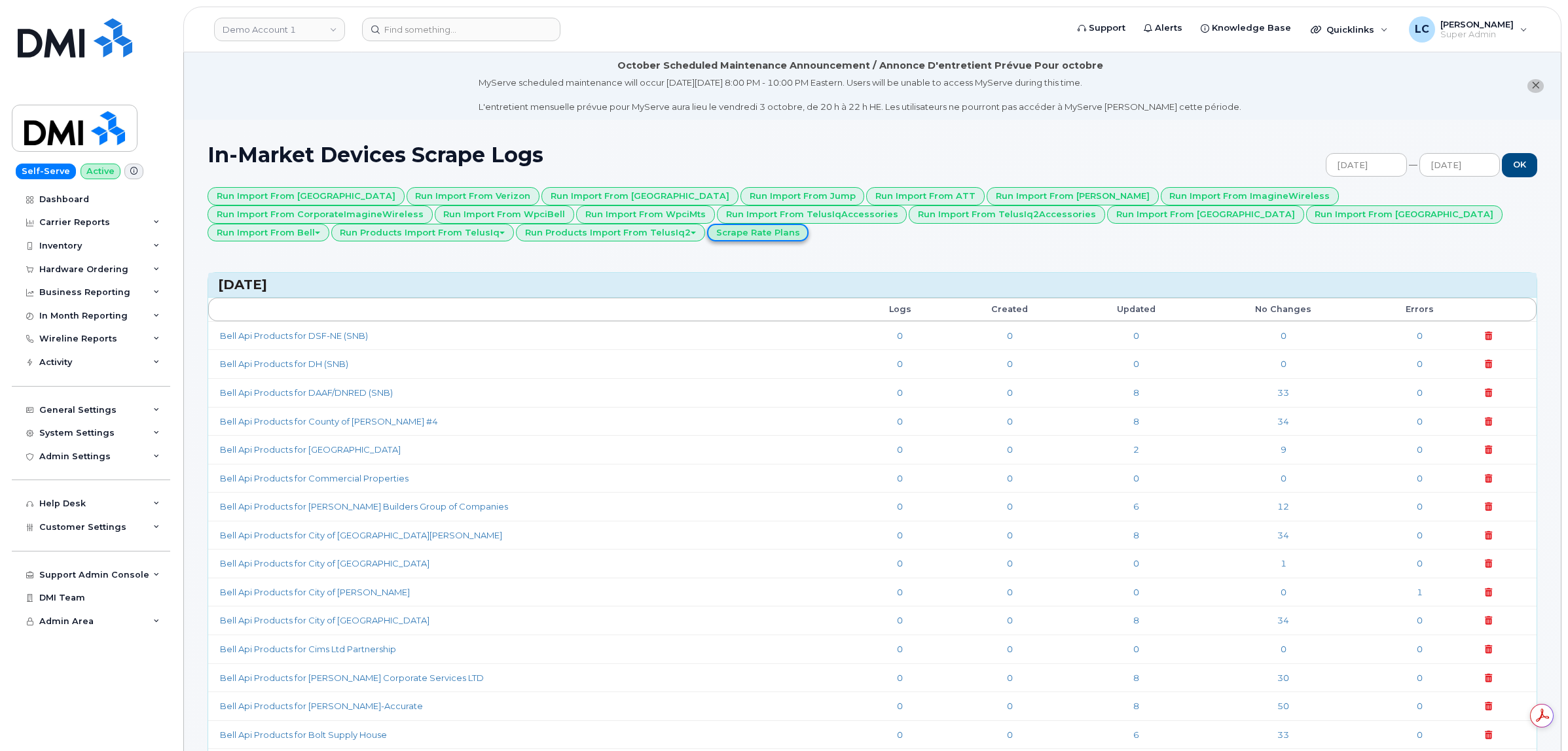
click at [707, 237] on link "Scrape Rate Plans" at bounding box center [758, 232] width 103 height 18
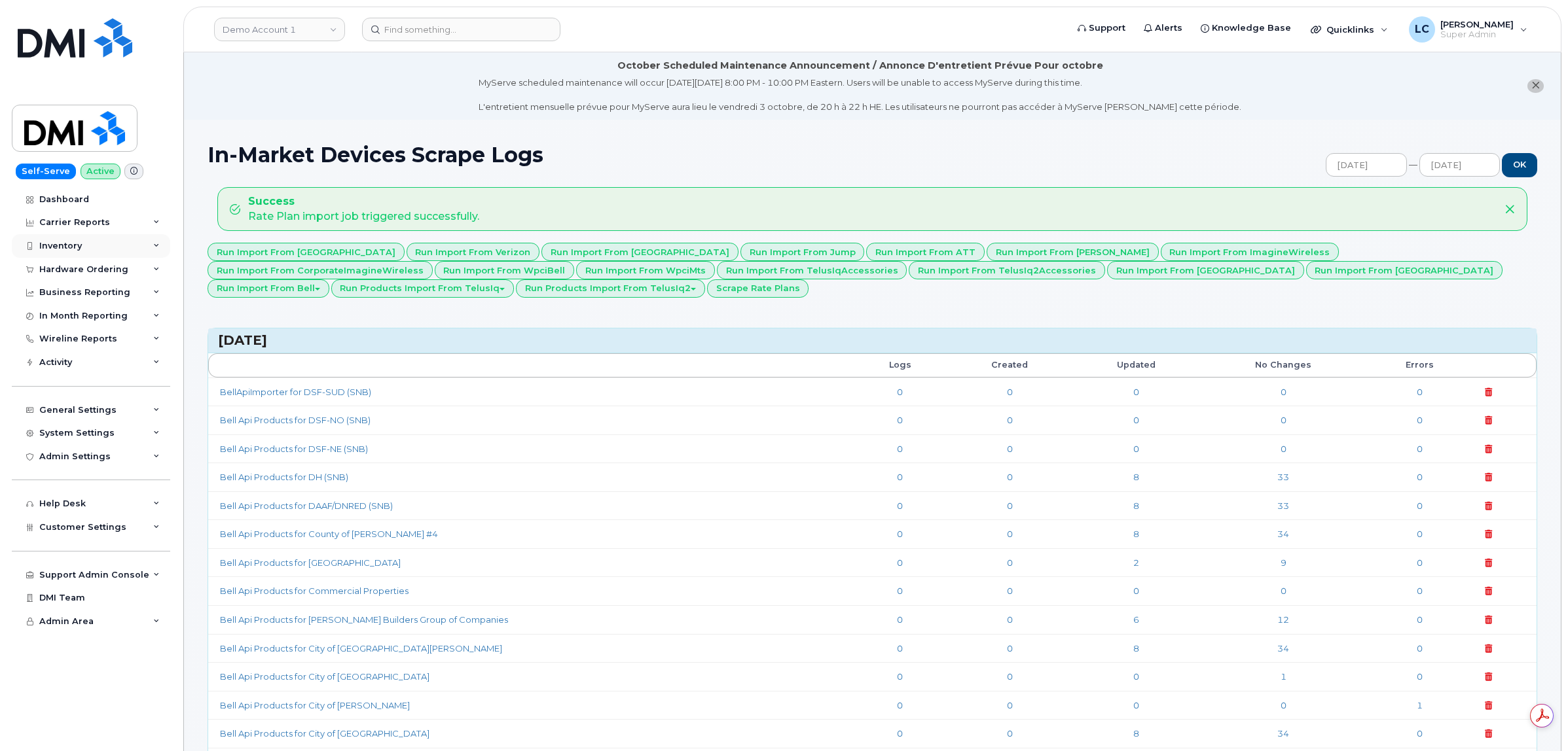
click at [95, 244] on div "Inventory" at bounding box center [91, 246] width 158 height 24
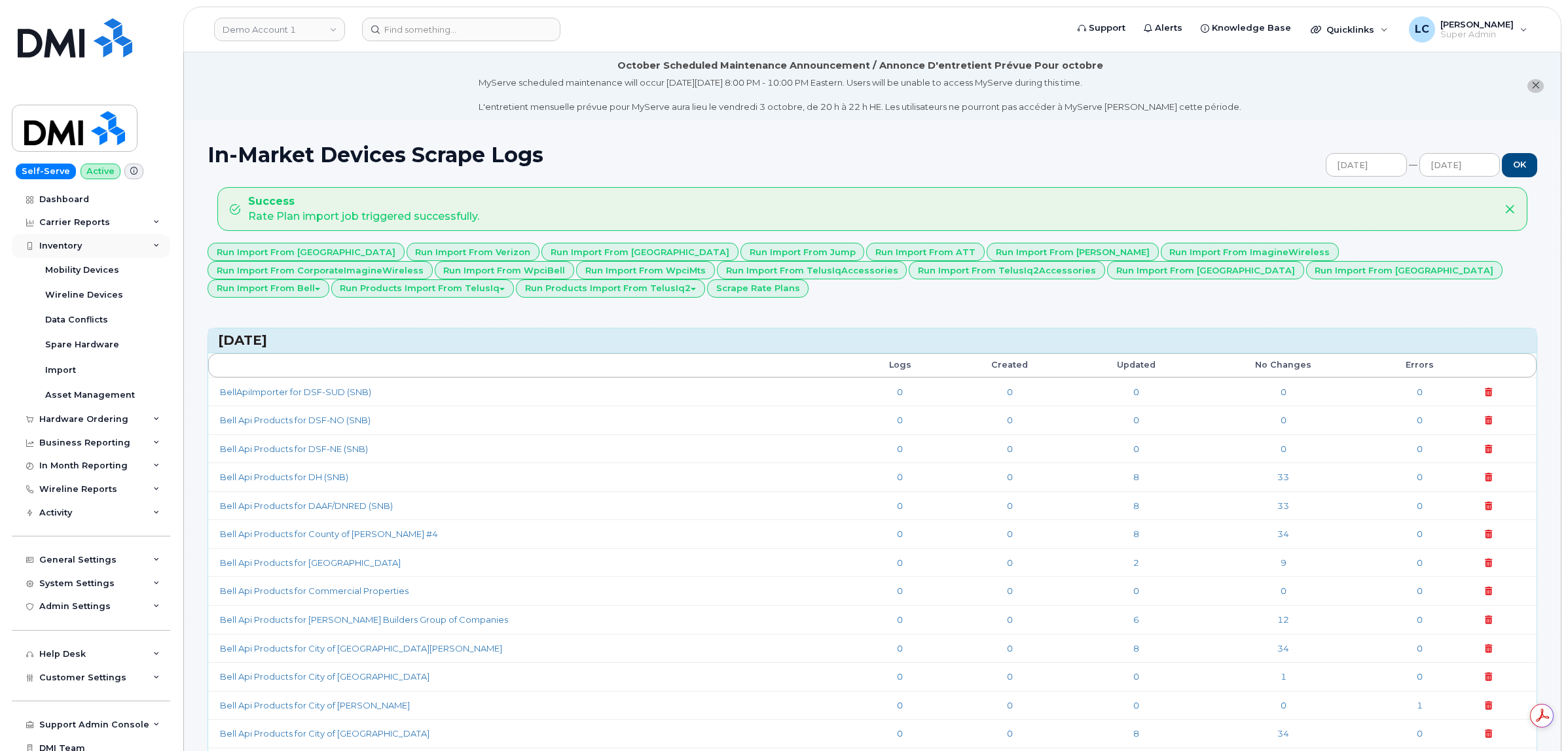
click at [109, 252] on div "Inventory" at bounding box center [91, 246] width 158 height 24
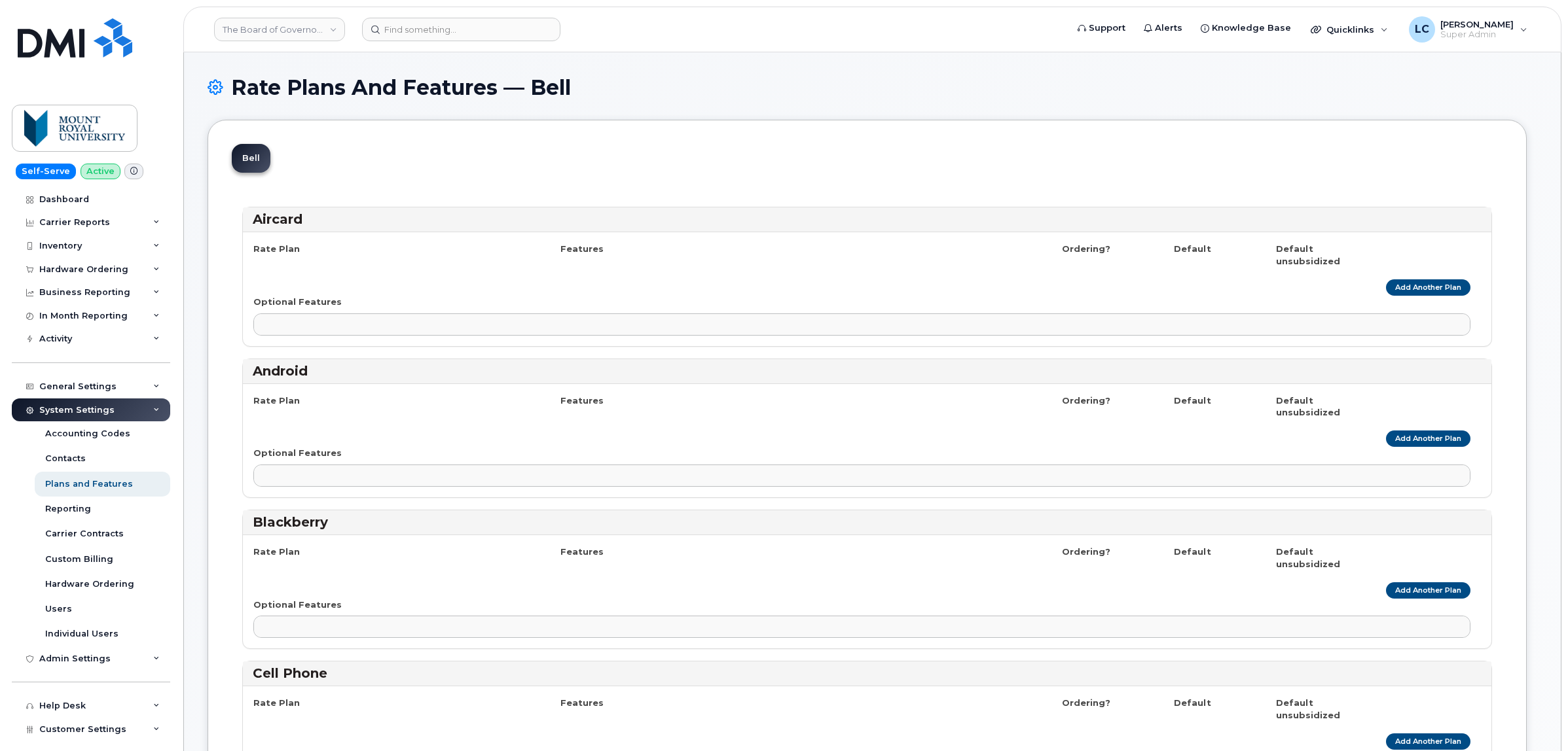
select select
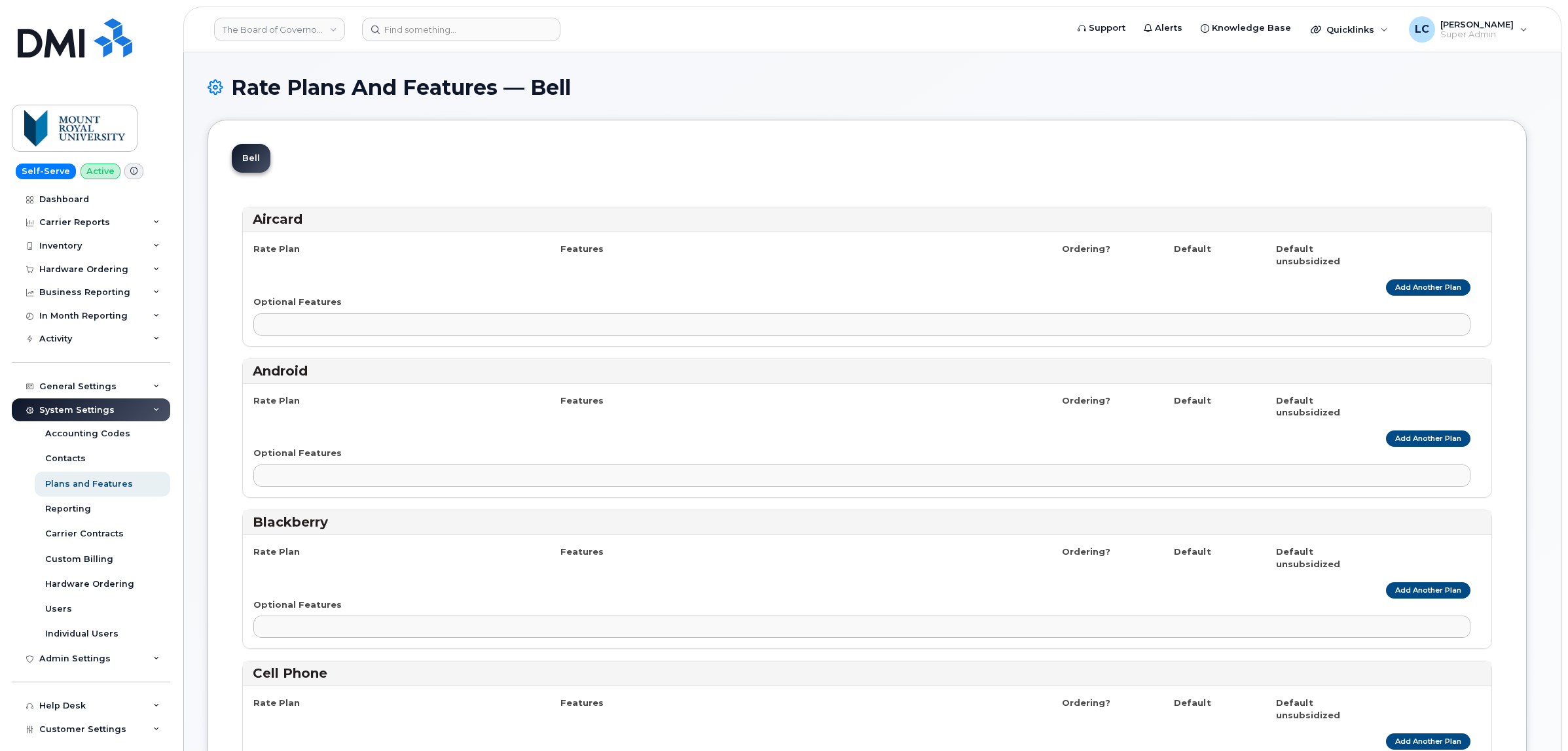
select select
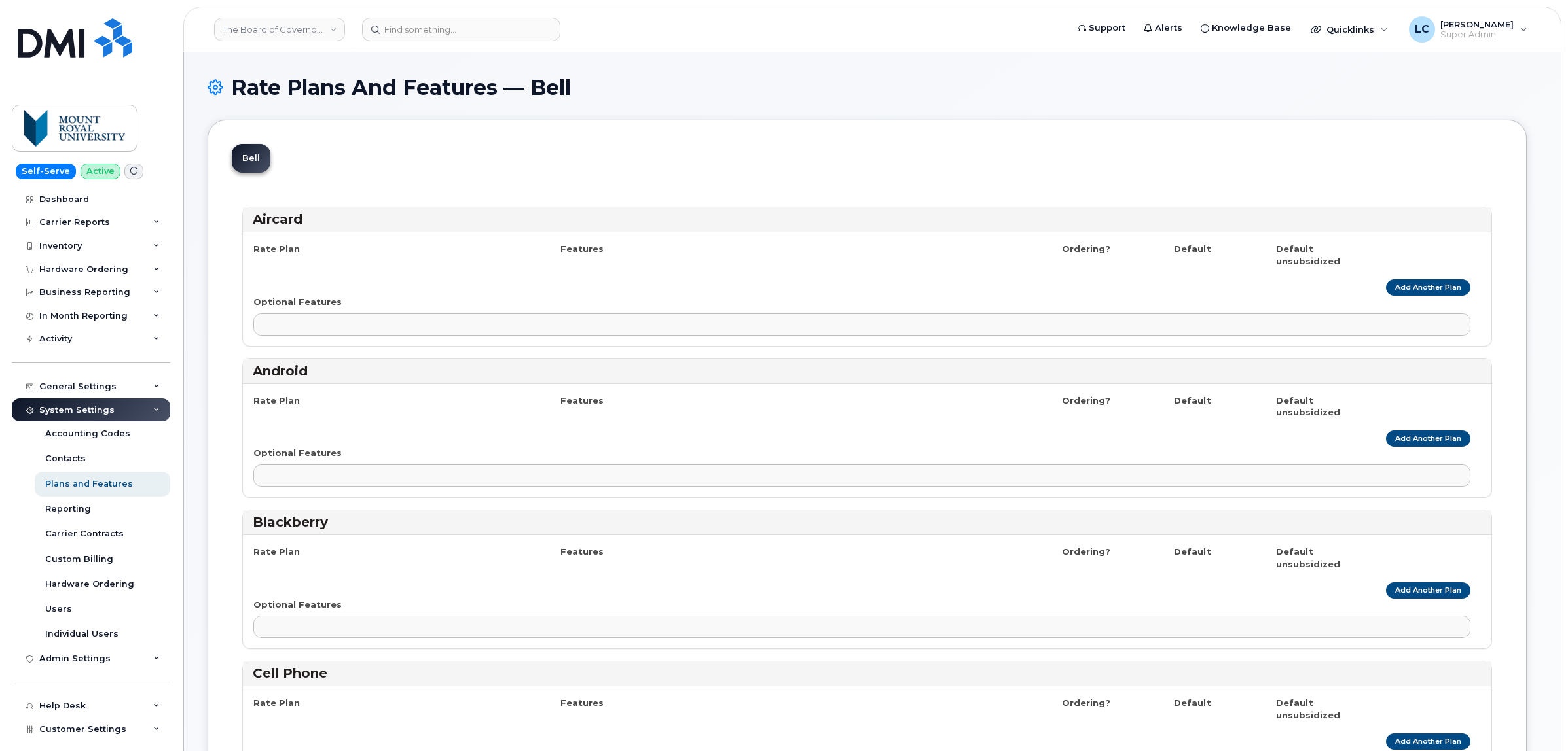
select select
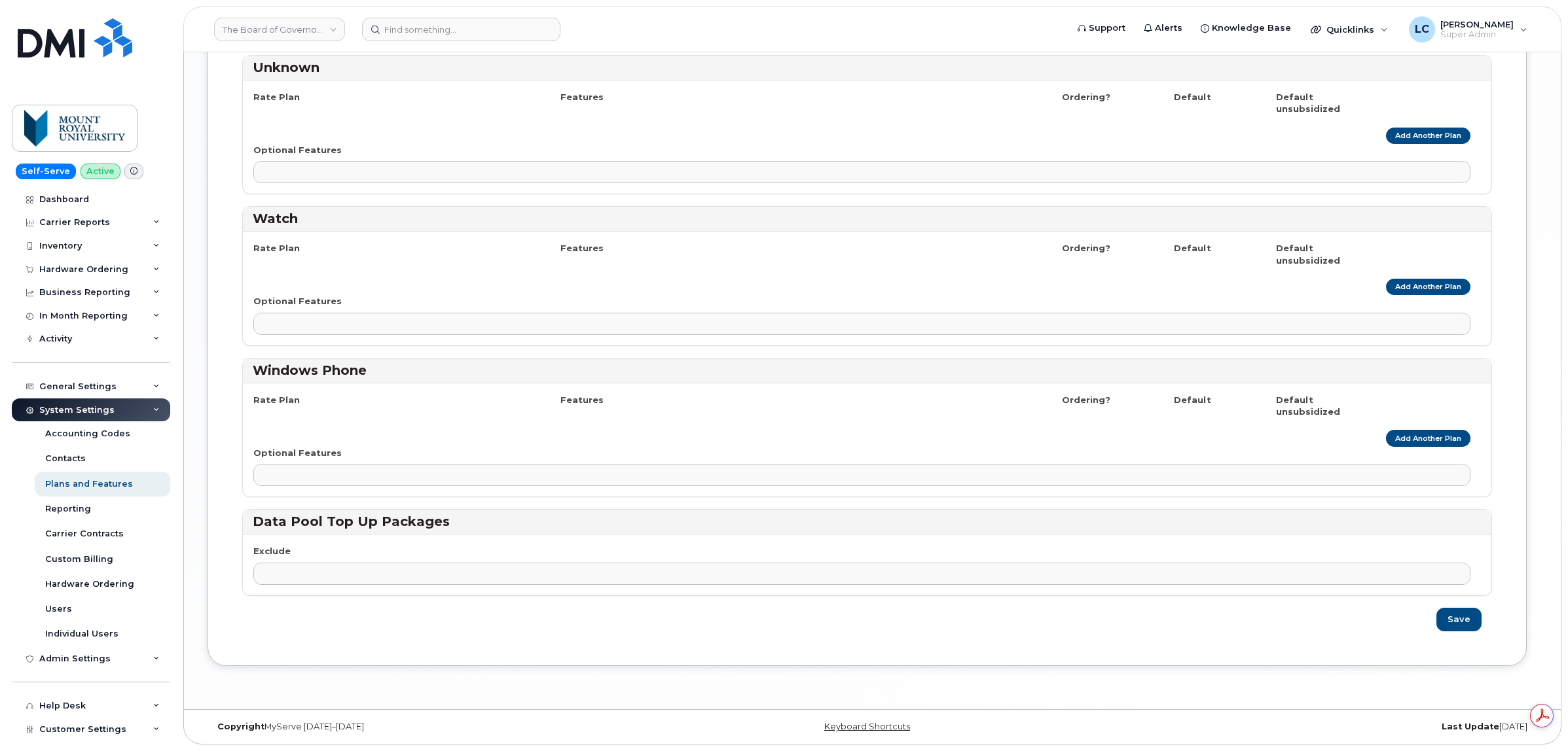
scroll to position [2056, 0]
click at [135, 398] on div "General Settings" at bounding box center [91, 387] width 158 height 24
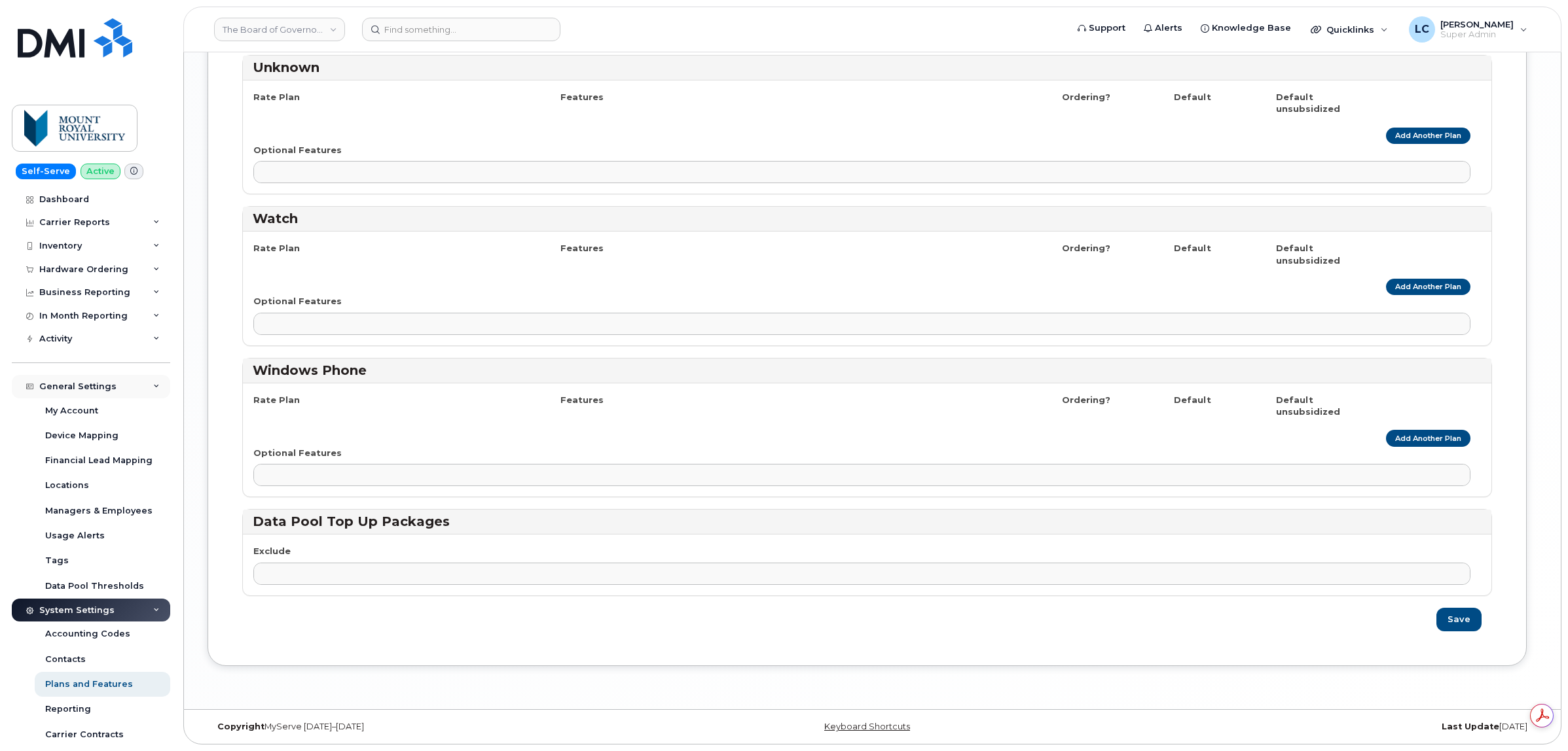
click at [138, 393] on div "General Settings" at bounding box center [91, 387] width 158 height 24
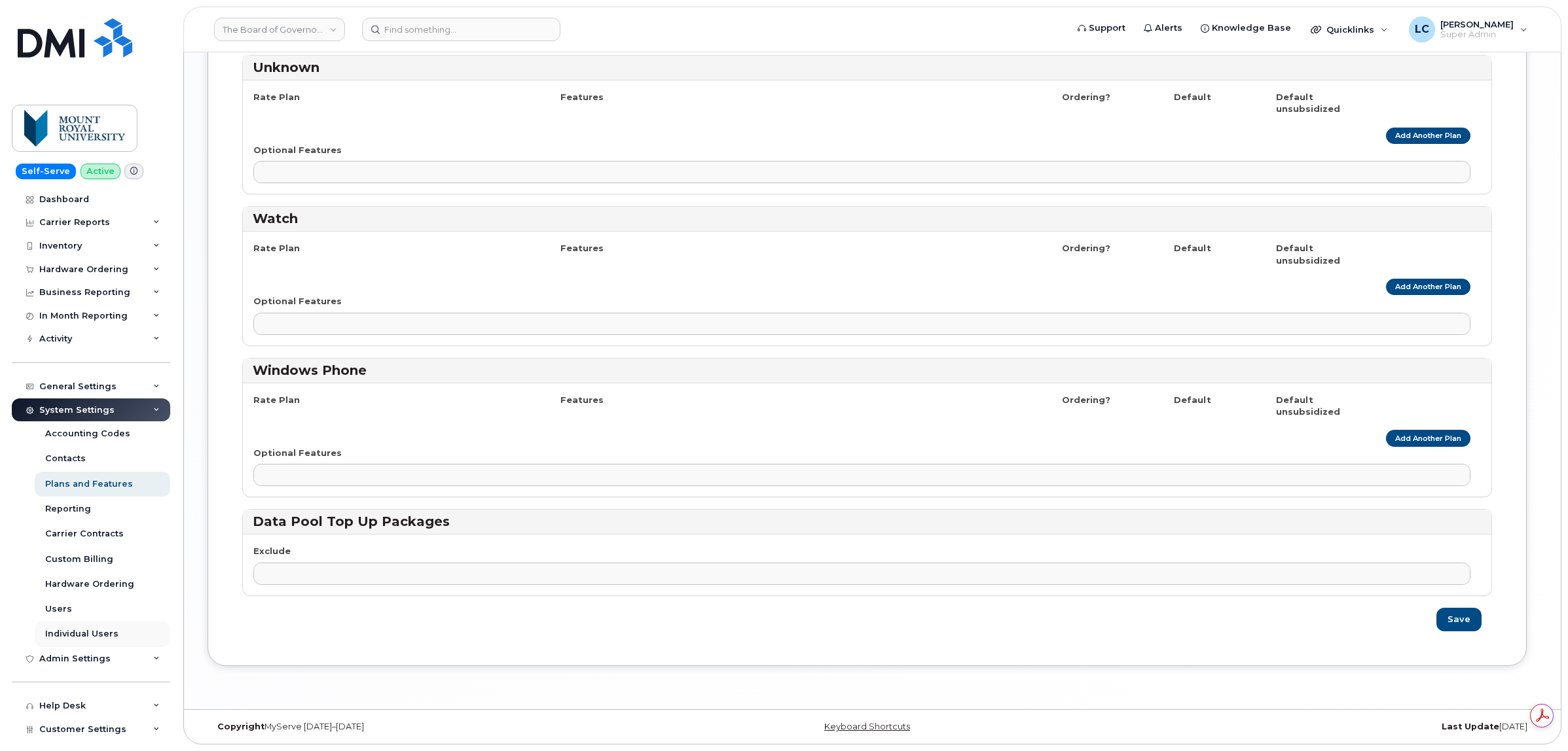
scroll to position [88, 0]
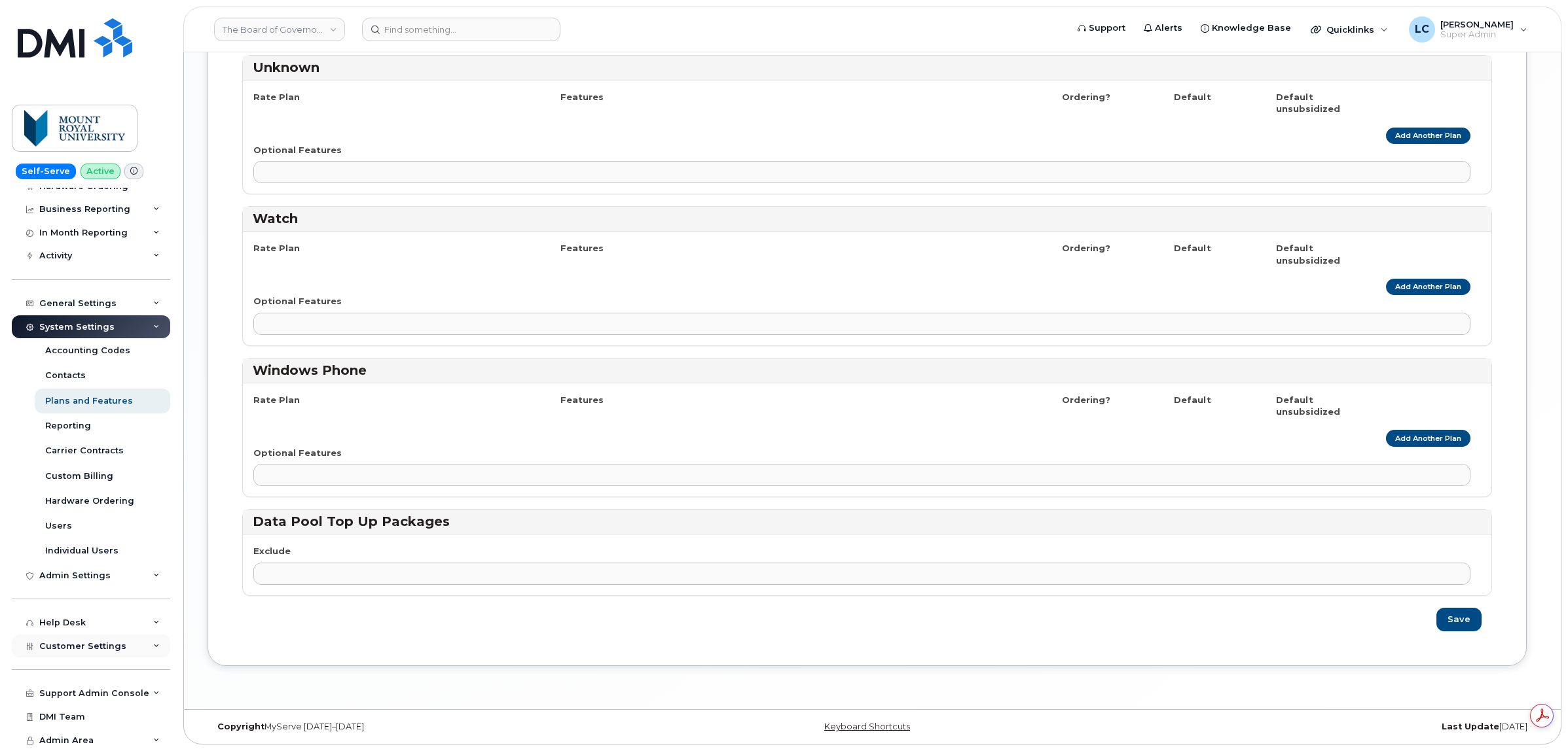
click at [138, 642] on div "Customer Settings" at bounding box center [91, 647] width 158 height 24
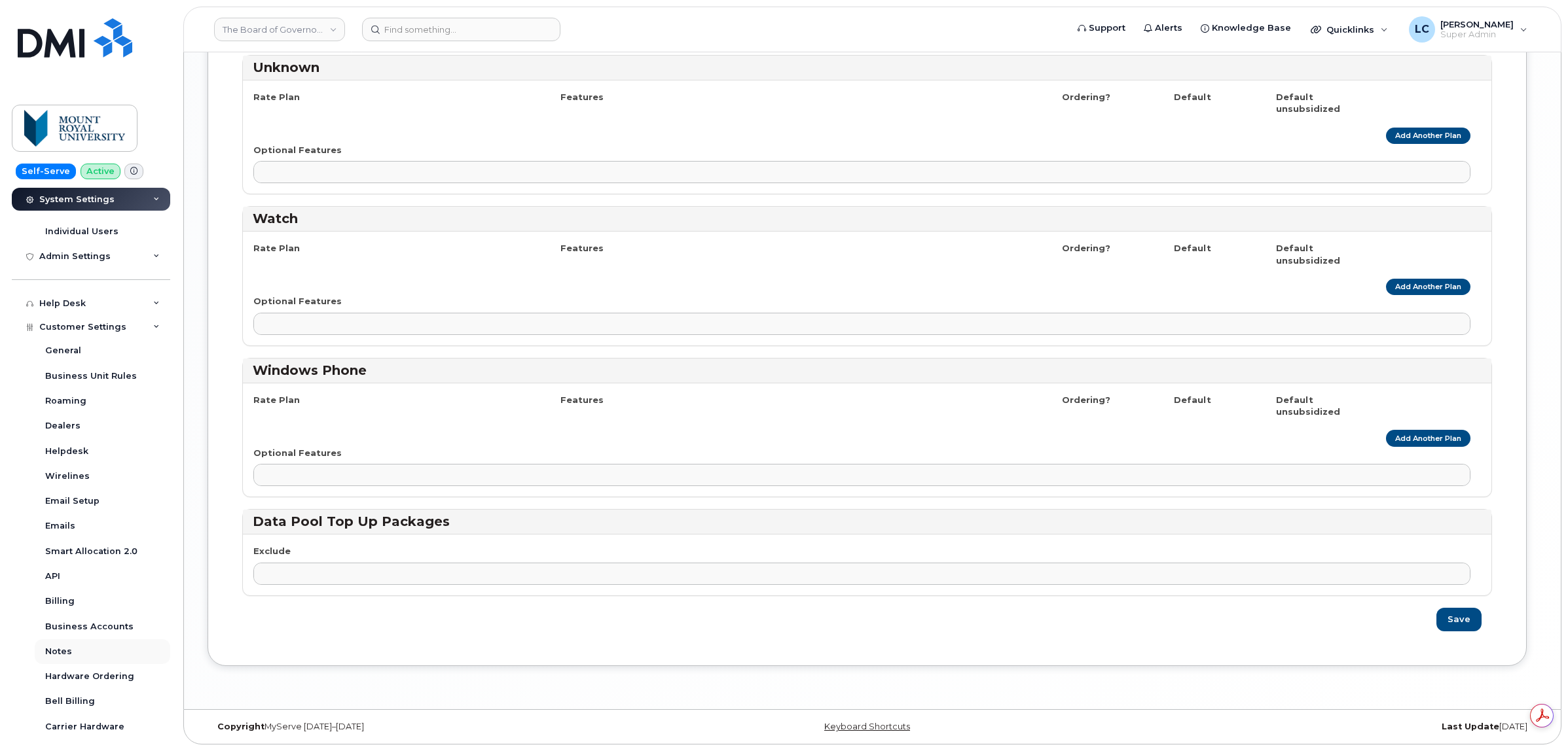
scroll to position [415, 0]
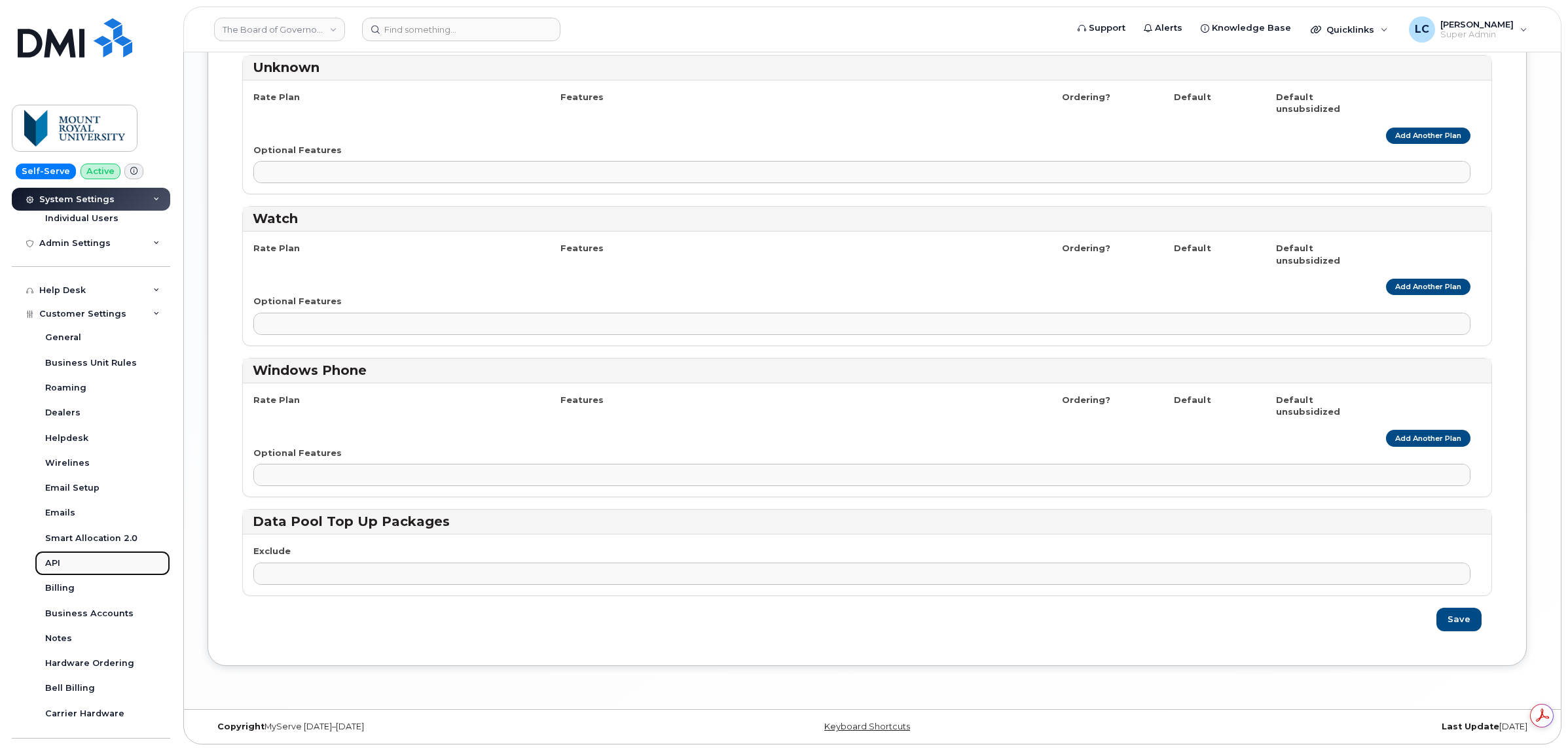
click at [56, 565] on div "API" at bounding box center [53, 564] width 15 height 12
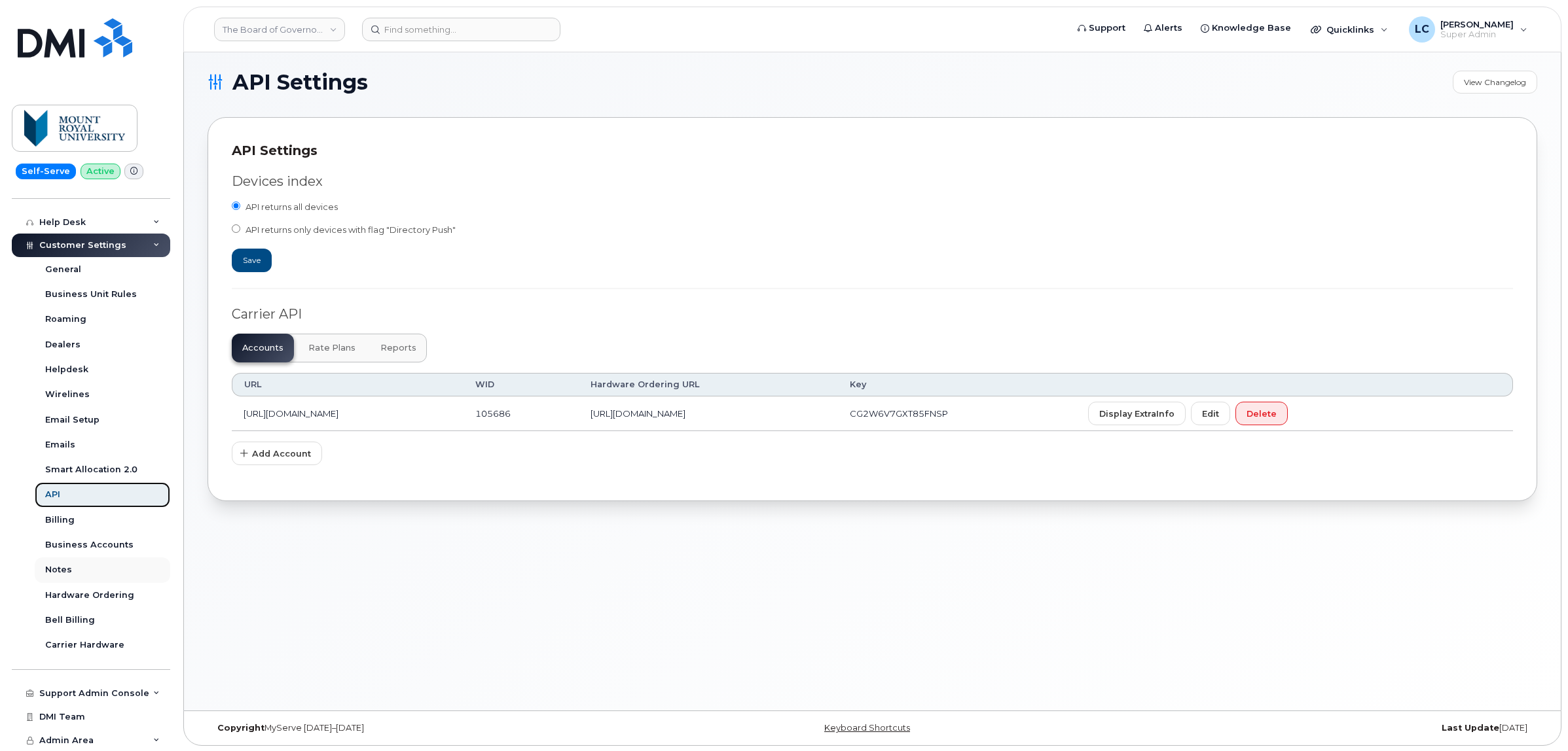
scroll to position [7, 0]
click at [153, 738] on icon at bounding box center [156, 741] width 7 height 7
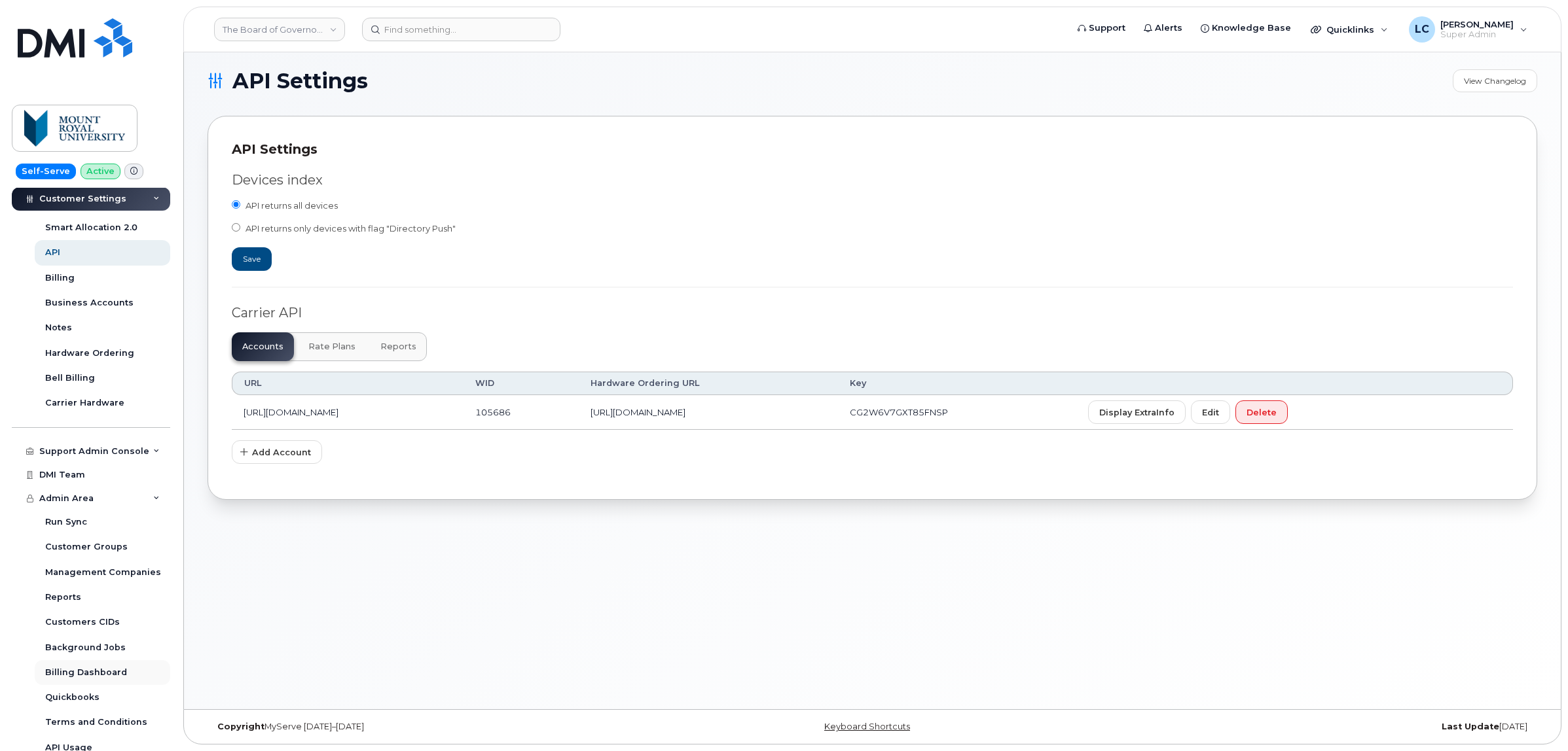
scroll to position [514, 0]
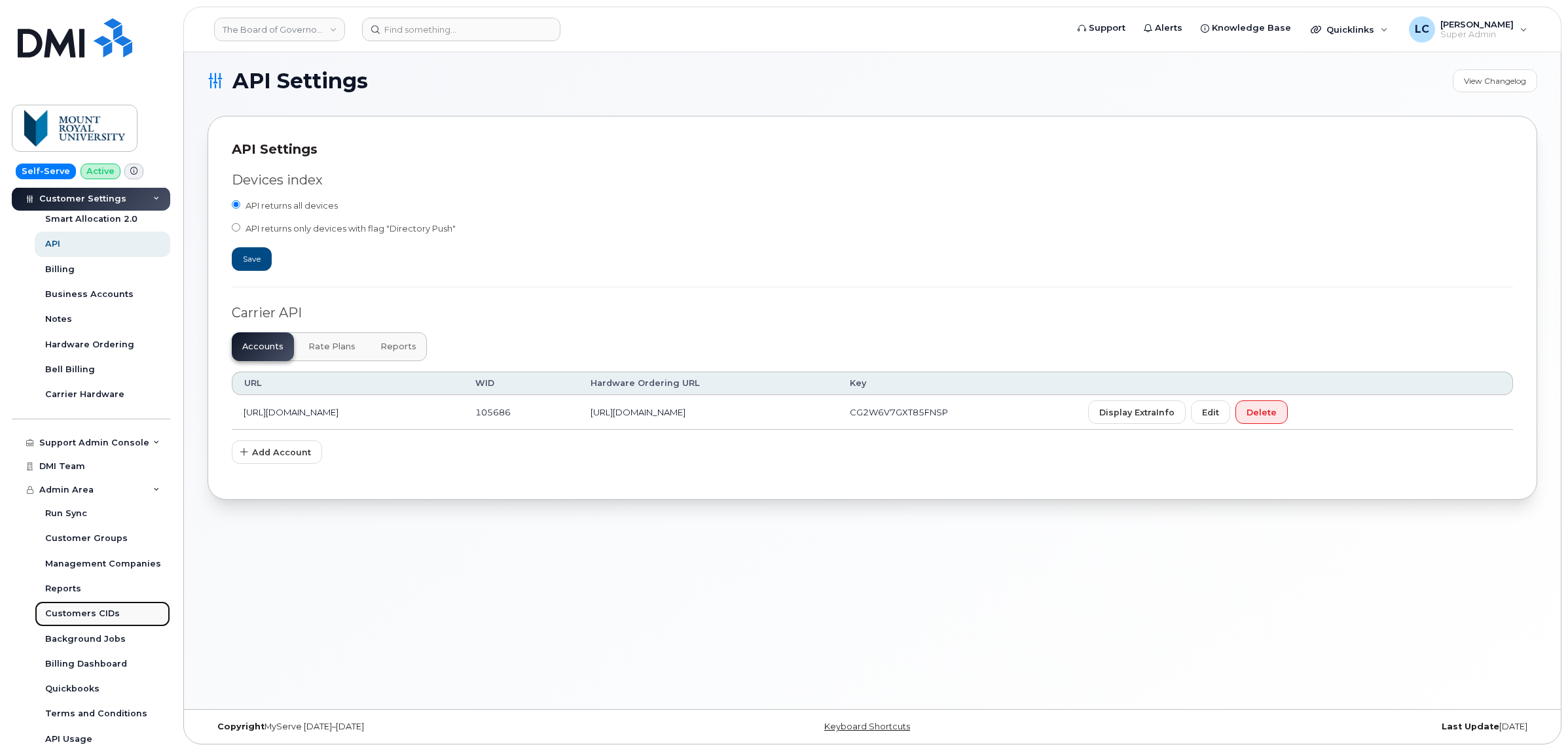
click at [123, 617] on link "Customers CIDs" at bounding box center [103, 613] width 136 height 25
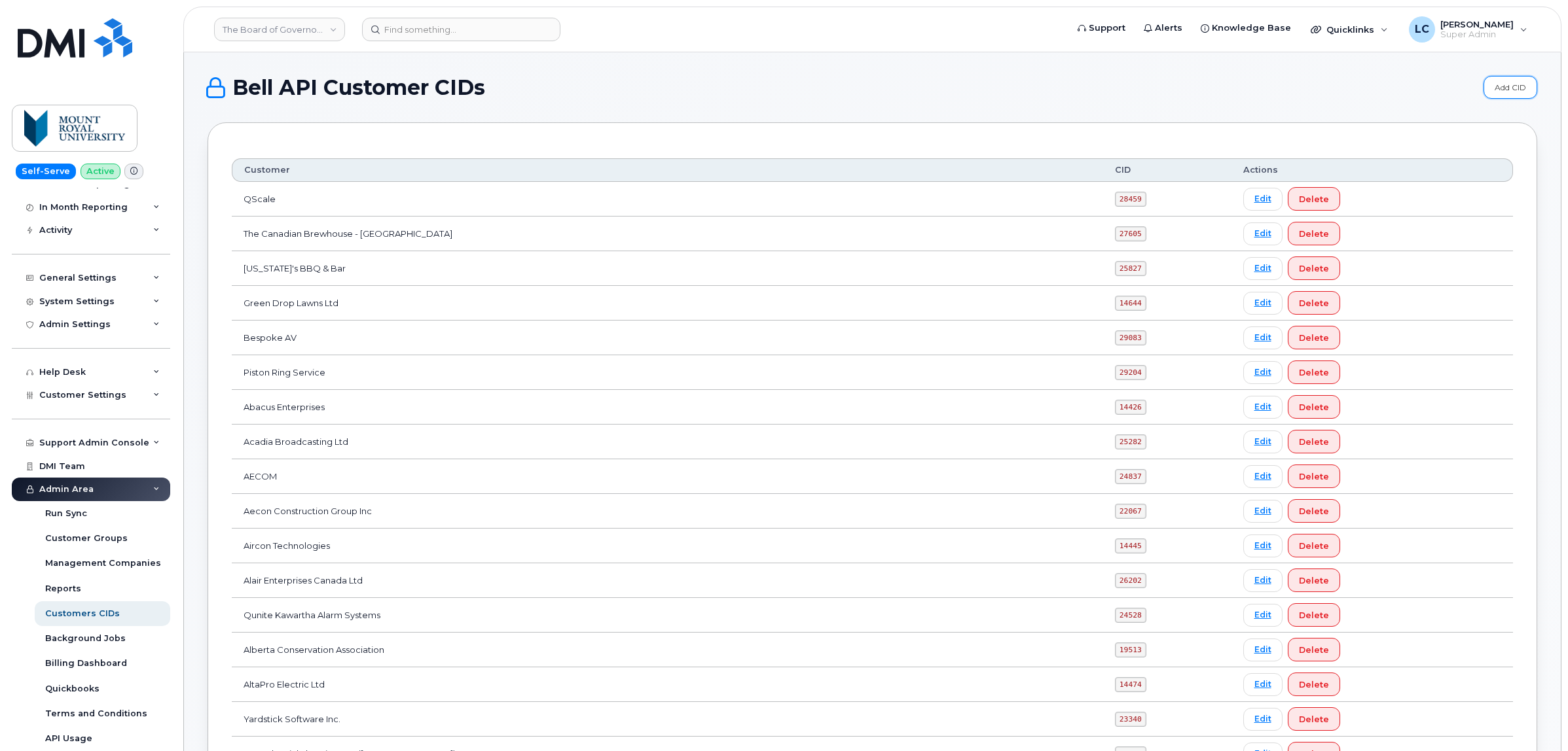
click at [1511, 95] on link "Add CID" at bounding box center [1510, 87] width 54 height 23
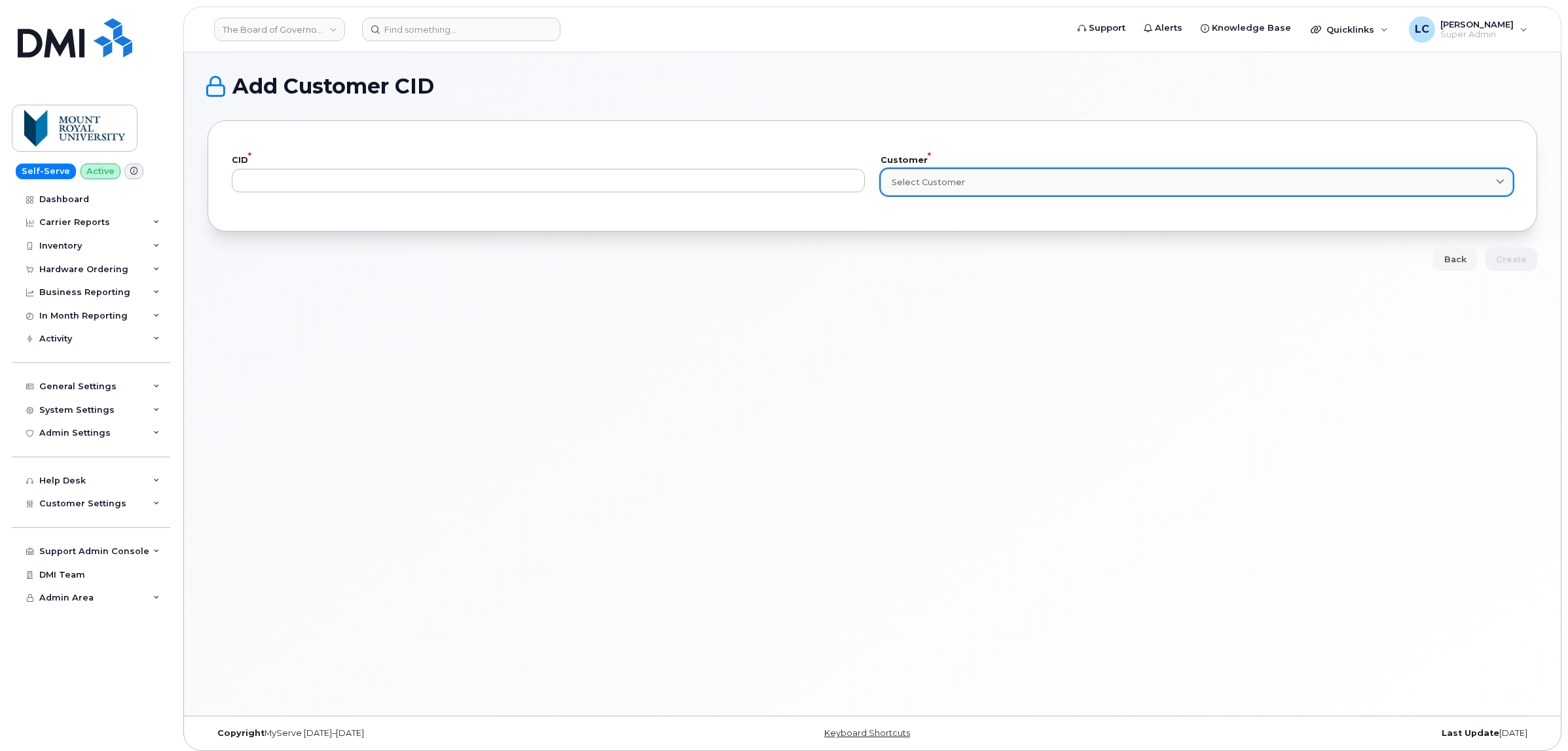
click at [931, 180] on span "Select Customer" at bounding box center [928, 182] width 73 height 13
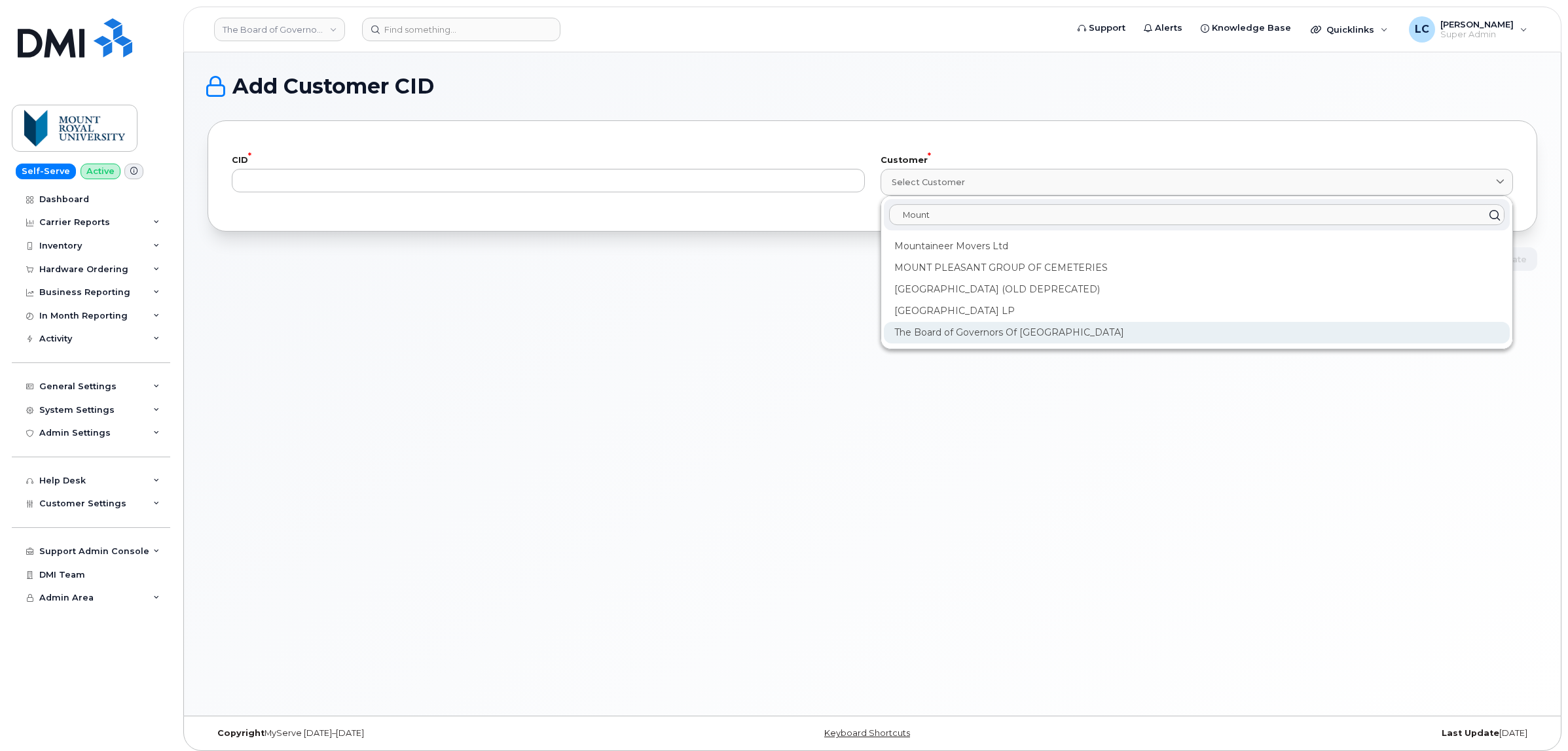
type input "Mount"
click at [1021, 331] on div "The Board of Governors Of [GEOGRAPHIC_DATA]" at bounding box center [1196, 332] width 626 height 21
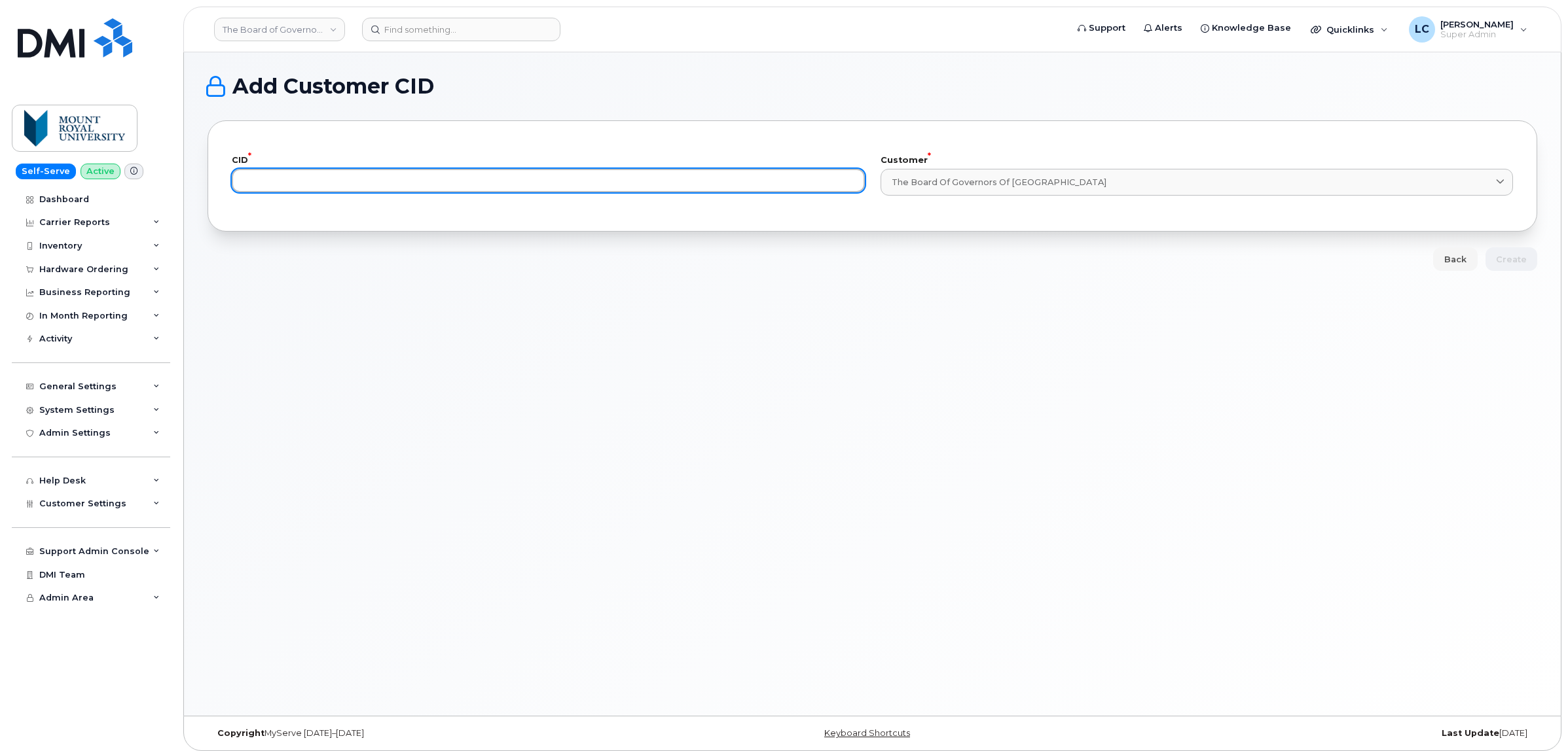
click at [735, 181] on input "text" at bounding box center [548, 181] width 633 height 24
paste input "14744"
type input "14744"
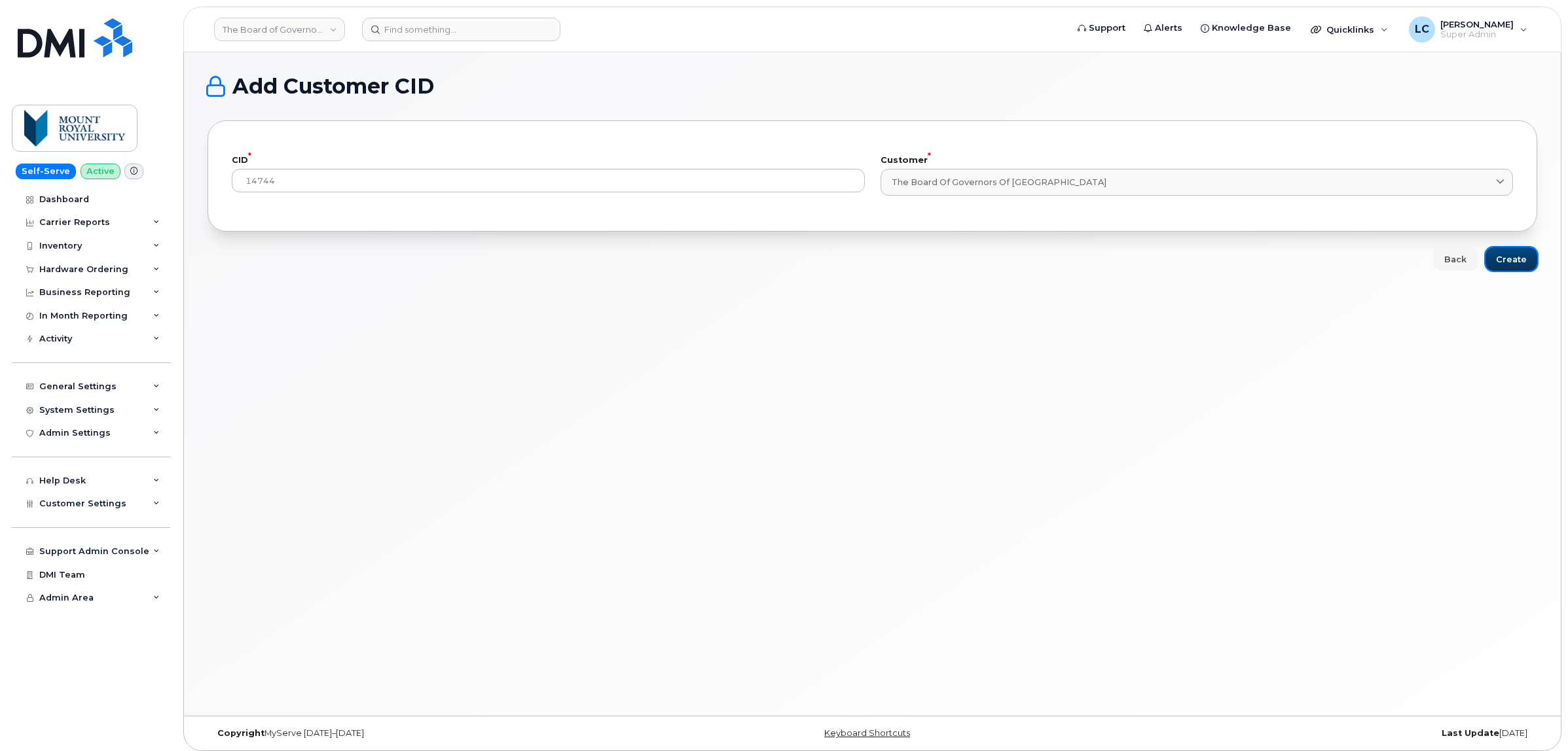
click at [1529, 261] on button "Create" at bounding box center [1511, 260] width 52 height 24
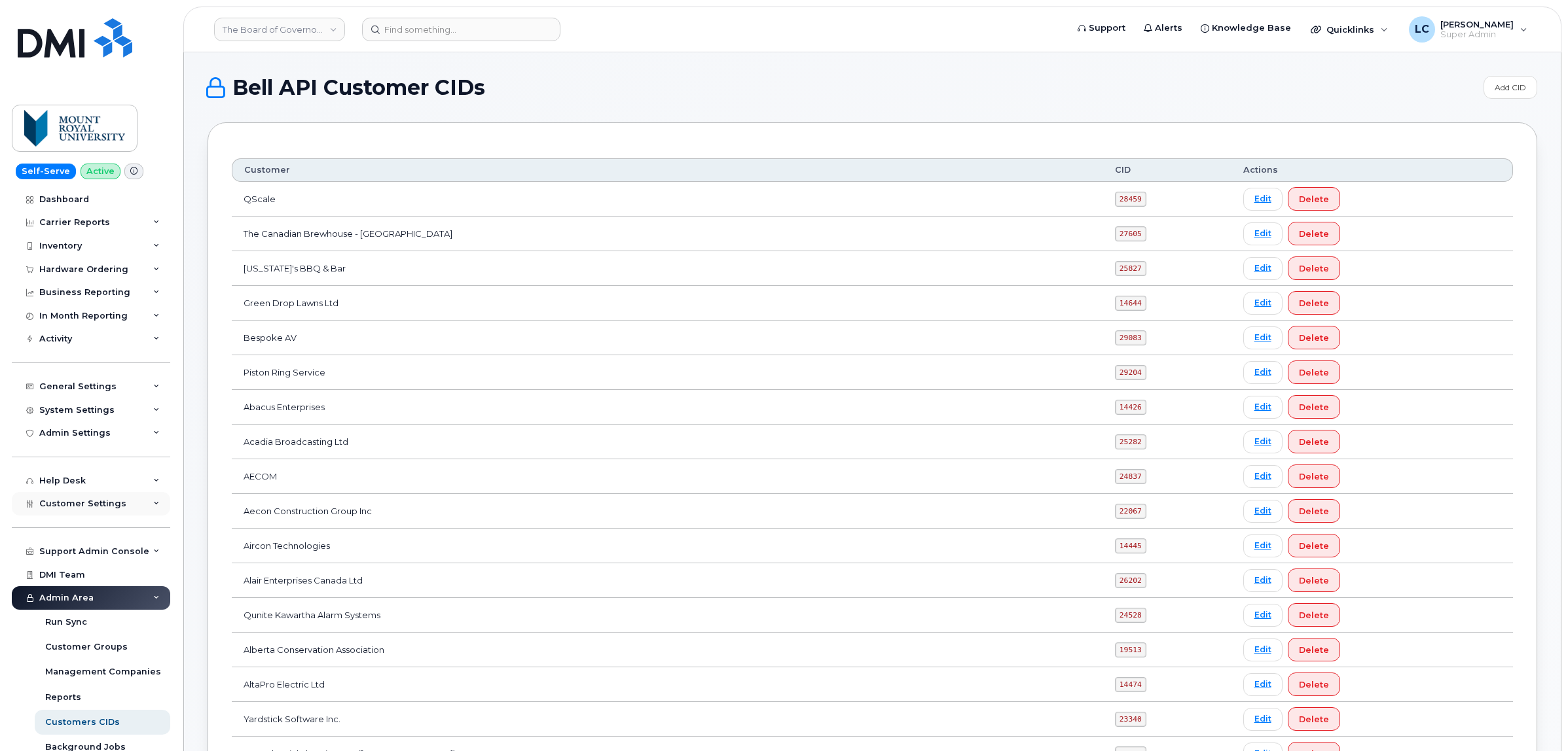
click at [113, 506] on span "Customer Settings" at bounding box center [83, 503] width 87 height 9
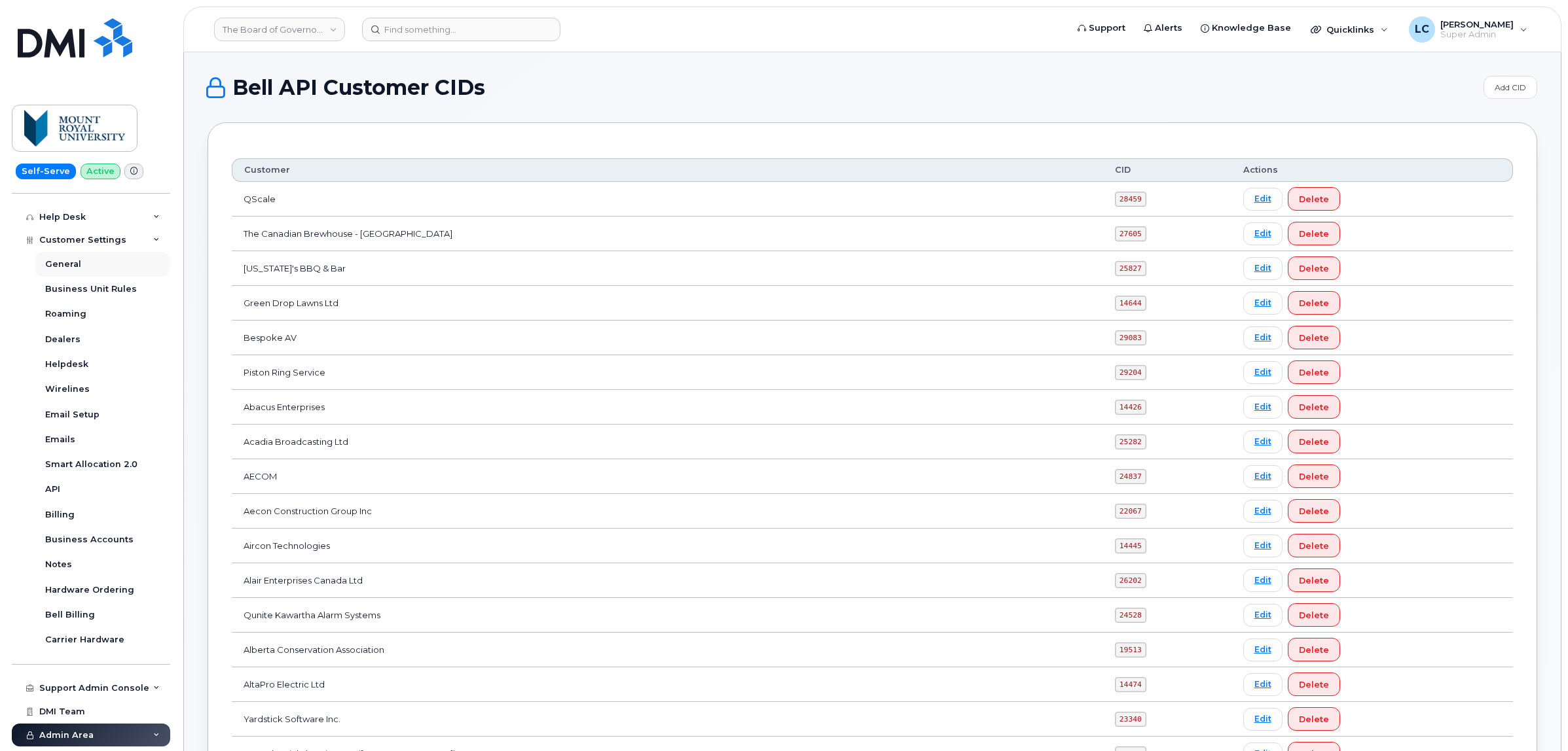
scroll to position [327, 0]
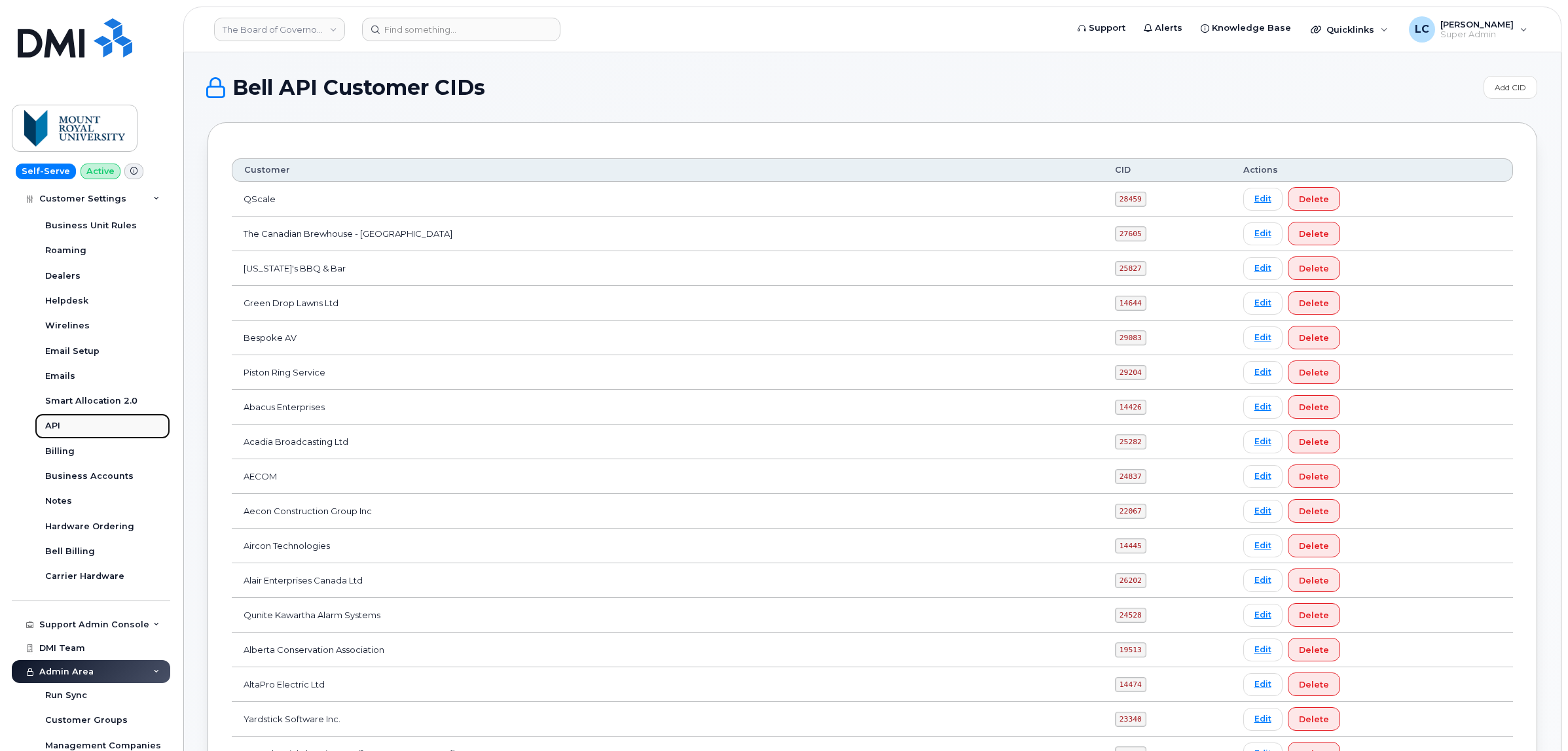
click at [80, 432] on link "API" at bounding box center [103, 425] width 136 height 25
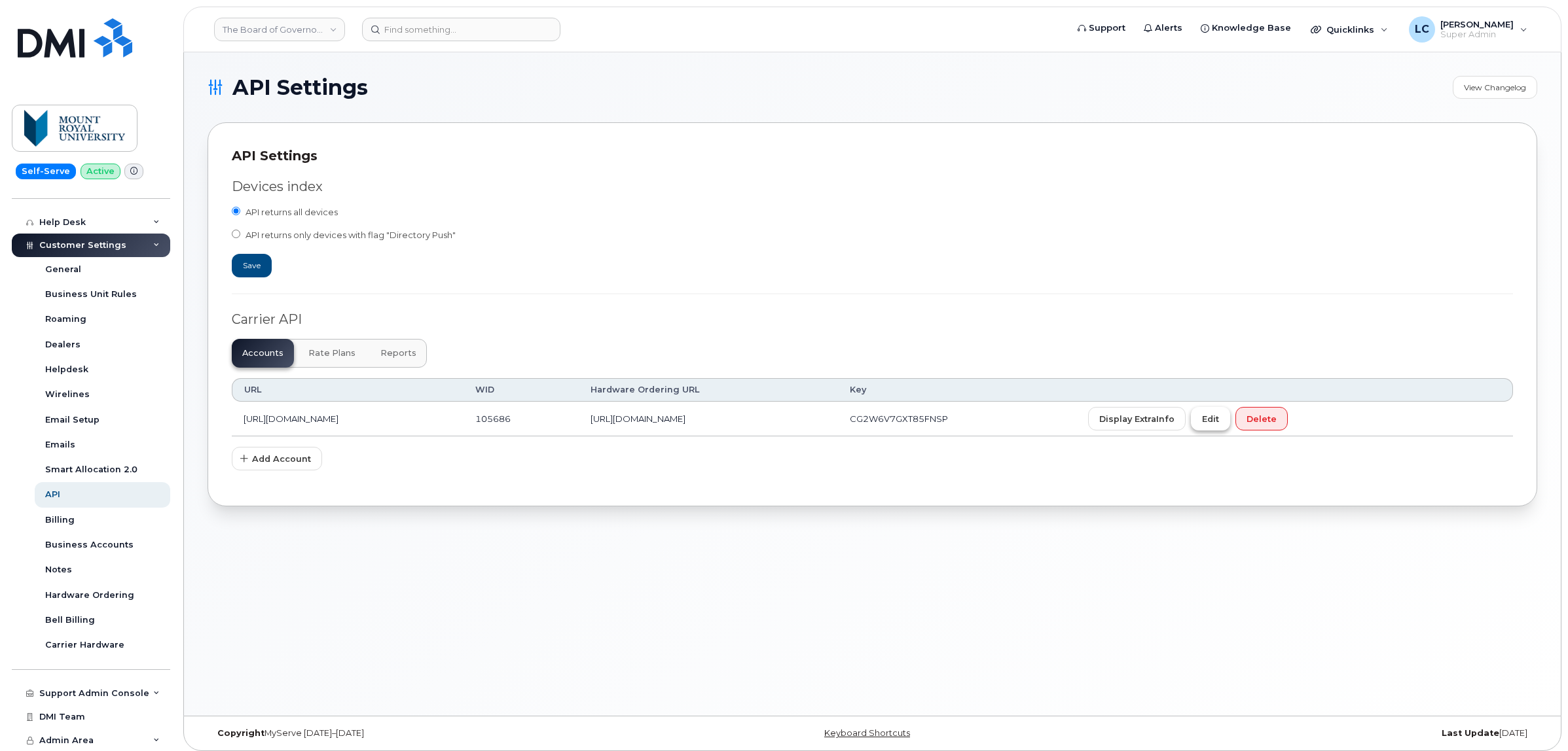
click at [1219, 425] on span "Edit" at bounding box center [1210, 419] width 17 height 13
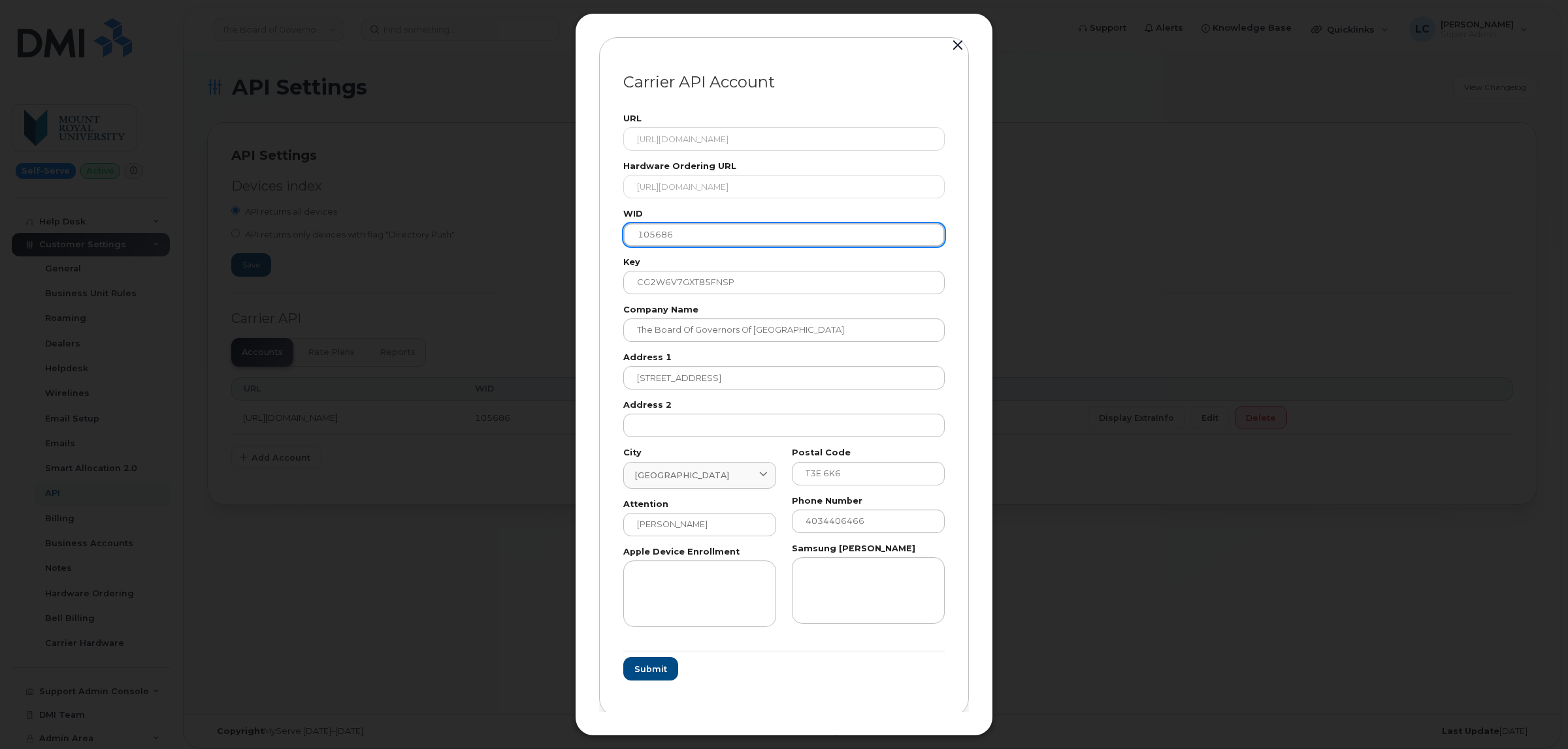
drag, startPoint x: 638, startPoint y: 230, endPoint x: 603, endPoint y: 236, distance: 35.5
click at [603, 236] on div "Carrier API Account URL https://eordering.bell.ca/api/eordering/orders/v1/ Hard…" at bounding box center [784, 377] width 370 height 679
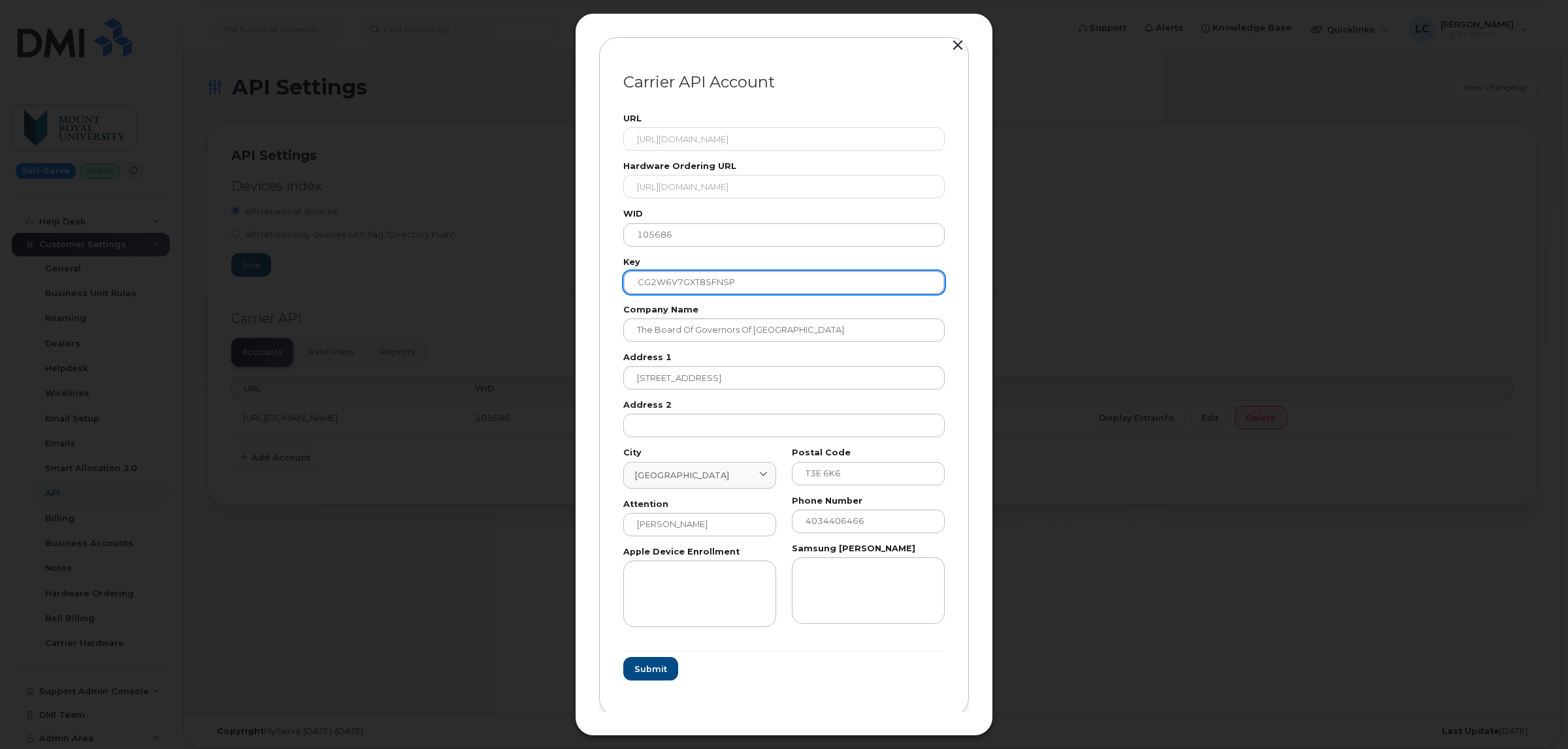
click at [751, 278] on input "CG2W6V7GXT85FNSP" at bounding box center [784, 283] width 321 height 24
click at [651, 667] on span "Submit" at bounding box center [650, 669] width 32 height 13
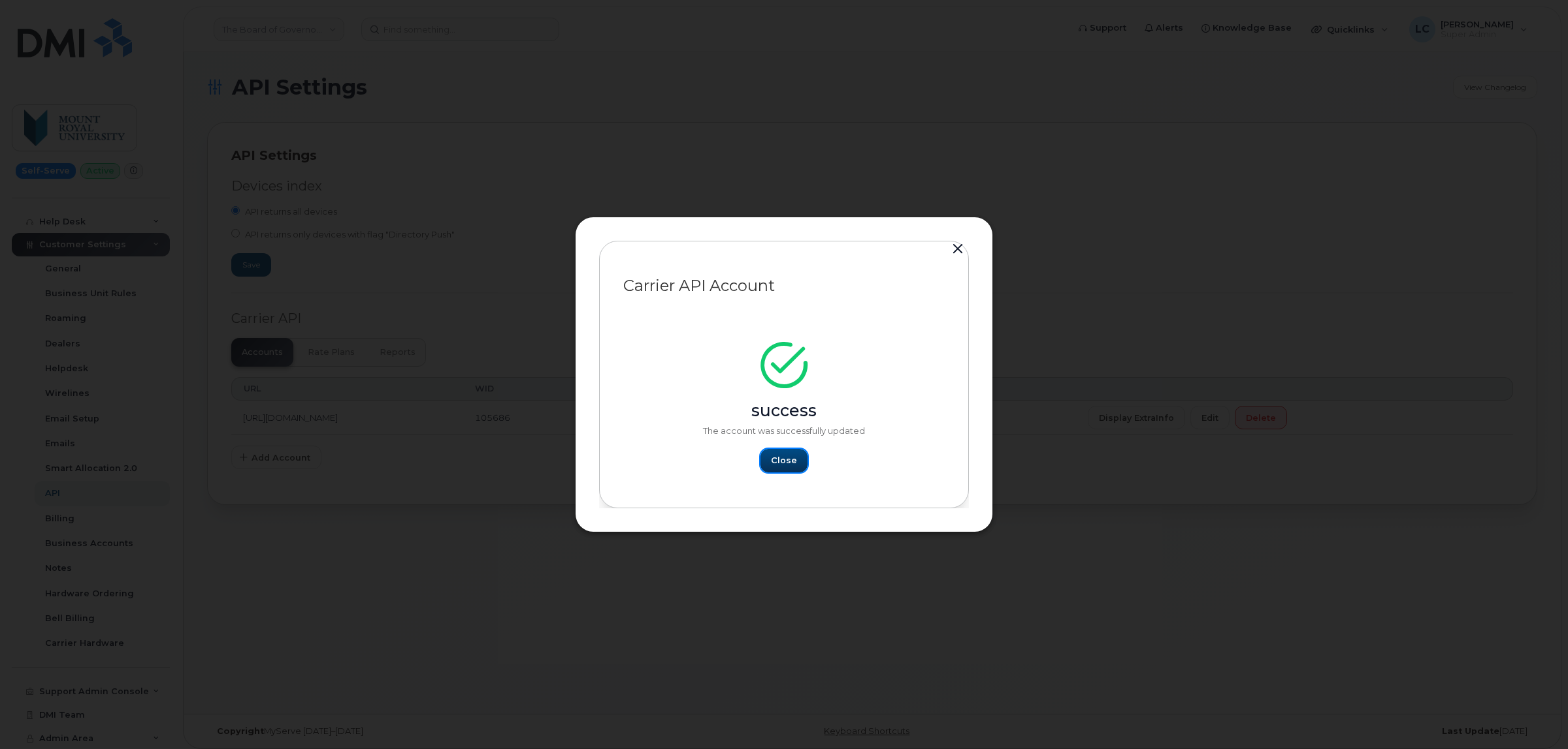
click at [795, 461] on span "Close" at bounding box center [784, 460] width 26 height 13
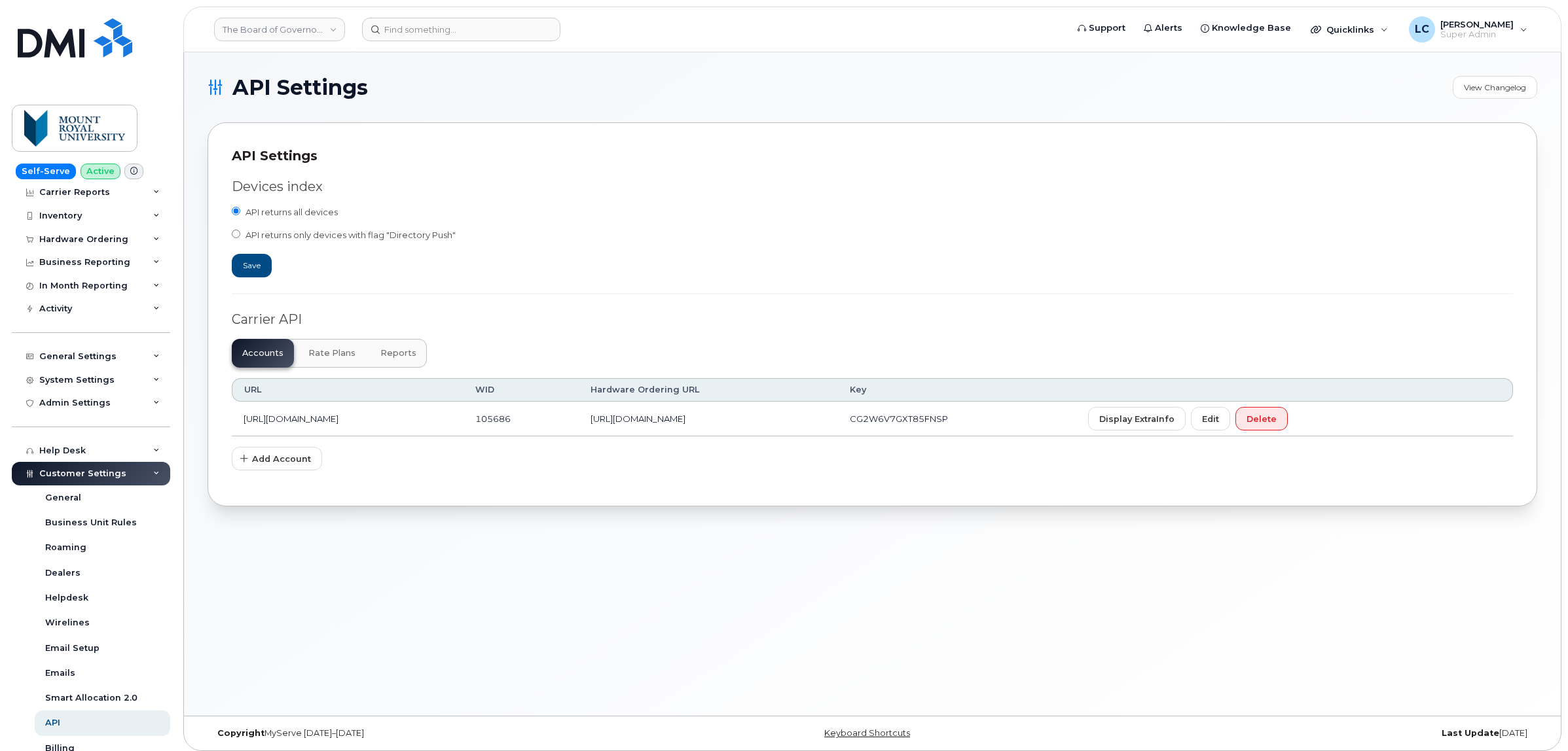
scroll to position [0, 0]
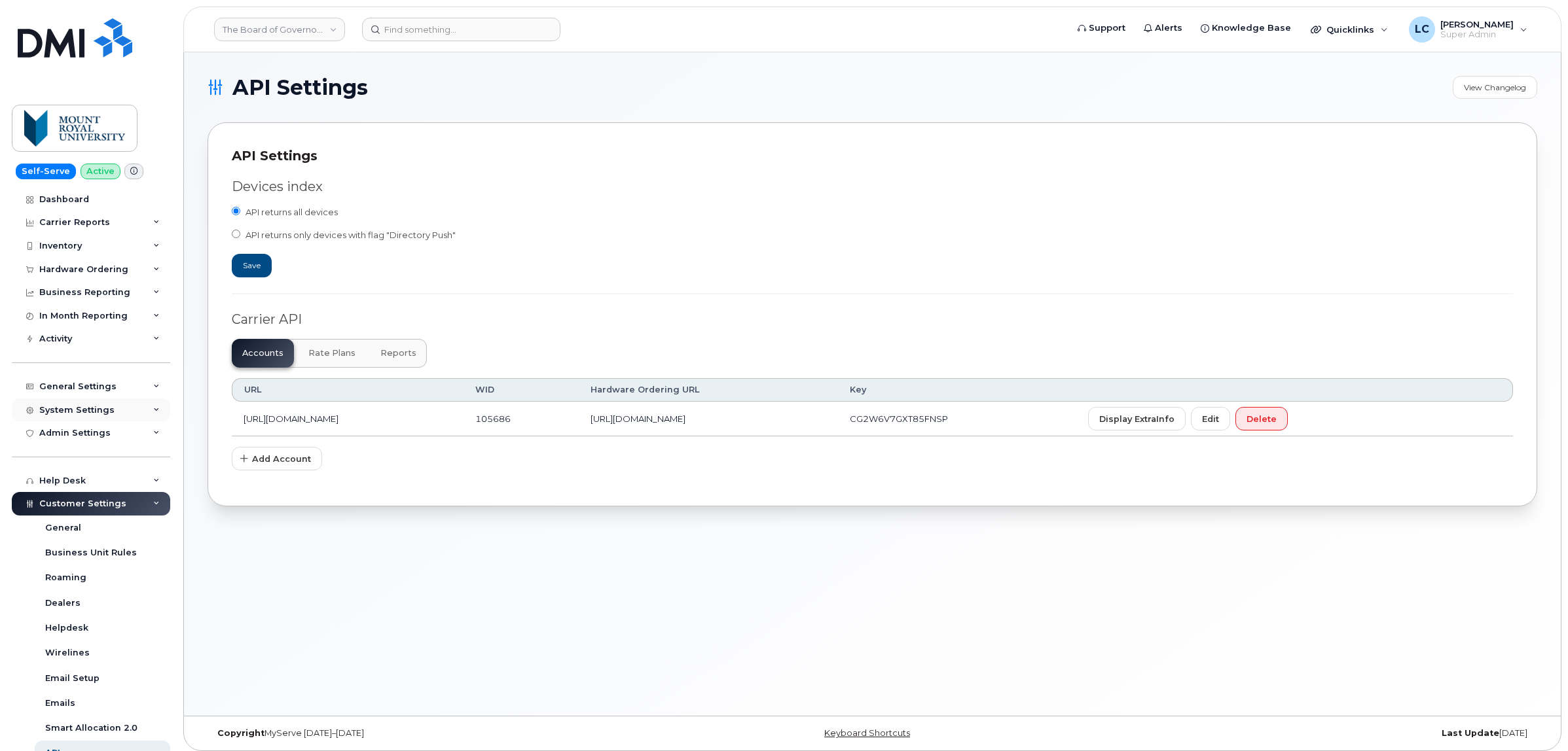
click at [113, 411] on div "System Settings" at bounding box center [91, 411] width 158 height 24
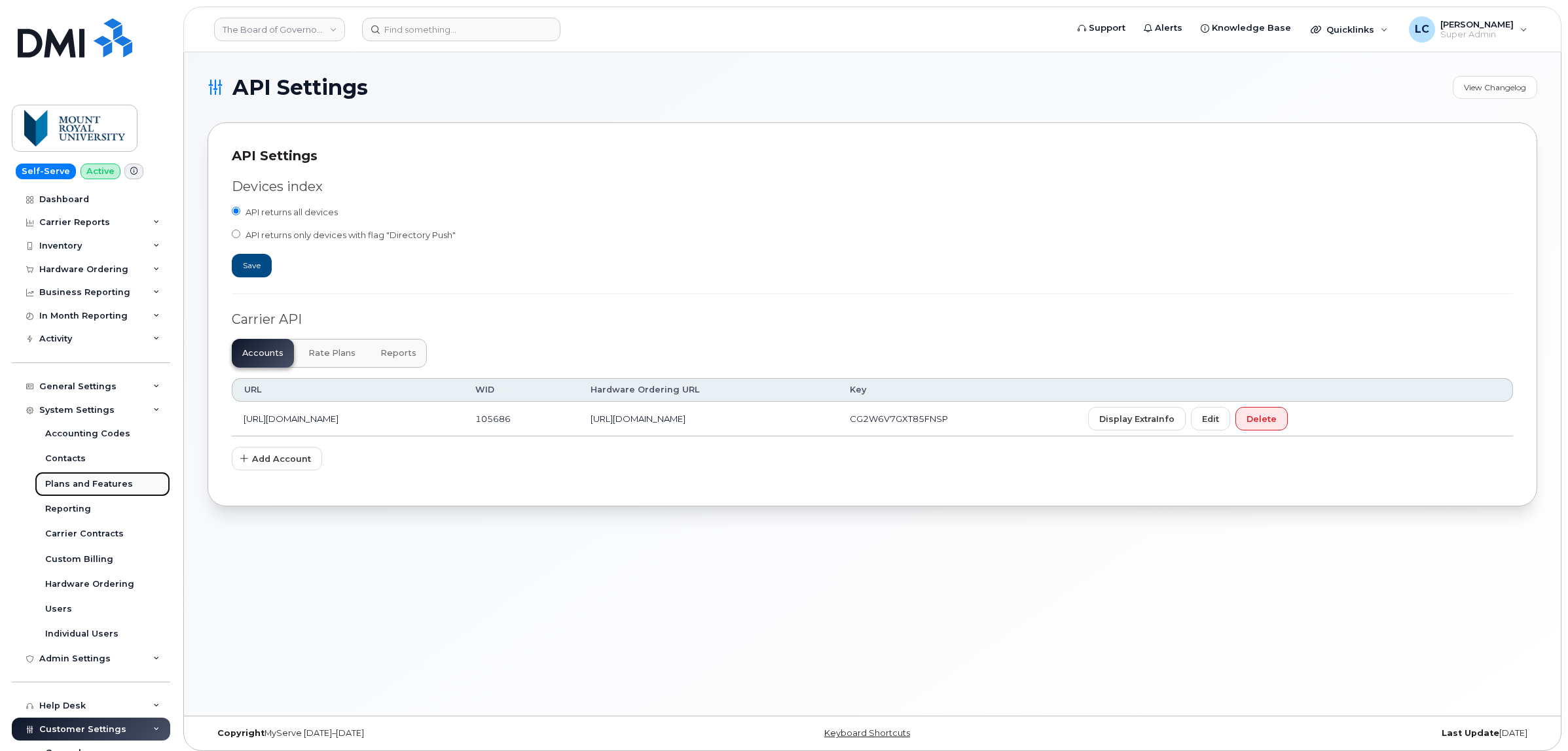
click at [94, 486] on div "Plans and Features" at bounding box center [89, 484] width 88 height 12
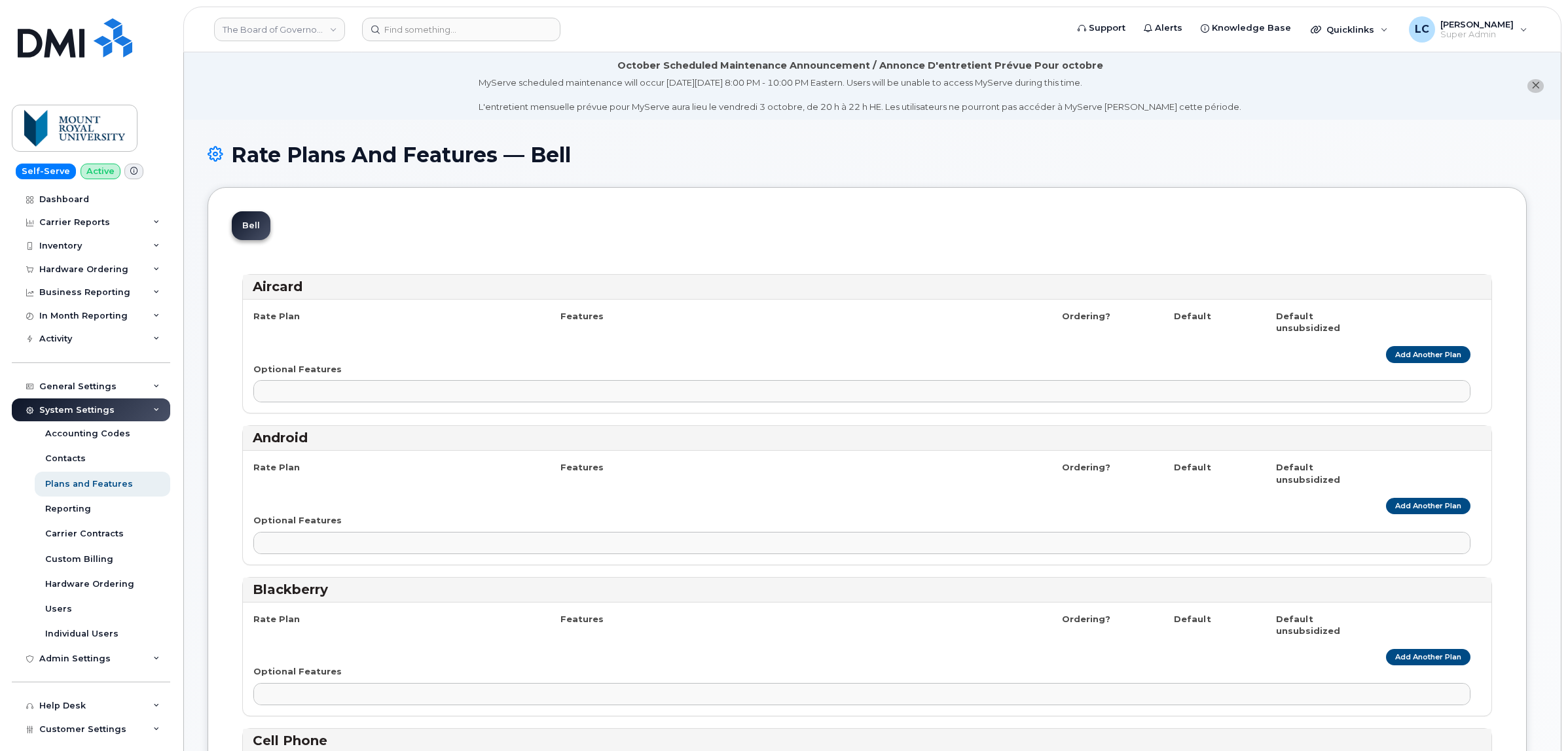
select select
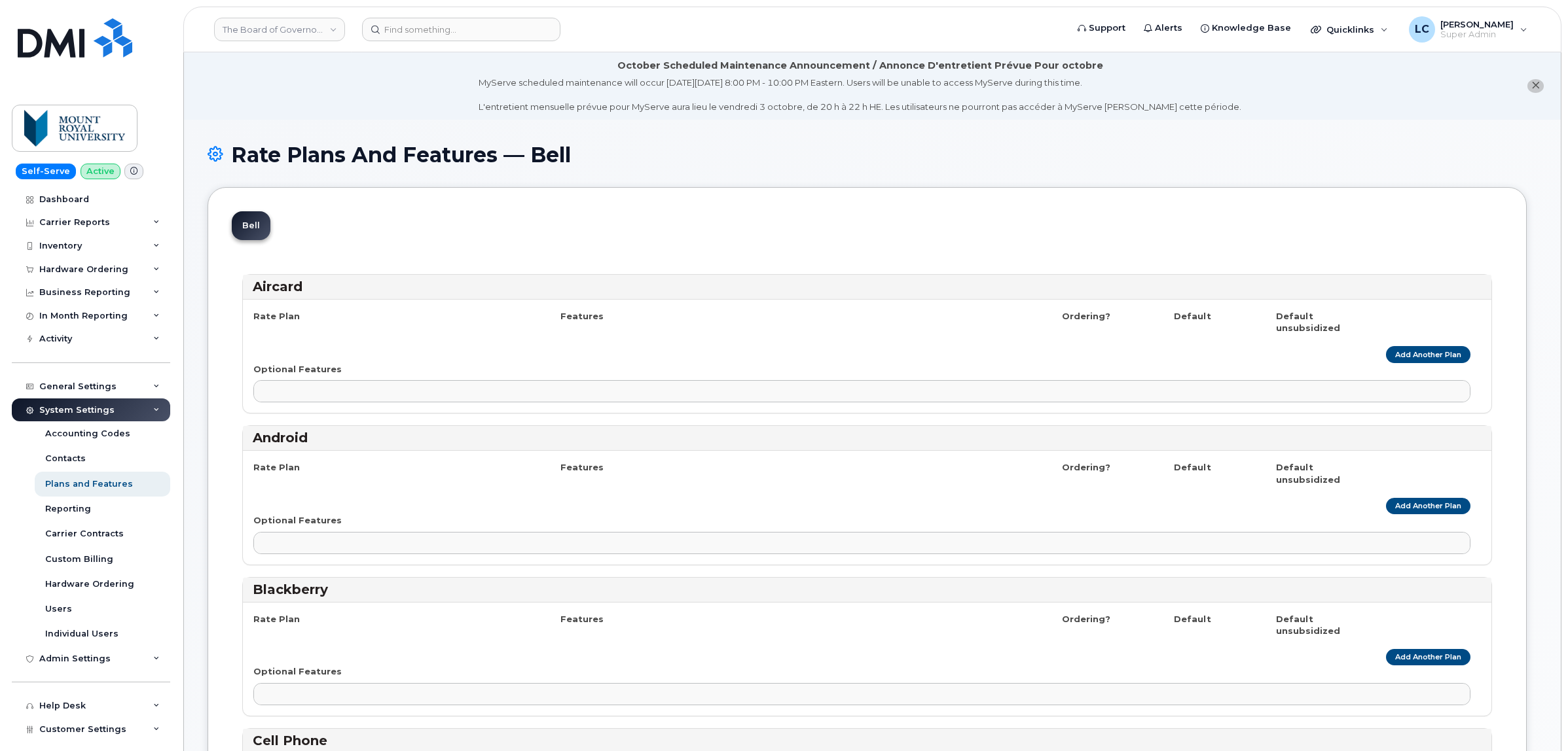
select select
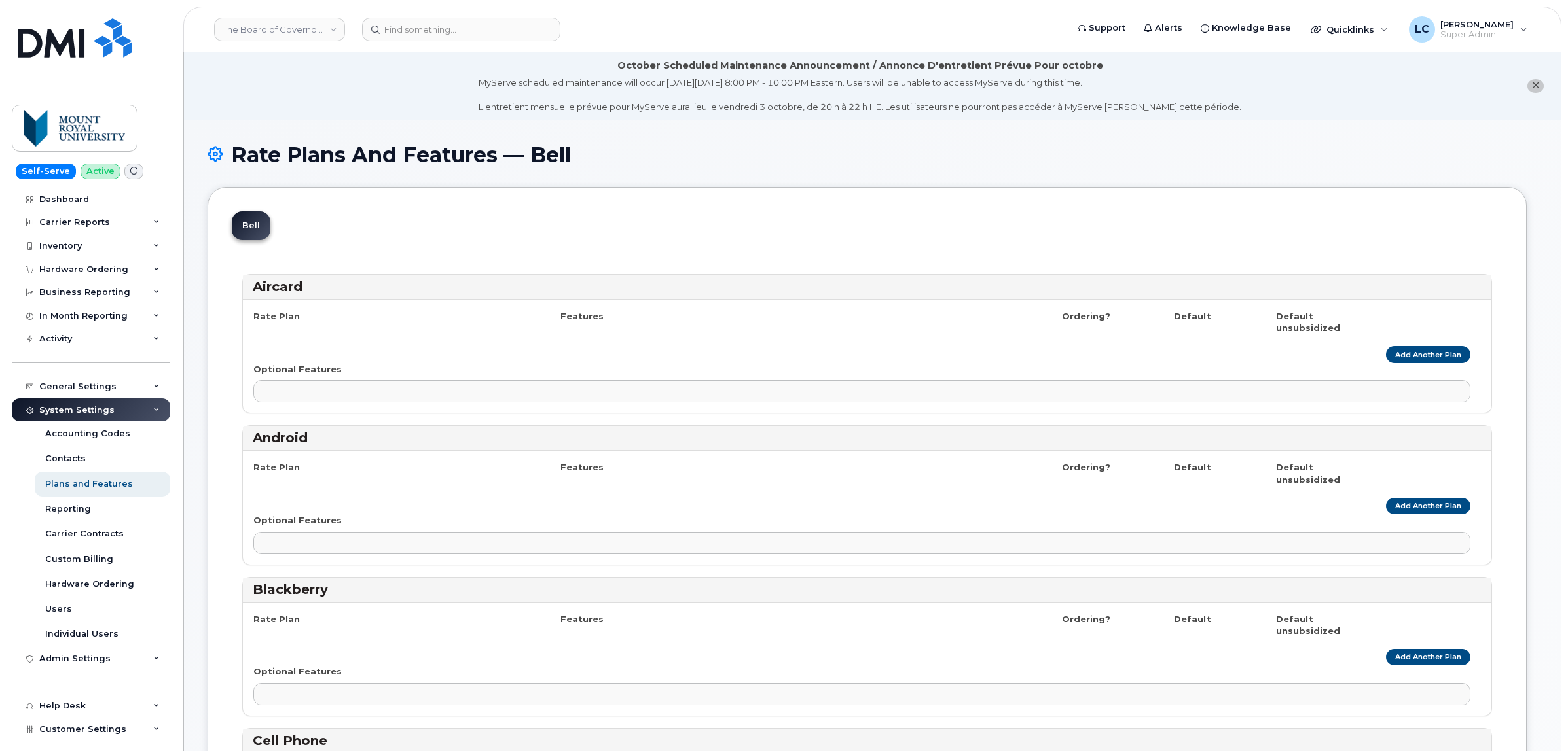
select select
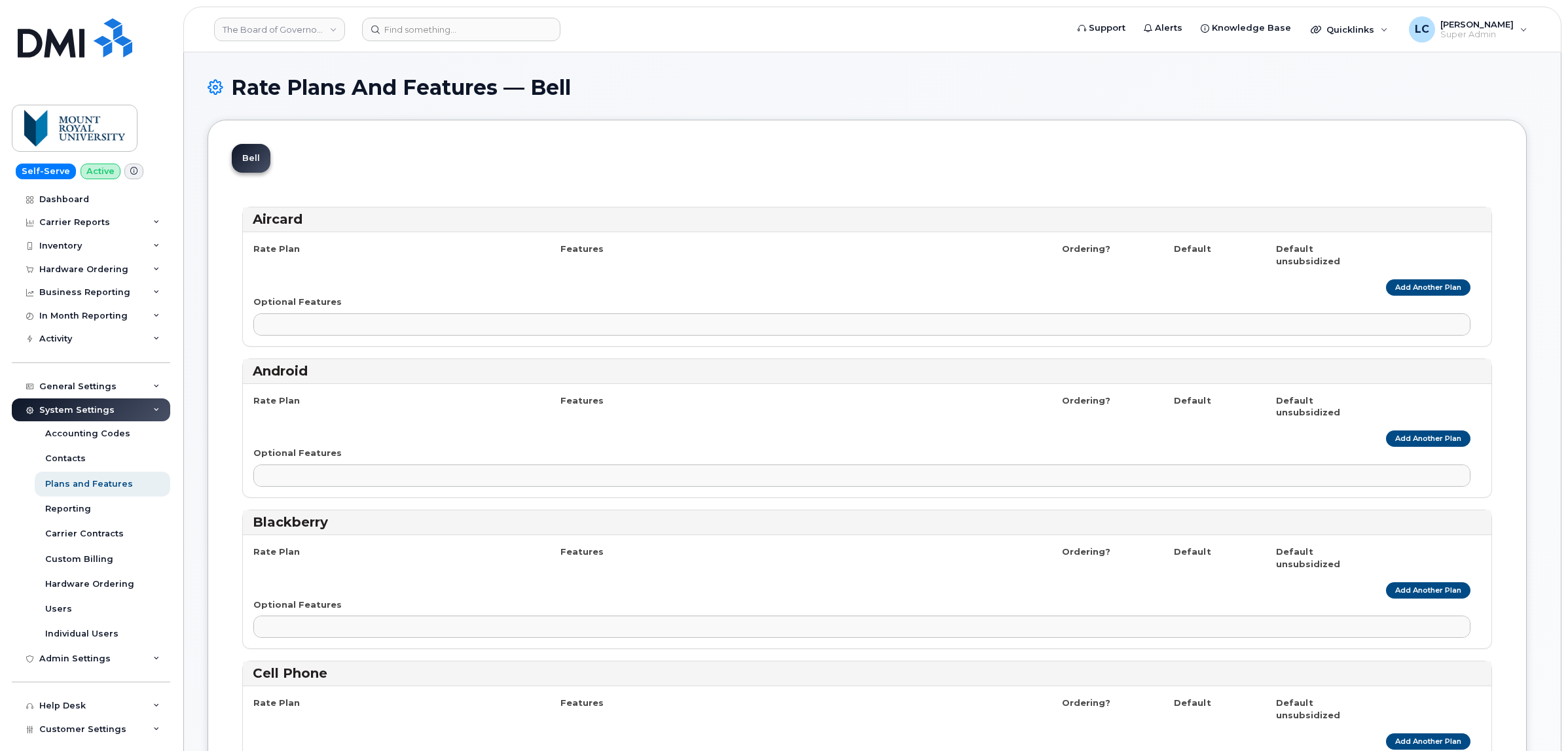
select select
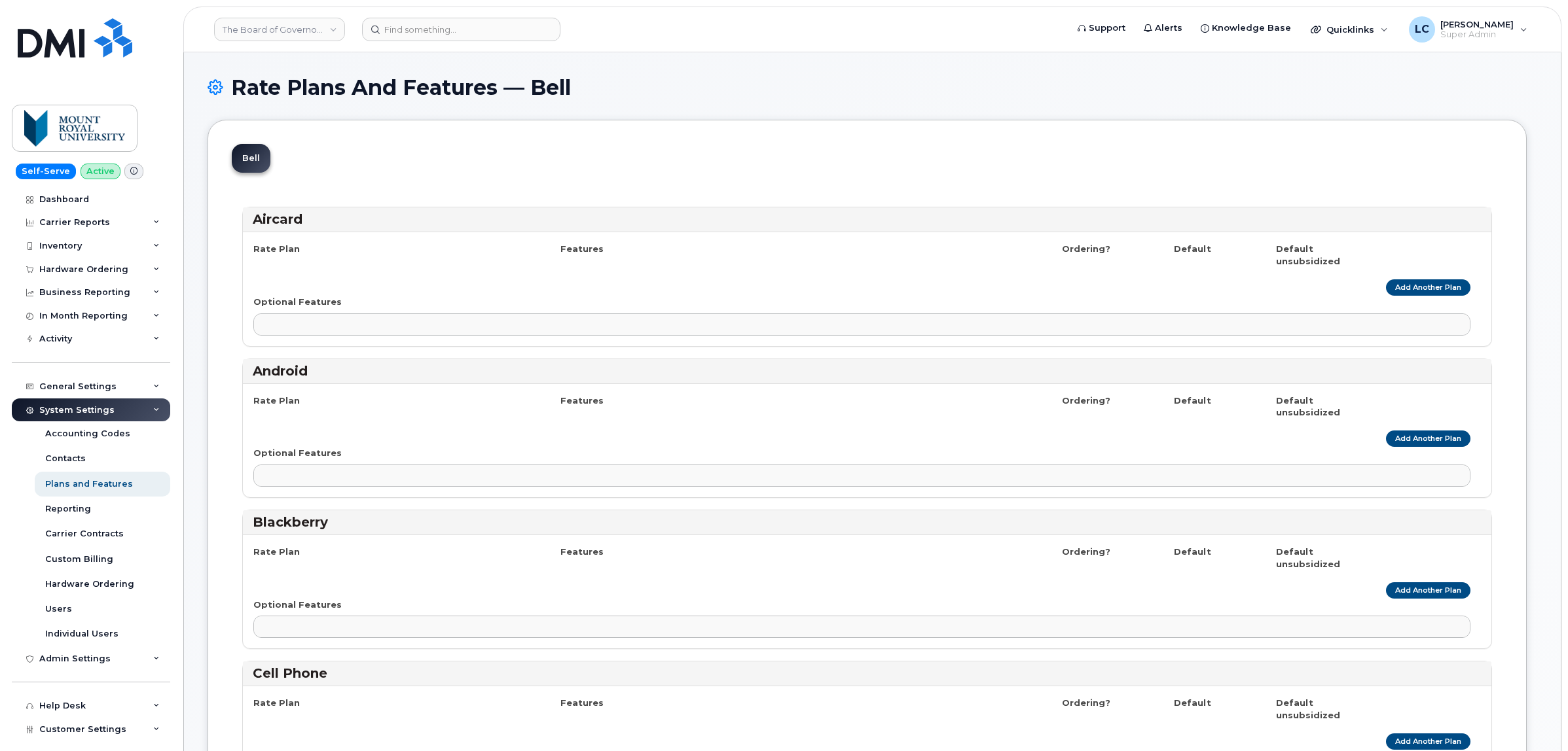
select select
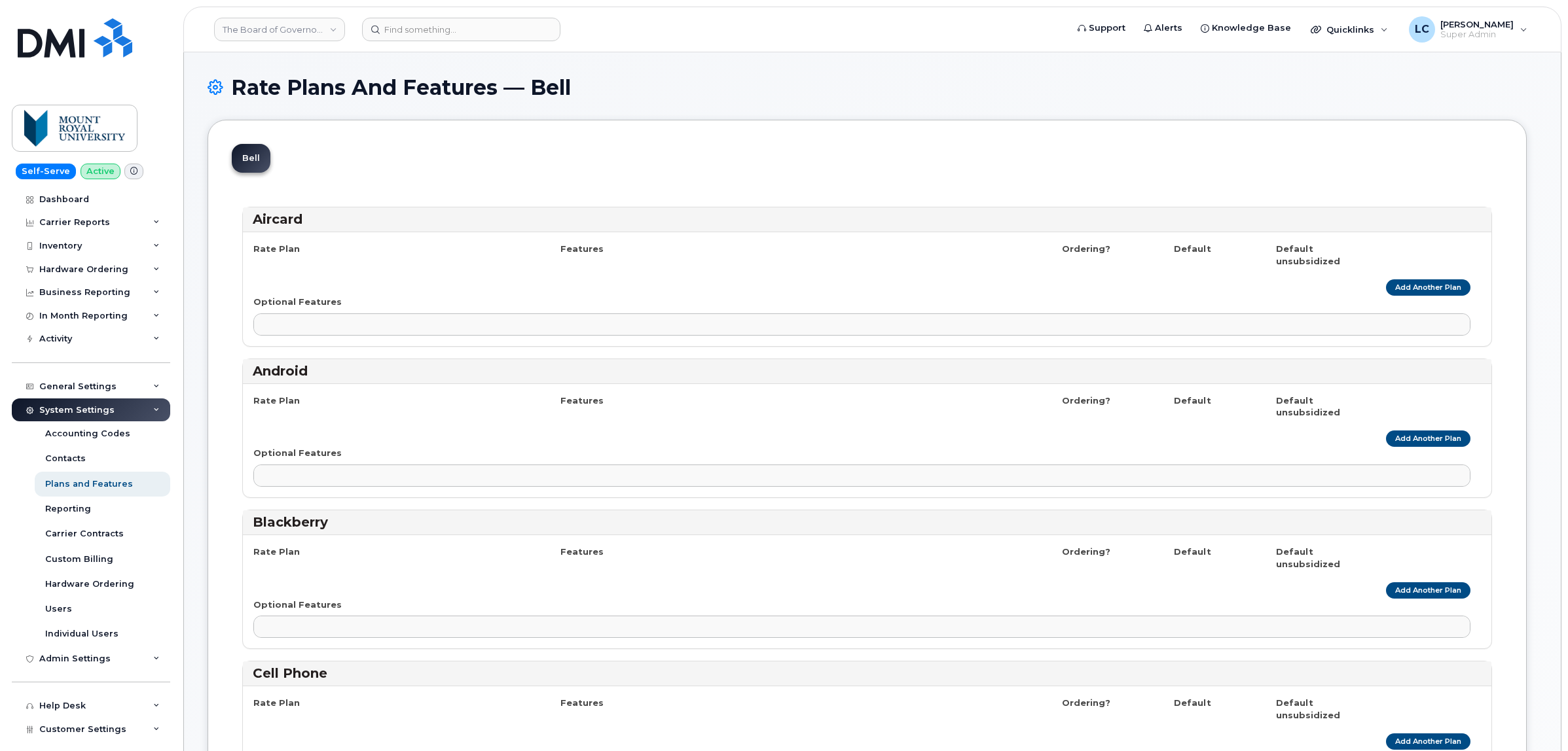
select select
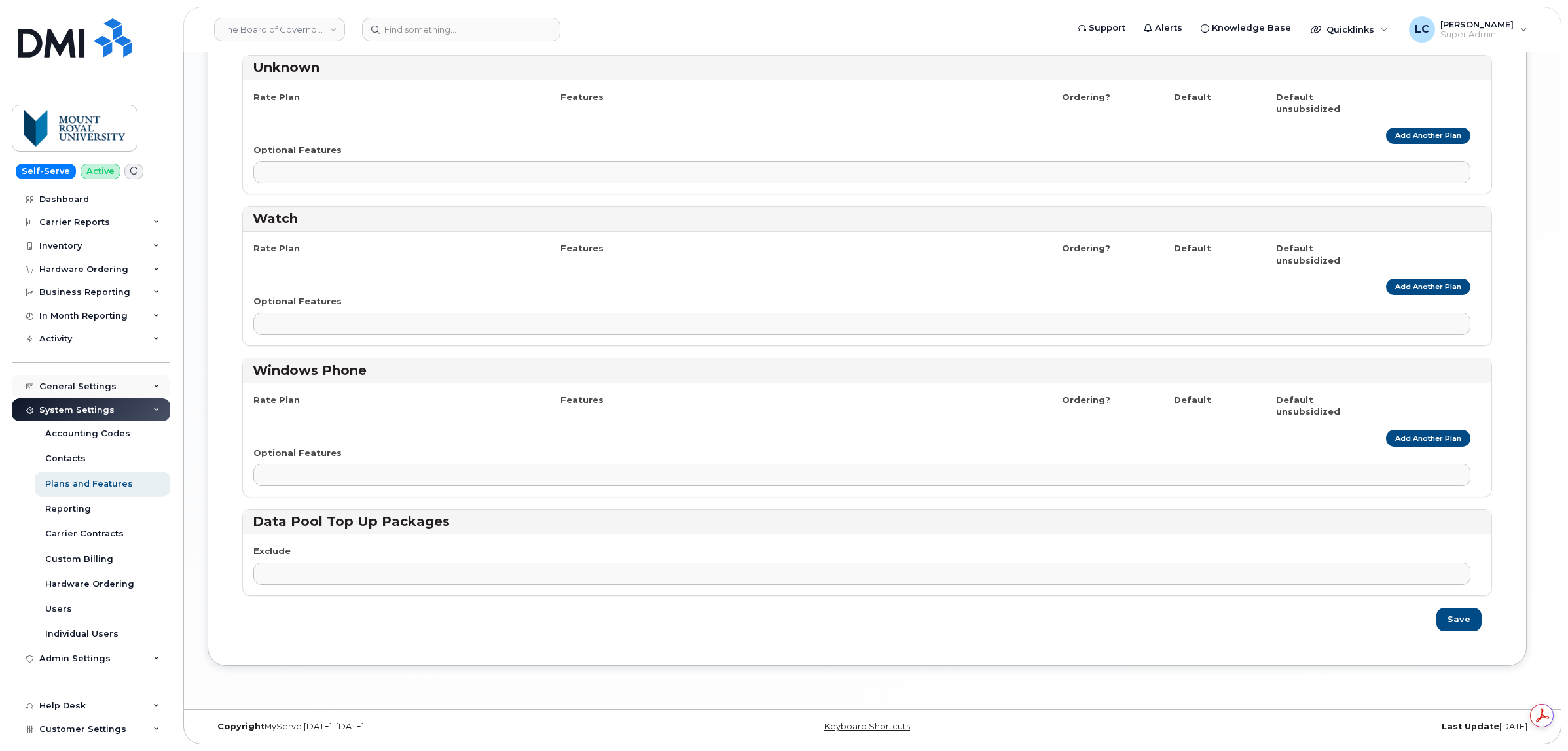
click at [126, 390] on div "General Settings" at bounding box center [91, 387] width 158 height 24
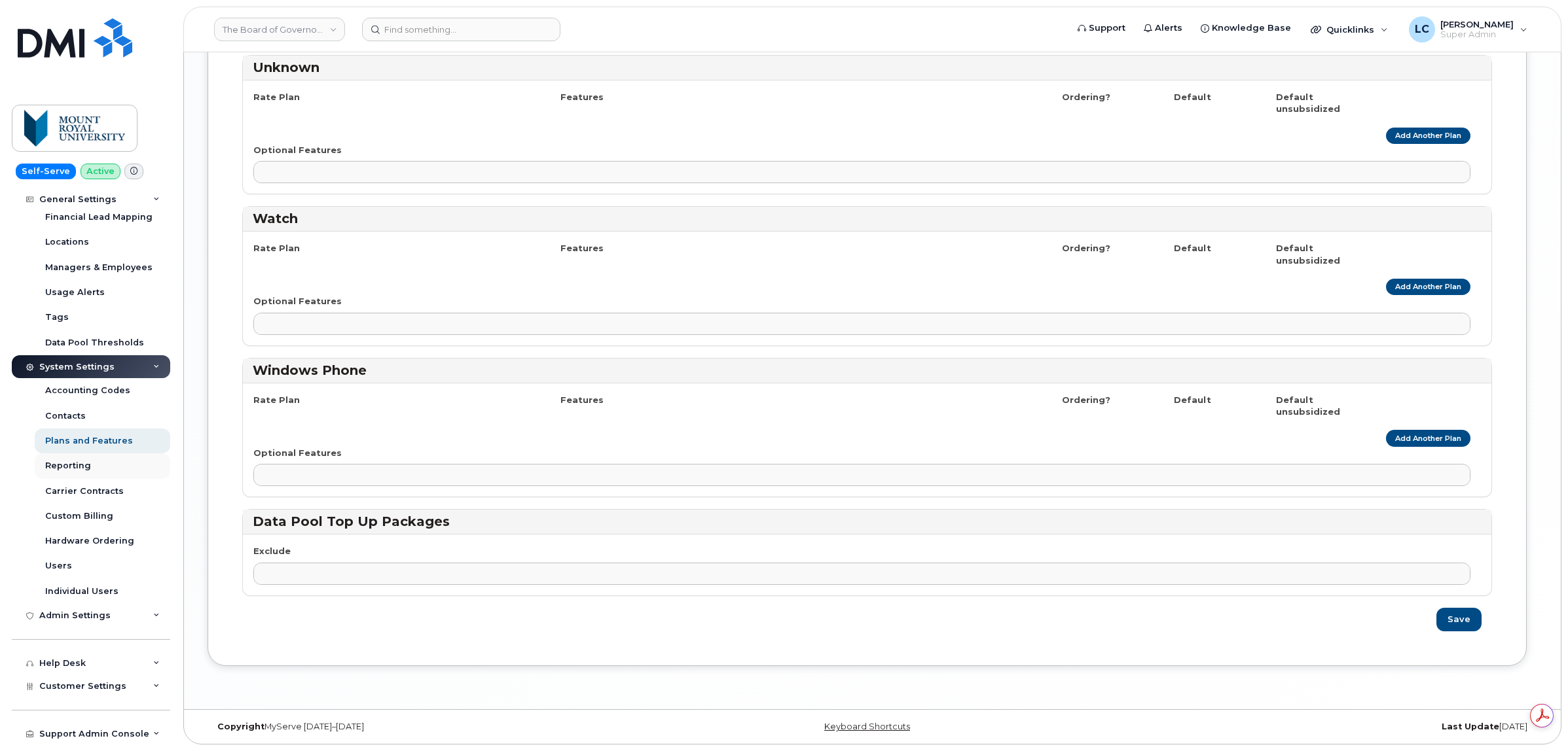
scroll to position [289, 0]
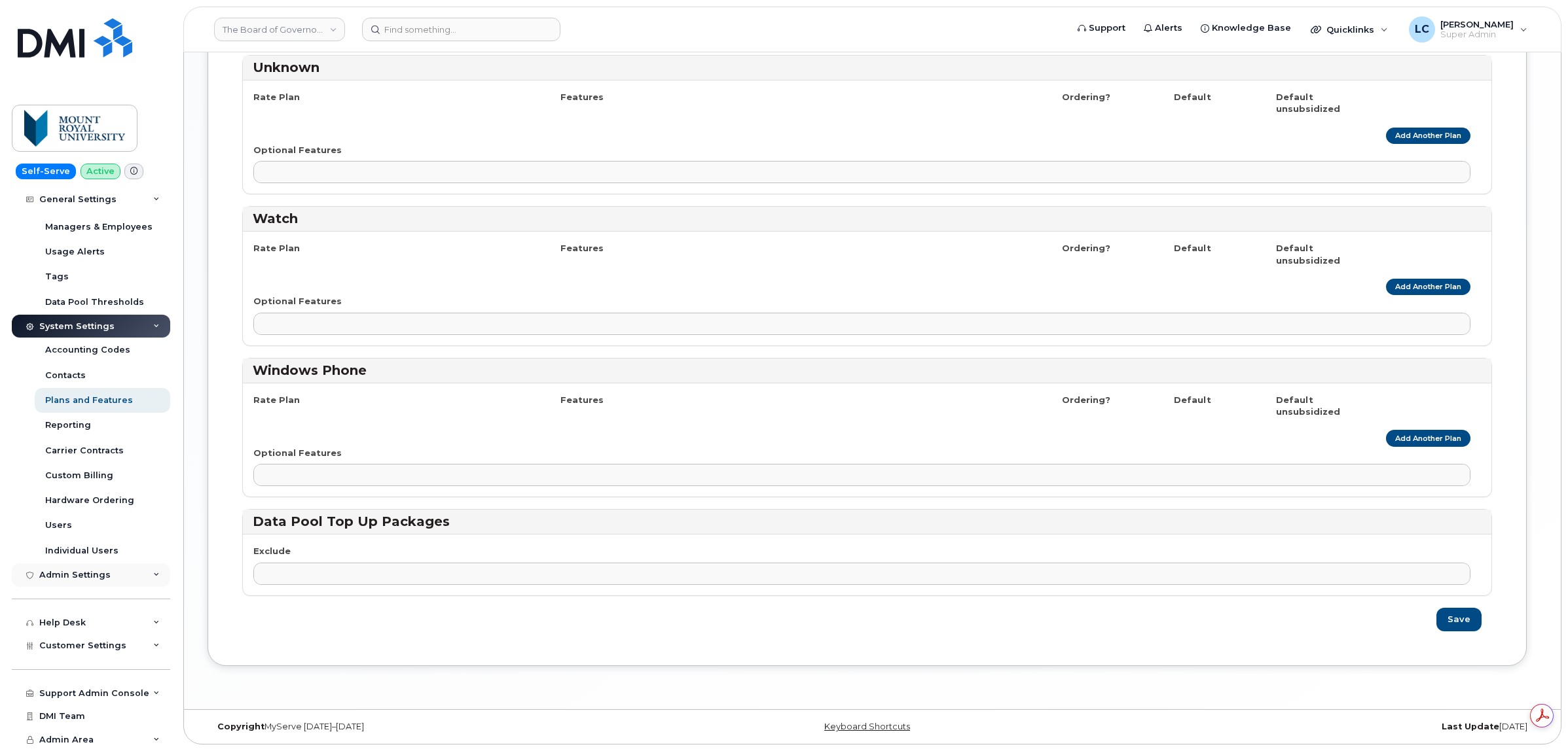
click at [125, 572] on div "Admin Settings" at bounding box center [91, 576] width 158 height 24
click at [125, 572] on div "Admin Settings" at bounding box center [91, 571] width 158 height 24
click at [125, 566] on div "Admin Settings" at bounding box center [91, 576] width 158 height 24
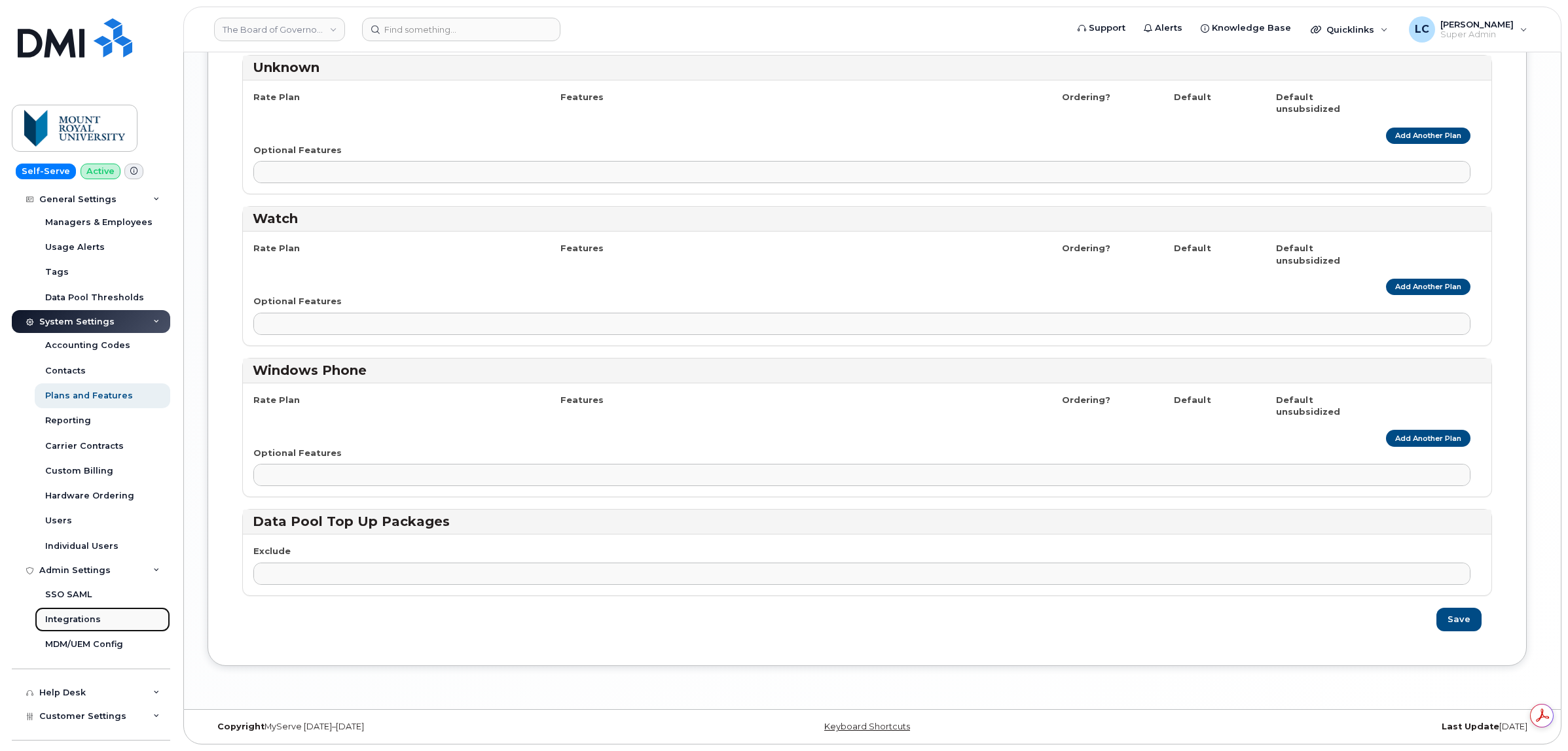
click at [79, 625] on div "Integrations" at bounding box center [73, 620] width 56 height 12
